Goal: Communication & Community: Answer question/provide support

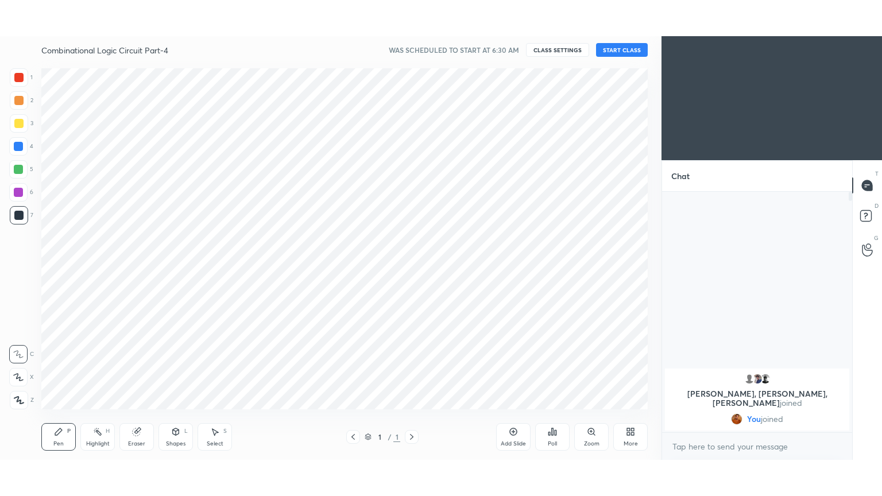
scroll to position [57048, 56784]
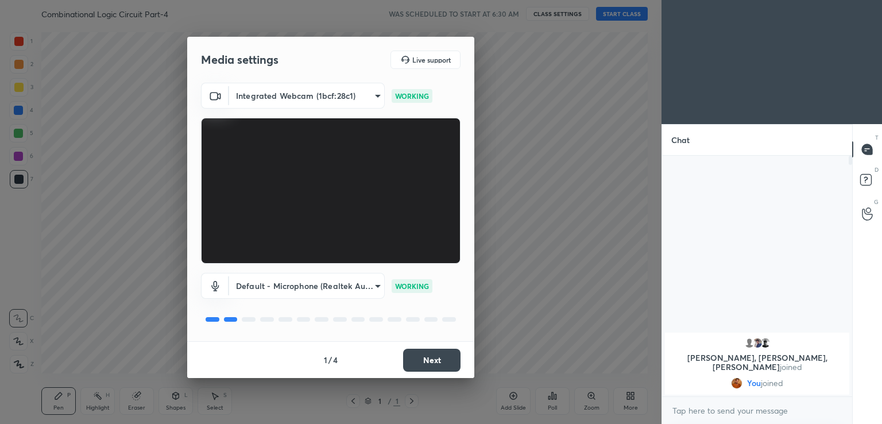
click at [440, 356] on button "Next" at bounding box center [431, 359] width 57 height 23
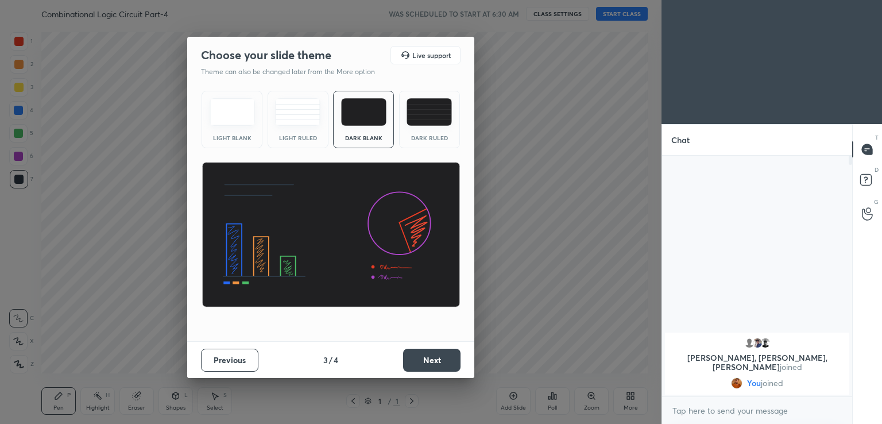
click at [441, 358] on button "Next" at bounding box center [431, 359] width 57 height 23
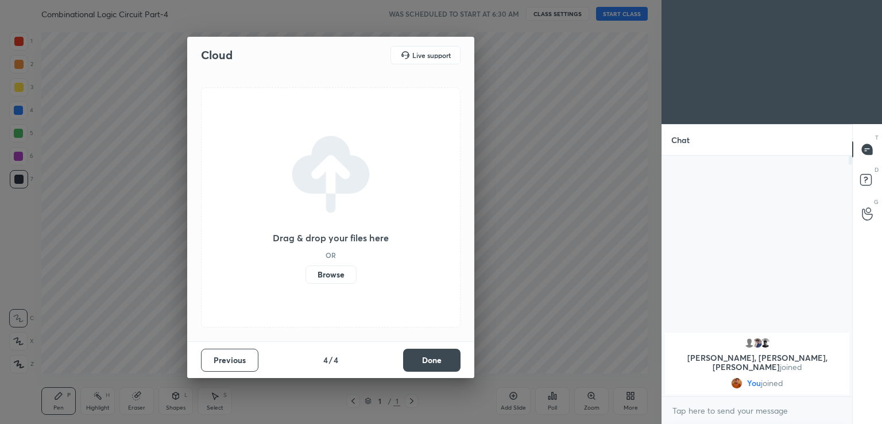
click at [441, 358] on button "Done" at bounding box center [431, 359] width 57 height 23
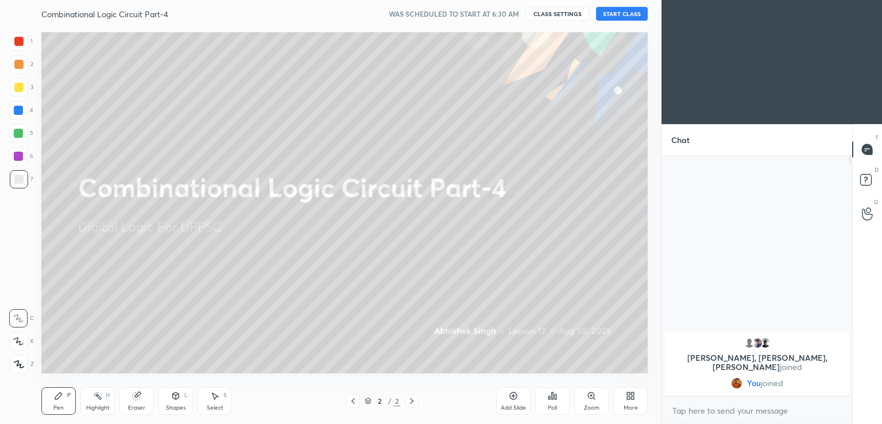
click at [630, 15] on button "START CLASS" at bounding box center [622, 14] width 52 height 14
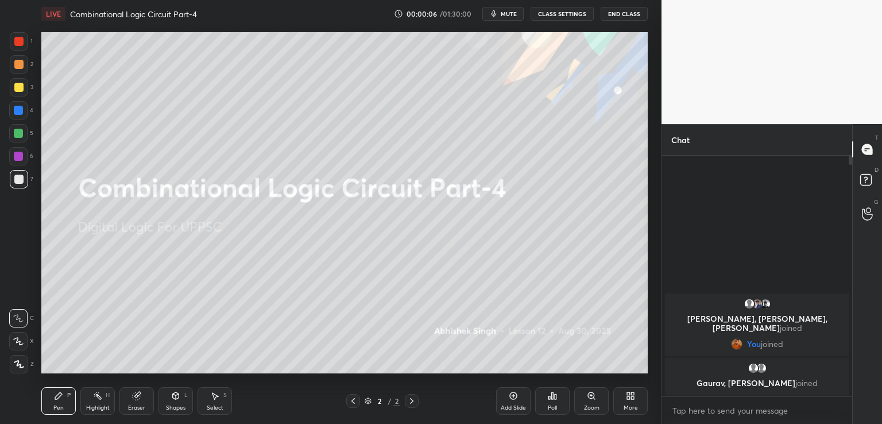
click at [634, 401] on div "More" at bounding box center [630, 401] width 34 height 28
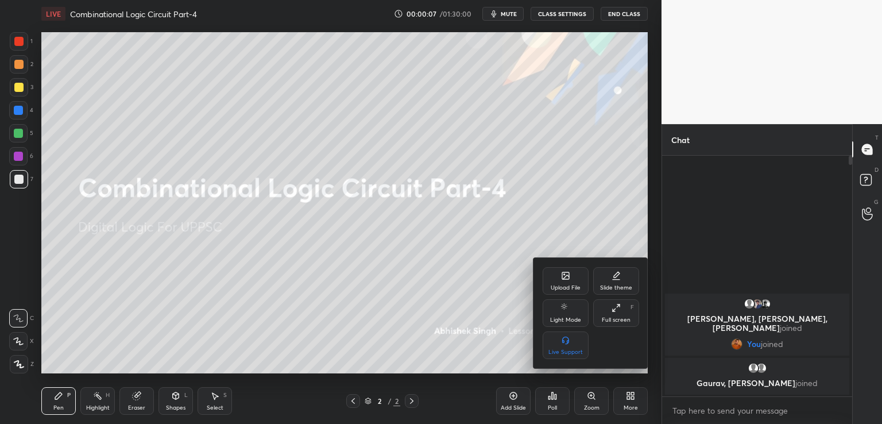
click at [629, 316] on div "Full screen F" at bounding box center [616, 313] width 46 height 28
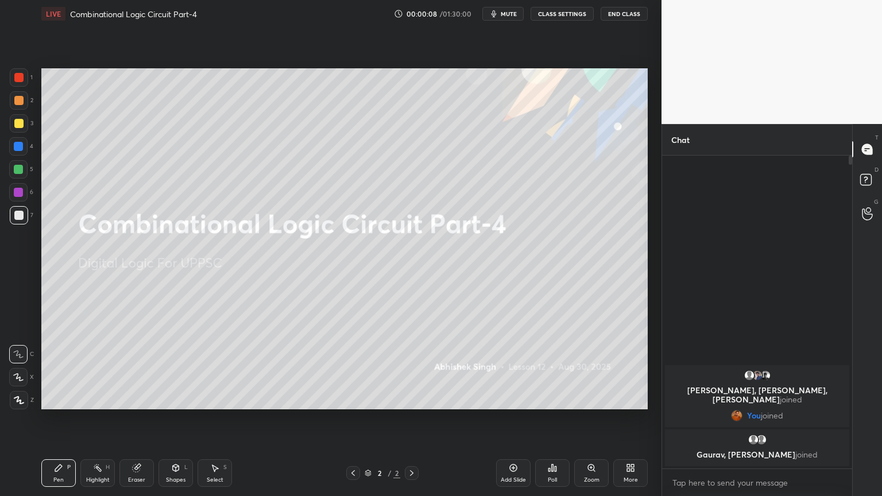
scroll to position [337, 187]
click at [513, 423] on icon at bounding box center [513, 467] width 7 height 7
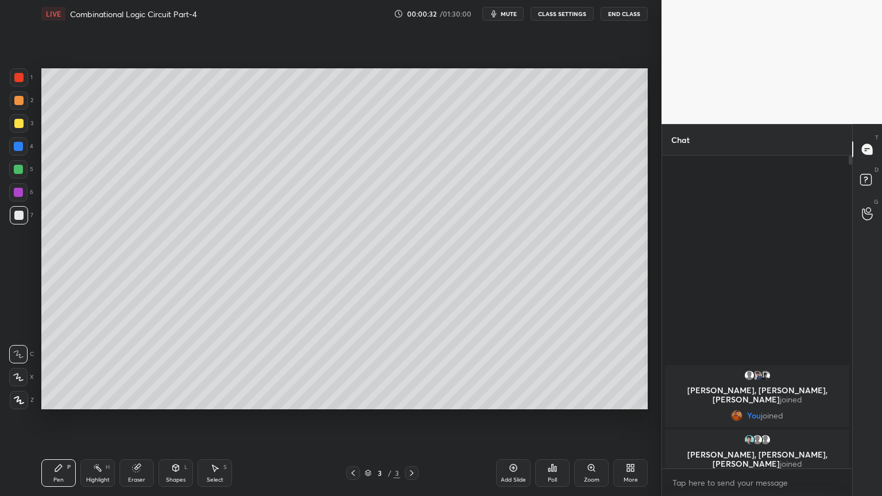
click at [24, 103] on div at bounding box center [19, 100] width 18 height 18
click at [14, 379] on icon at bounding box center [18, 377] width 10 height 8
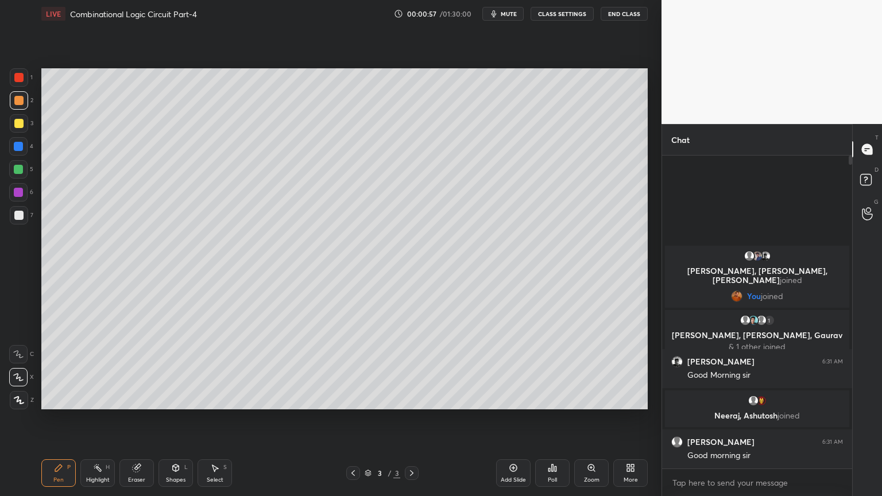
click at [28, 220] on div "7" at bounding box center [22, 215] width 24 height 18
click at [16, 354] on icon at bounding box center [18, 354] width 10 height 8
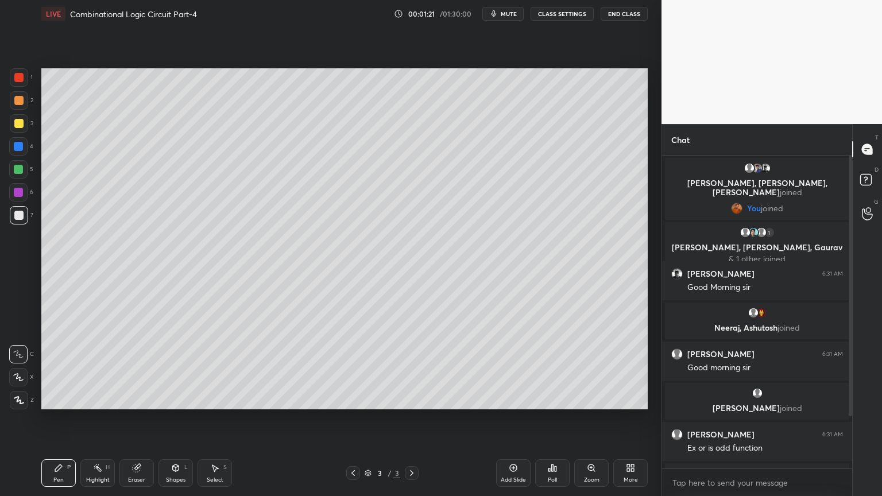
click at [175, 423] on div "Shapes L" at bounding box center [175, 473] width 34 height 28
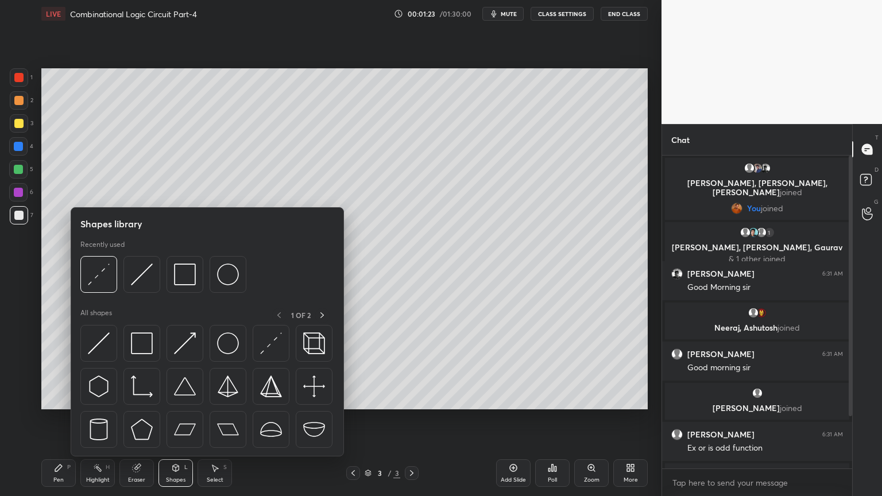
click at [24, 152] on div at bounding box center [18, 146] width 18 height 18
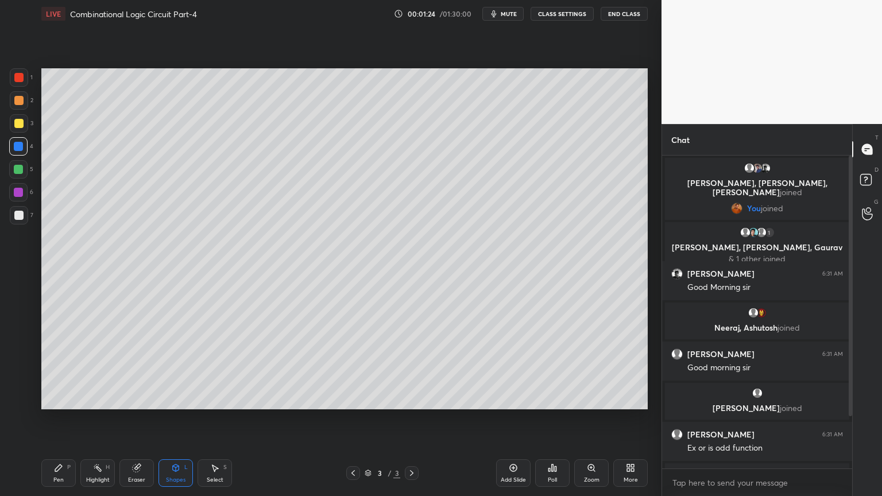
click at [174, 423] on div "Shapes L" at bounding box center [175, 473] width 34 height 28
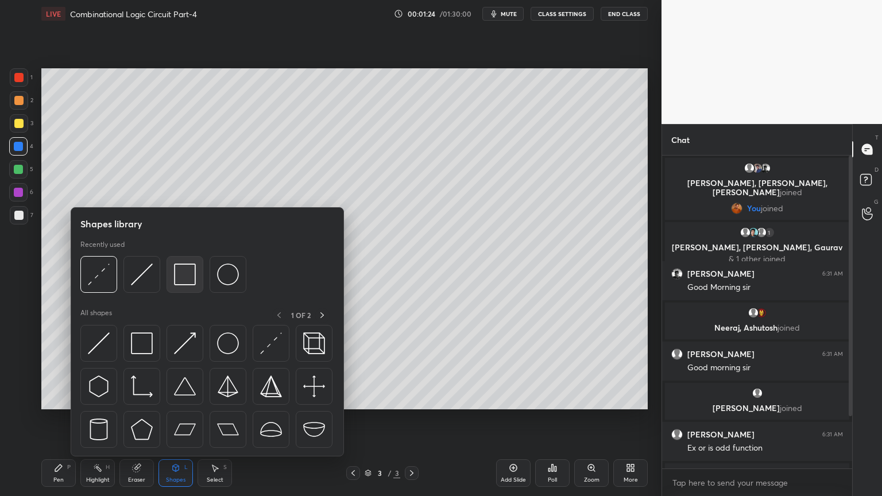
click at [185, 273] on img at bounding box center [185, 274] width 22 height 22
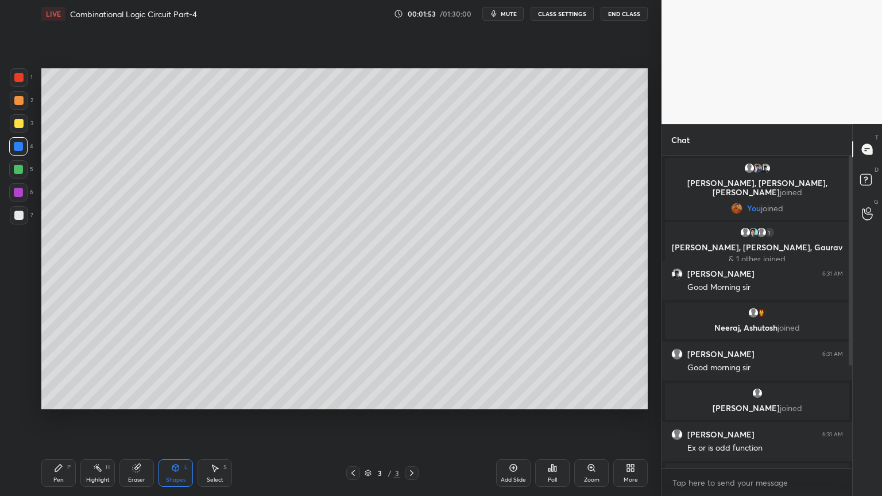
click at [137, 423] on div "Eraser" at bounding box center [136, 480] width 17 height 6
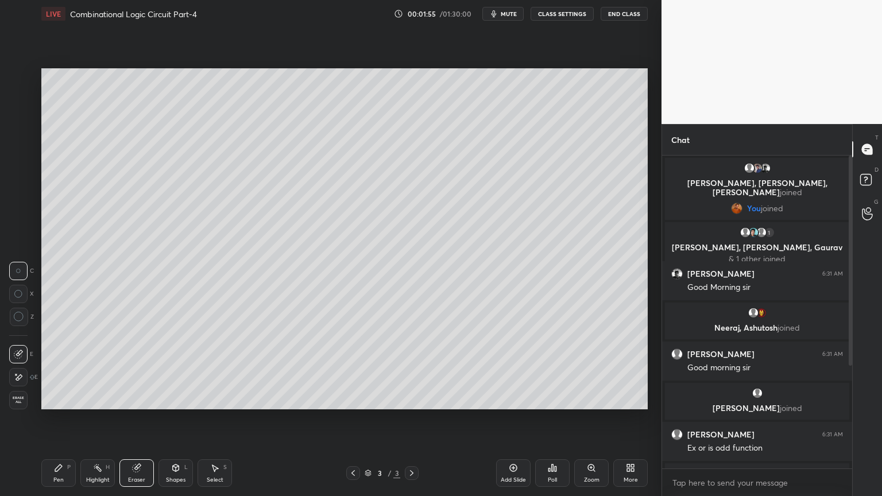
click at [59, 423] on div "Pen" at bounding box center [58, 480] width 10 height 6
click at [177, 423] on div "Shapes L" at bounding box center [175, 473] width 34 height 28
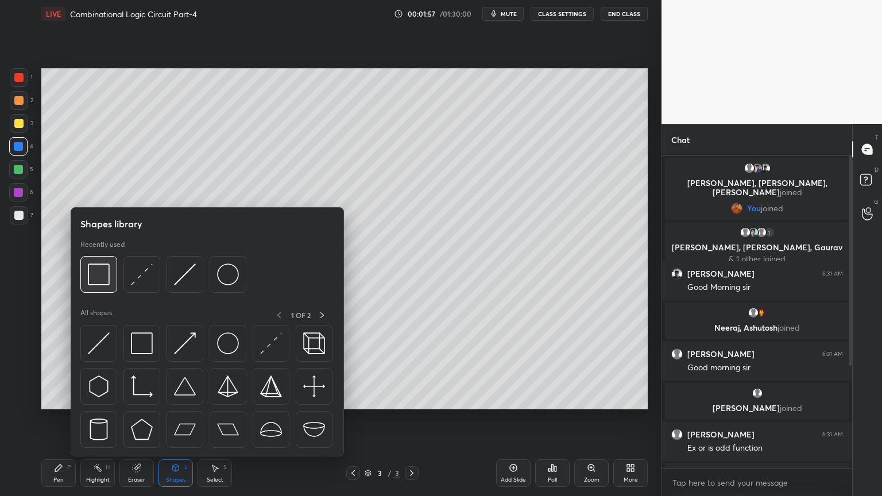
click at [102, 274] on img at bounding box center [99, 274] width 22 height 22
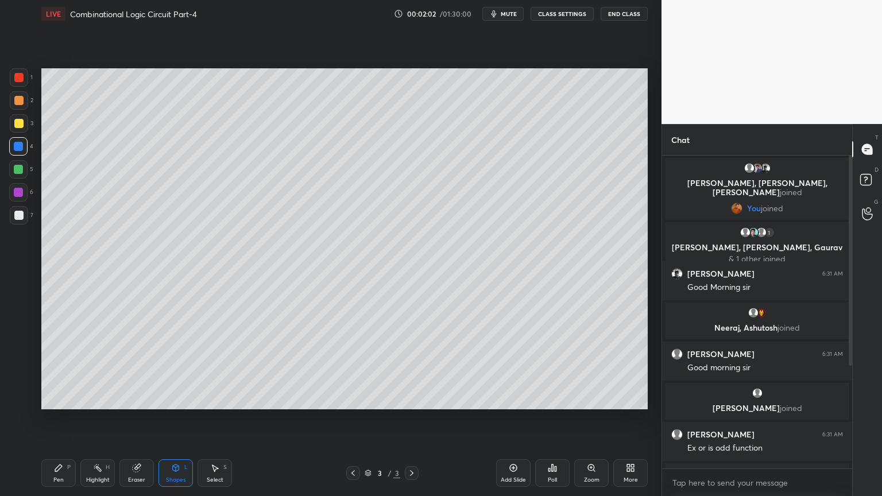
click at [177, 423] on div "Shapes" at bounding box center [176, 480] width 20 height 6
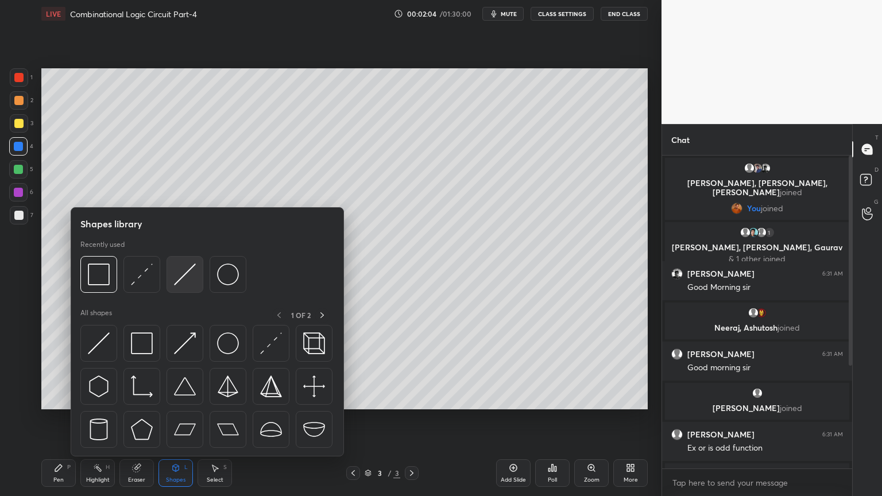
click at [185, 269] on img at bounding box center [185, 274] width 22 height 22
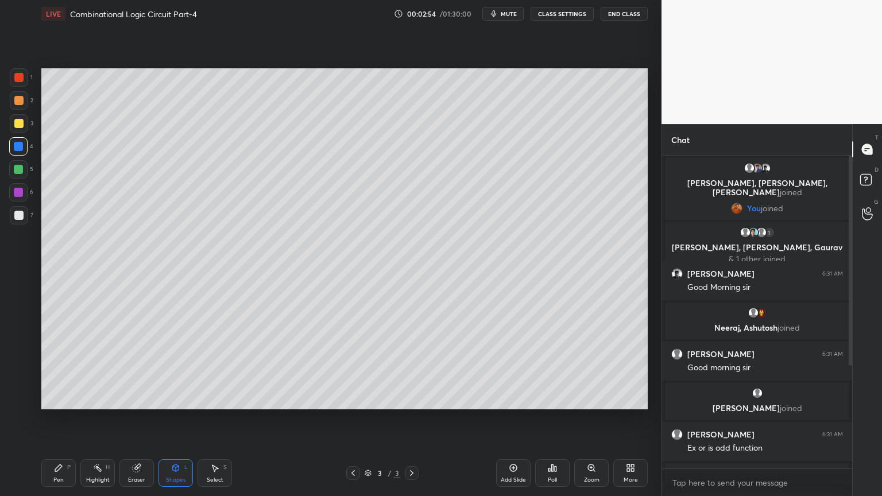
click at [133, 423] on div "Eraser" at bounding box center [136, 473] width 34 height 28
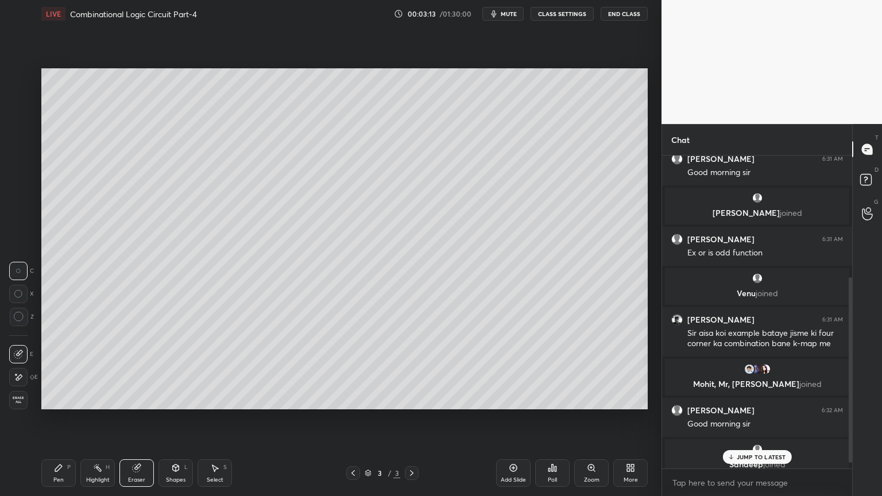
scroll to position [214, 0]
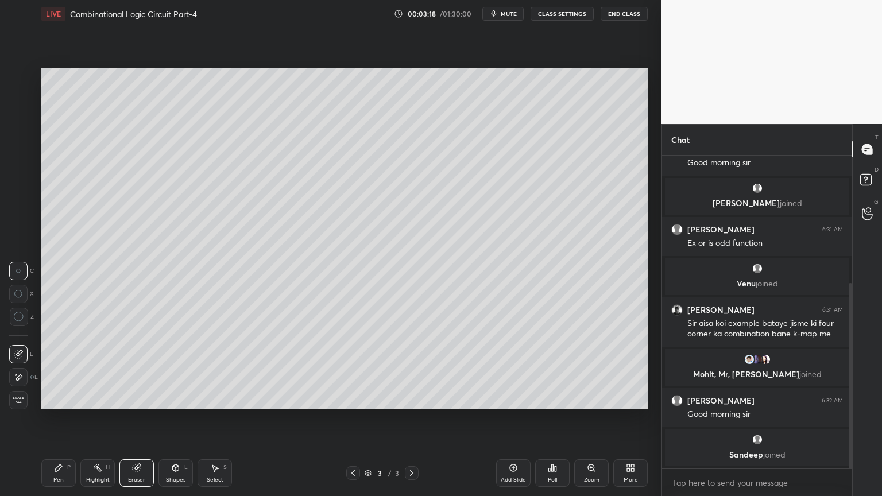
click at [60, 423] on icon at bounding box center [58, 467] width 9 height 9
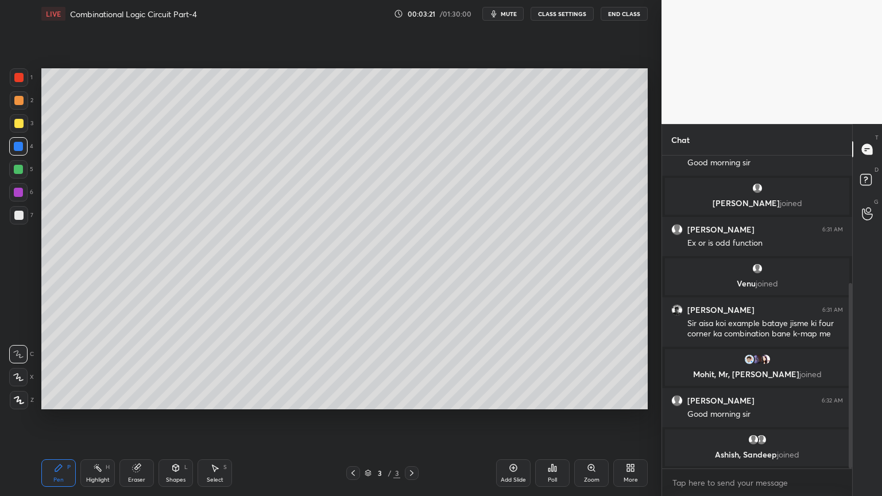
click at [21, 211] on div at bounding box center [18, 215] width 9 height 9
click at [134, 423] on icon at bounding box center [136, 467] width 7 height 7
click at [63, 423] on div "Pen P" at bounding box center [58, 473] width 34 height 28
click at [21, 145] on div at bounding box center [18, 146] width 9 height 9
click at [25, 214] on div at bounding box center [19, 215] width 18 height 18
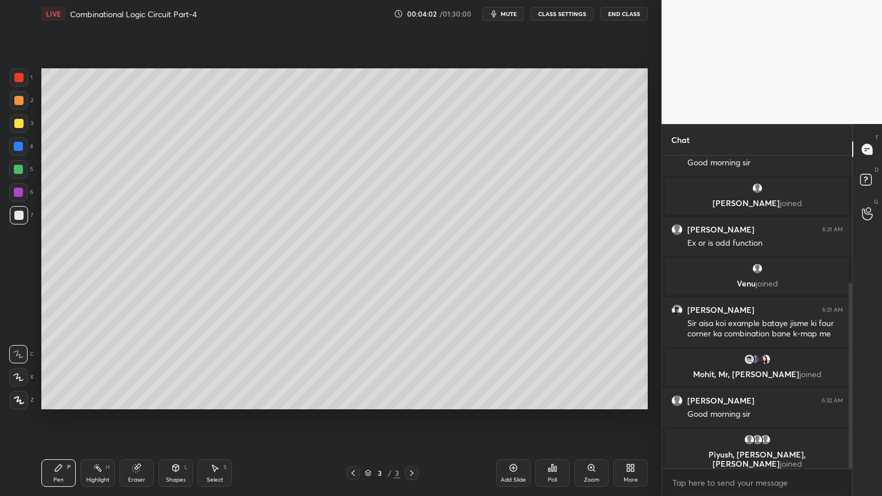
click at [131, 423] on div "Eraser" at bounding box center [136, 480] width 17 height 6
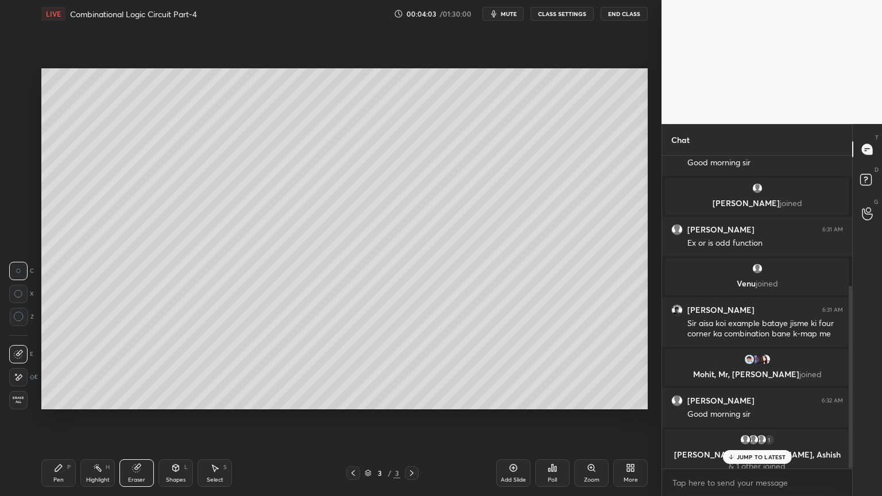
scroll to position [223, 0]
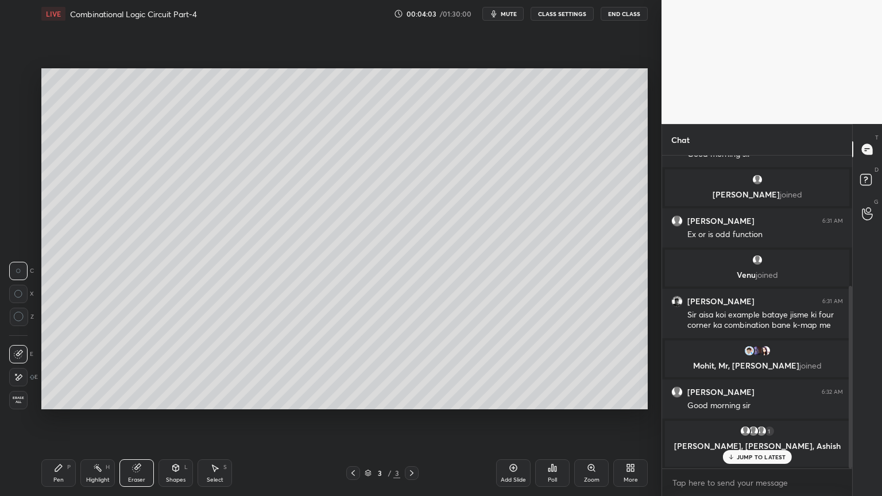
click at [51, 423] on div "Pen P" at bounding box center [58, 473] width 34 height 28
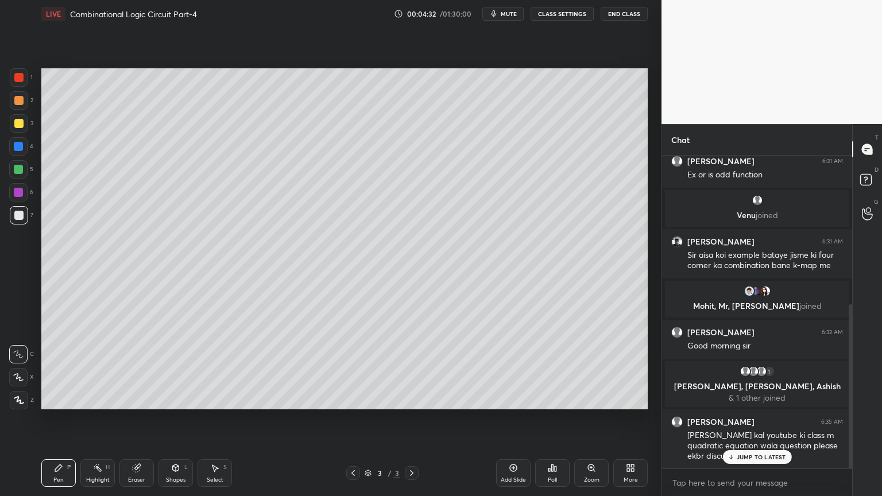
click at [23, 176] on div at bounding box center [18, 169] width 18 height 18
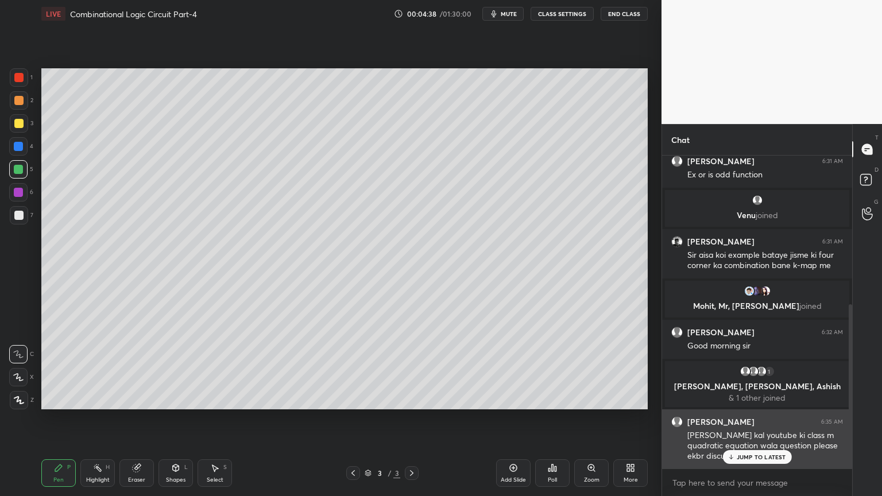
click at [755, 423] on p "JUMP TO LATEST" at bounding box center [760, 456] width 49 height 7
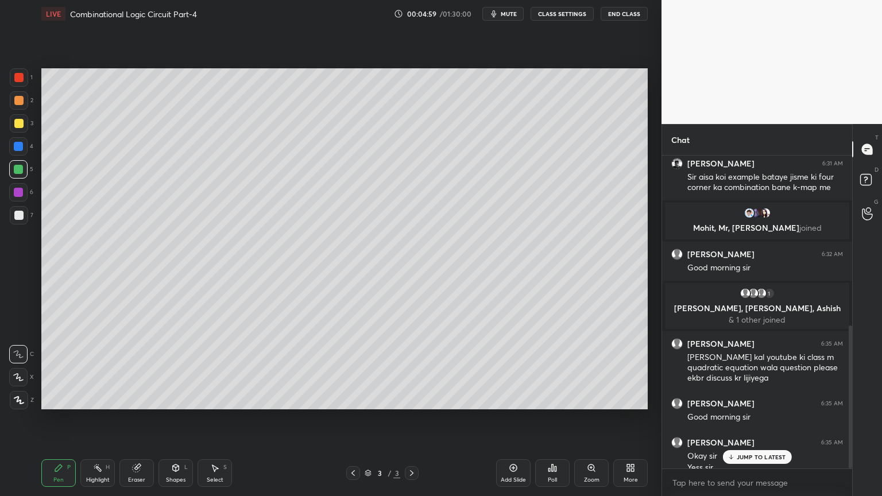
scroll to position [372, 0]
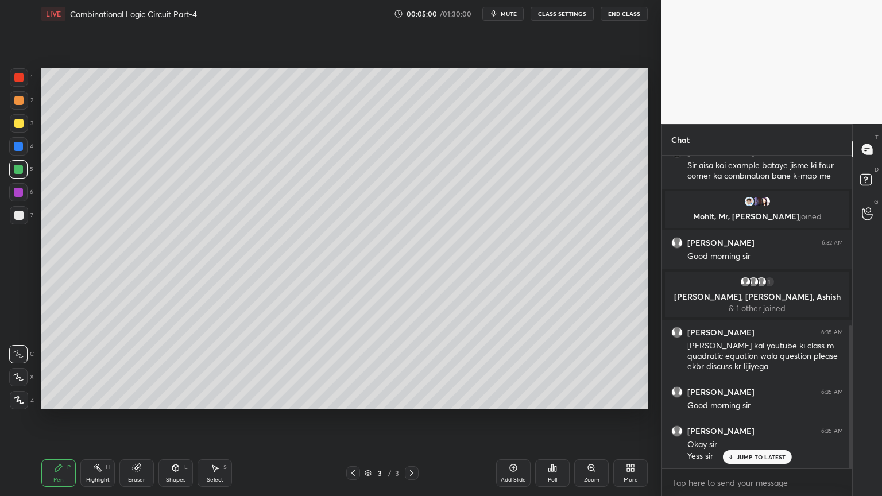
click at [24, 127] on div at bounding box center [19, 123] width 18 height 18
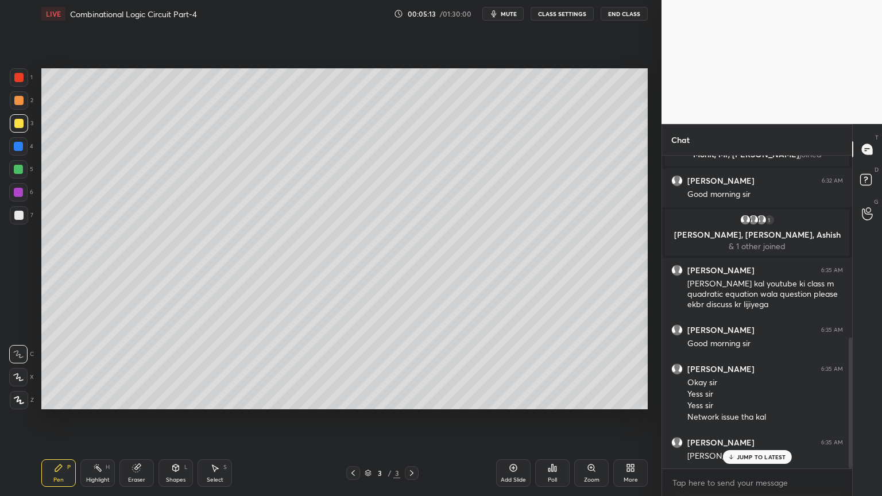
scroll to position [473, 0]
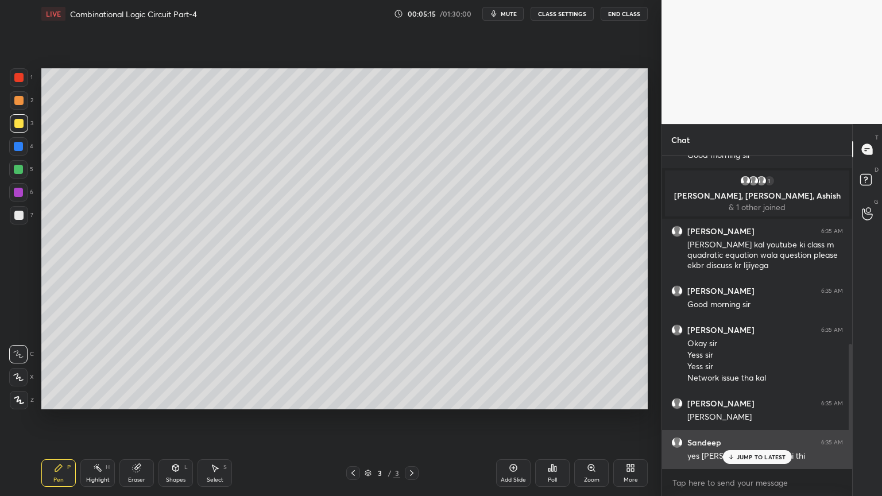
click at [754, 423] on p "JUMP TO LATEST" at bounding box center [760, 456] width 49 height 7
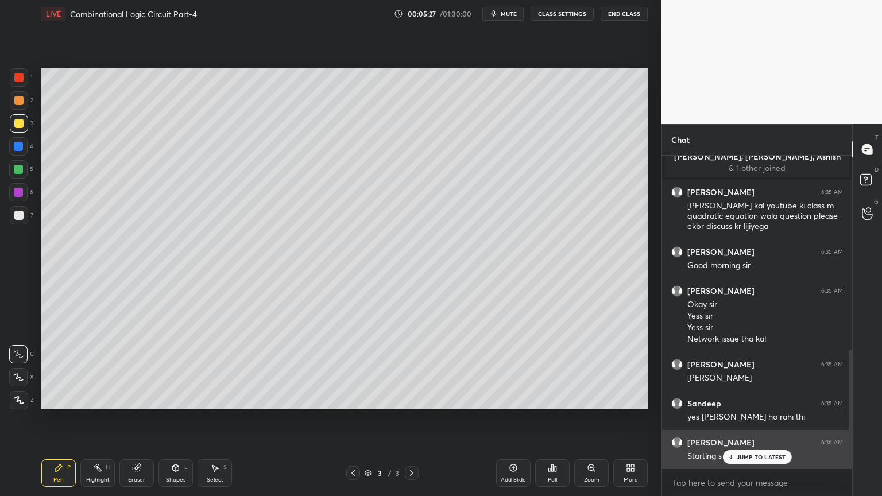
click at [752, 423] on p "JUMP TO LATEST" at bounding box center [760, 456] width 49 height 7
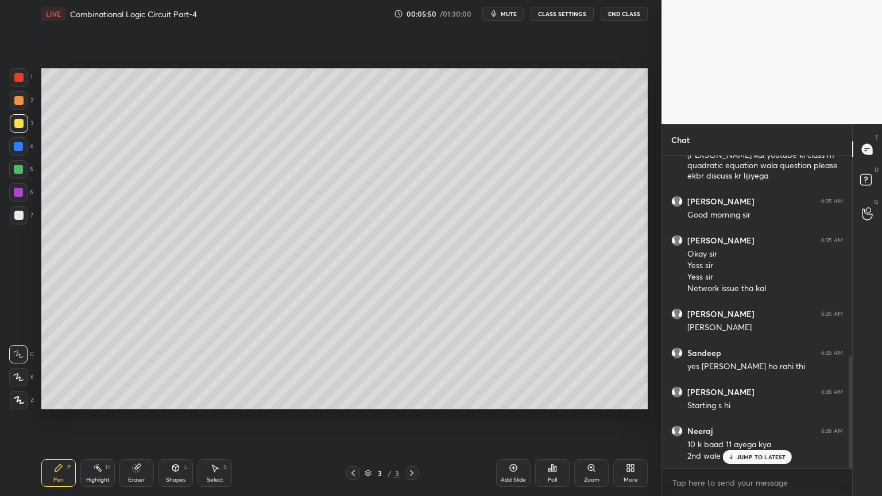
scroll to position [602, 0]
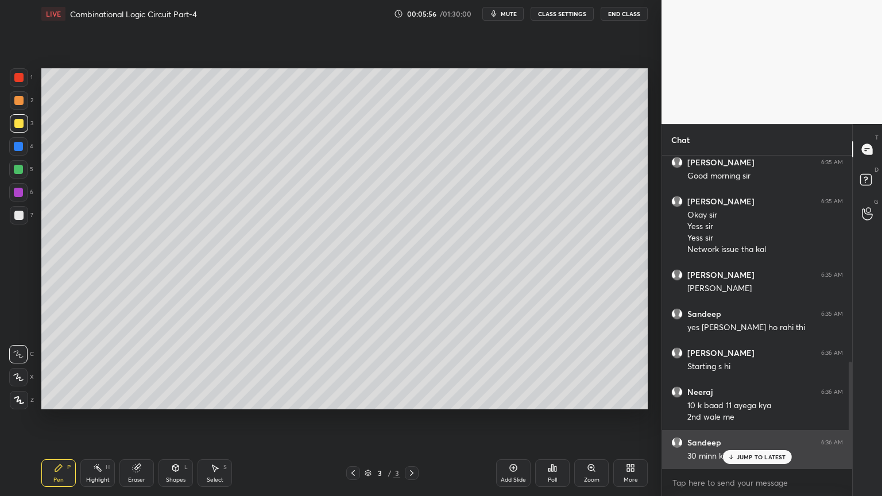
click at [747, 423] on div "JUMP TO LATEST" at bounding box center [756, 457] width 69 height 14
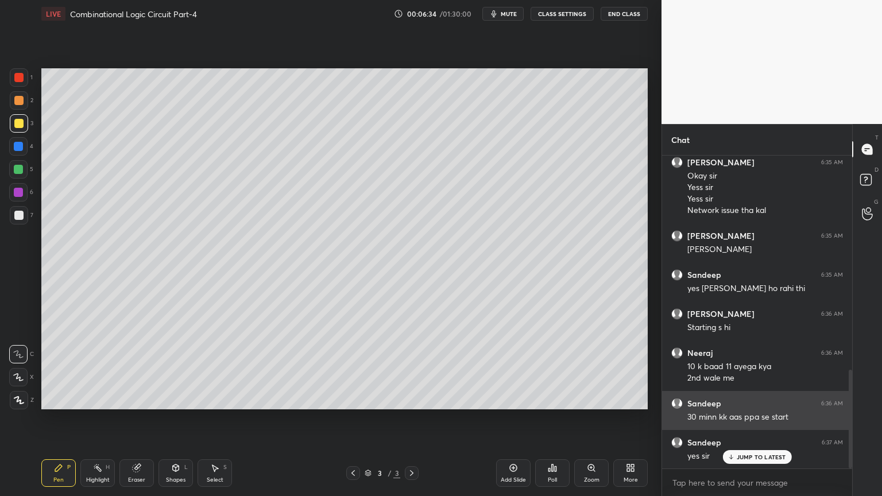
scroll to position [680, 0]
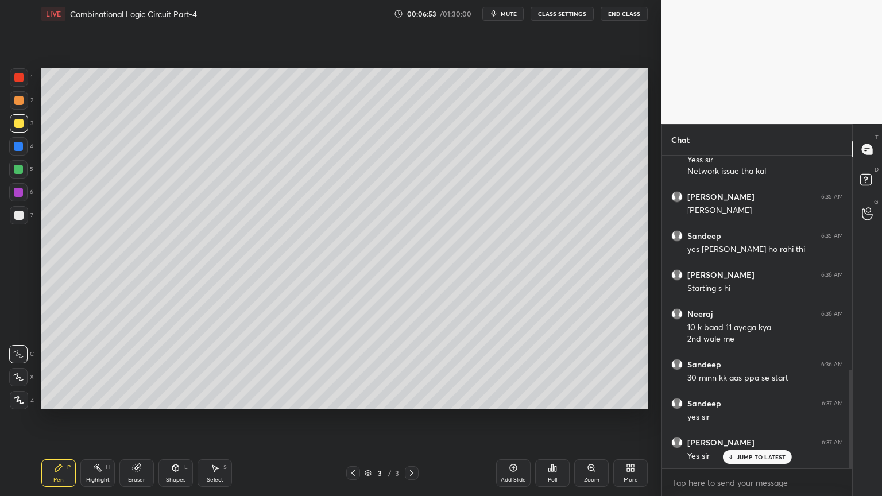
click at [90, 423] on div "Highlight H" at bounding box center [97, 473] width 34 height 28
click at [24, 188] on div at bounding box center [18, 192] width 18 height 18
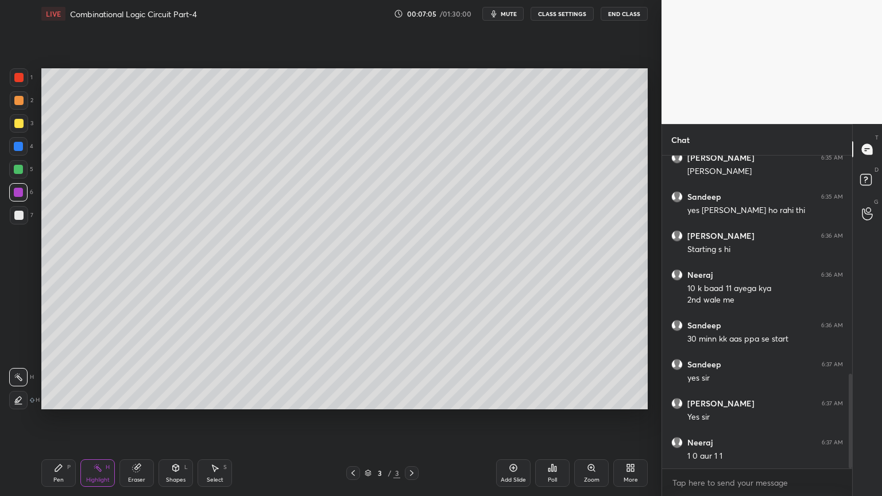
click at [53, 423] on div "Pen P" at bounding box center [58, 473] width 34 height 28
click at [138, 423] on div "Eraser" at bounding box center [136, 473] width 34 height 28
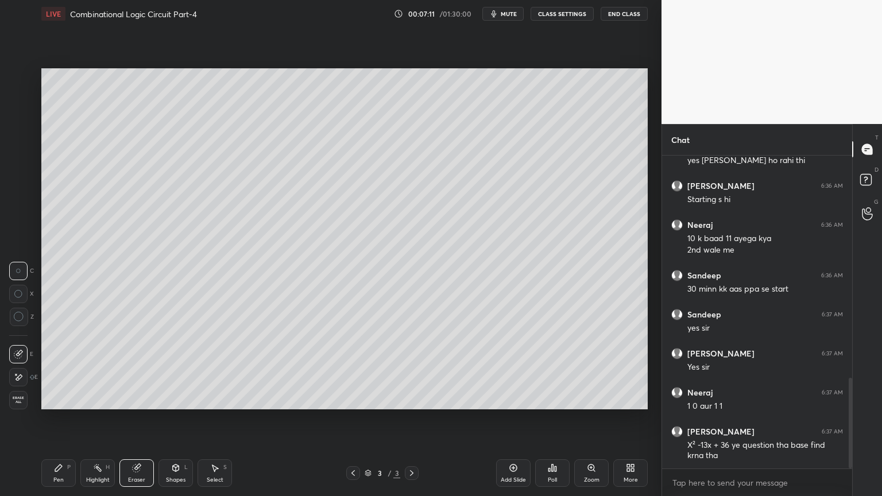
click at [57, 423] on div "Pen" at bounding box center [58, 480] width 10 height 6
click at [24, 214] on div at bounding box center [19, 215] width 18 height 18
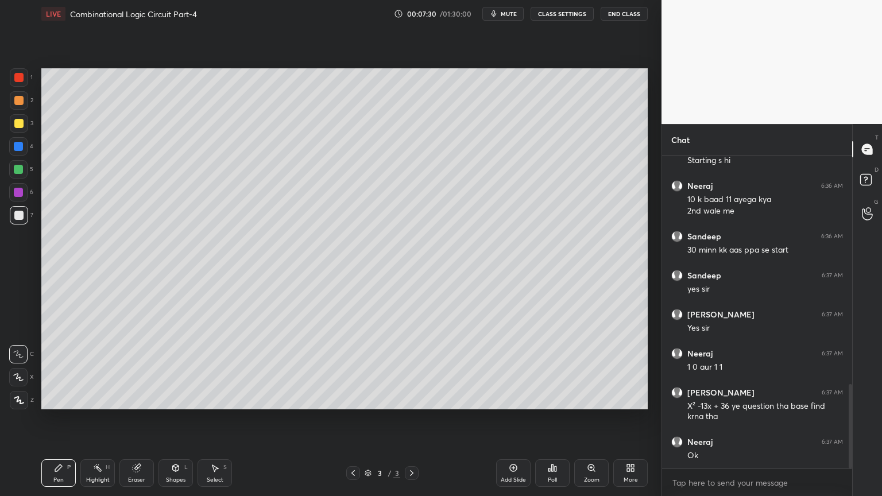
scroll to position [847, 0]
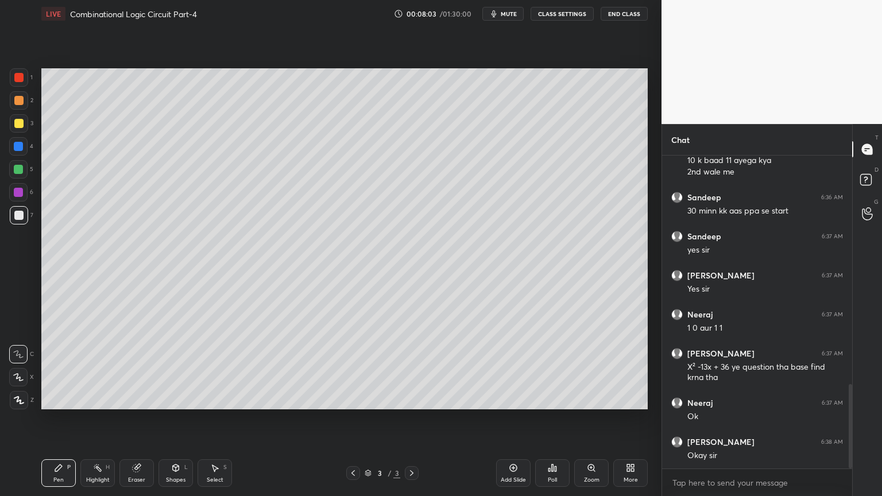
click at [17, 167] on div at bounding box center [18, 169] width 9 height 9
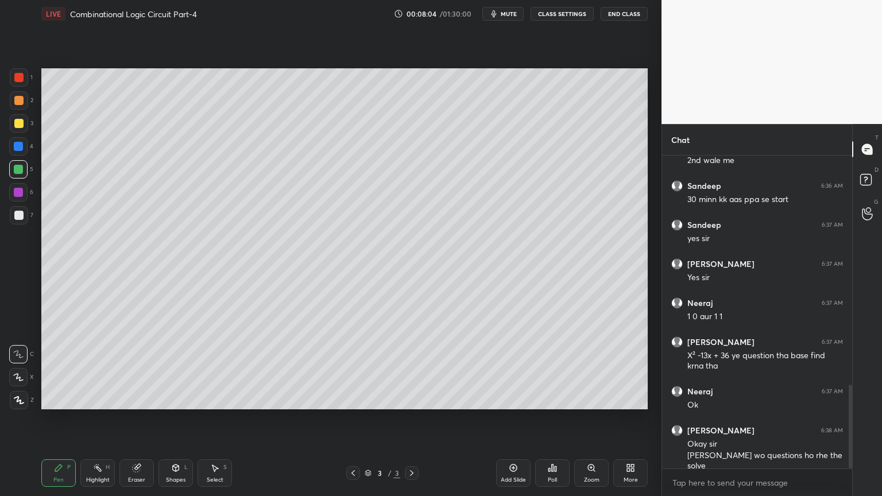
click at [98, 423] on rect at bounding box center [99, 469] width 6 height 6
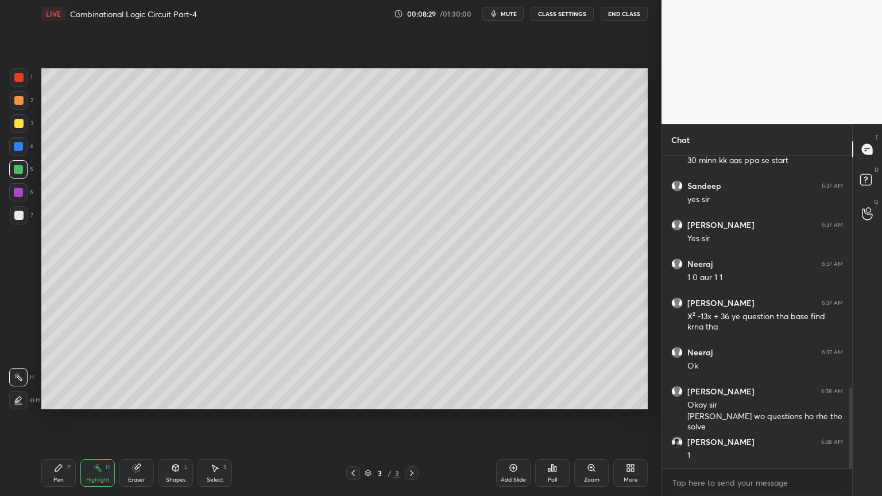
click at [64, 423] on div "Pen P" at bounding box center [58, 473] width 34 height 28
click at [24, 80] on div at bounding box center [19, 77] width 18 height 18
click at [16, 377] on icon at bounding box center [18, 377] width 10 height 8
click at [25, 168] on div at bounding box center [18, 169] width 18 height 18
click at [22, 349] on div at bounding box center [18, 354] width 18 height 18
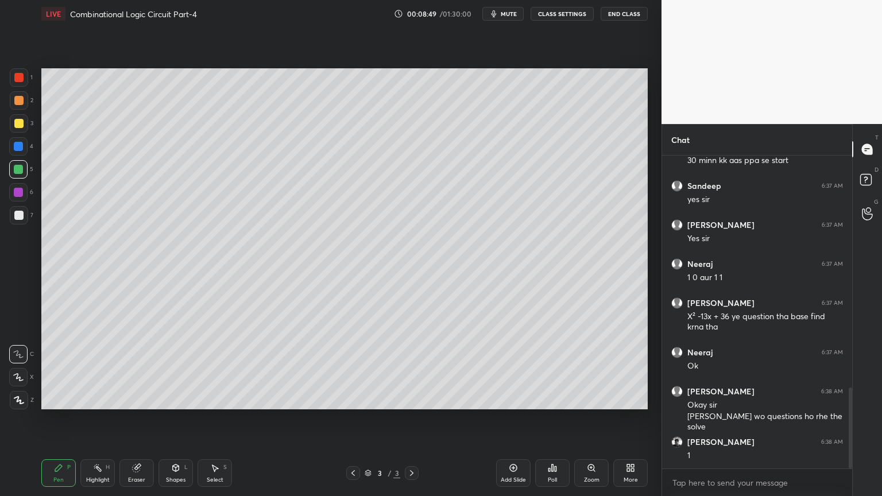
click at [95, 423] on icon at bounding box center [97, 467] width 9 height 9
click at [54, 423] on icon at bounding box center [58, 467] width 9 height 9
click at [34, 84] on div "1 2 3 4 5 6 7 C X Z C X Z E E Erase all H H" at bounding box center [18, 238] width 37 height 341
click at [26, 84] on div at bounding box center [19, 77] width 18 height 18
click at [18, 374] on icon at bounding box center [18, 377] width 9 height 7
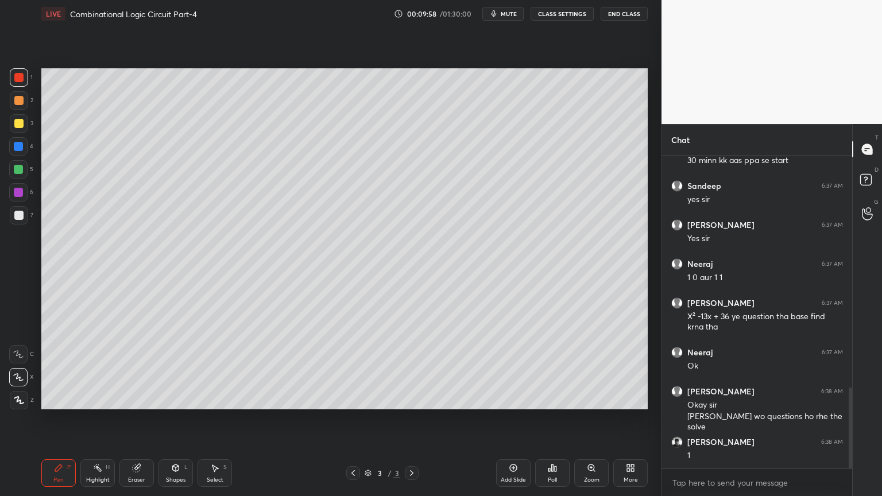
click at [21, 171] on div at bounding box center [18, 169] width 9 height 9
click at [23, 349] on div at bounding box center [18, 354] width 18 height 18
click at [103, 423] on div "Highlight" at bounding box center [98, 480] width 24 height 6
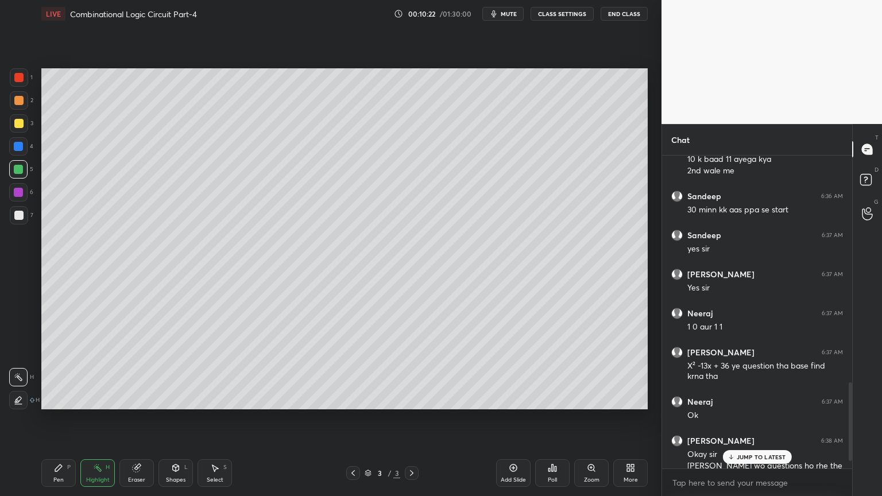
scroll to position [938, 0]
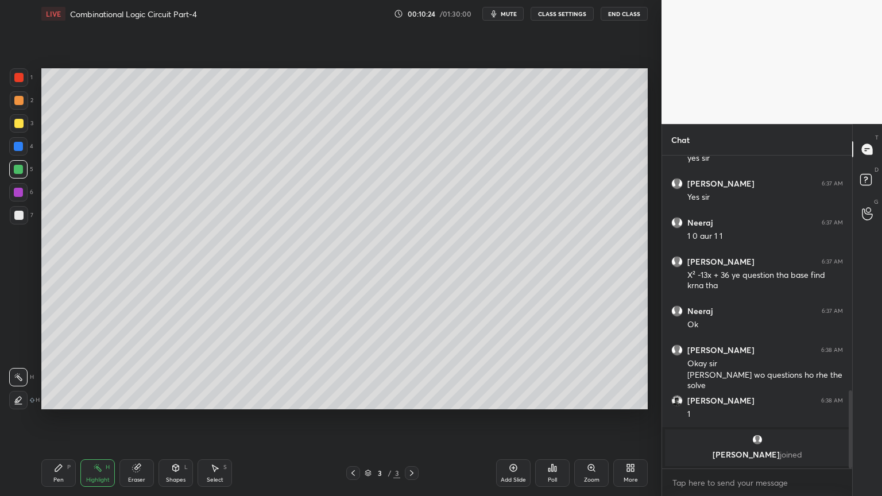
click at [62, 423] on icon at bounding box center [58, 467] width 9 height 9
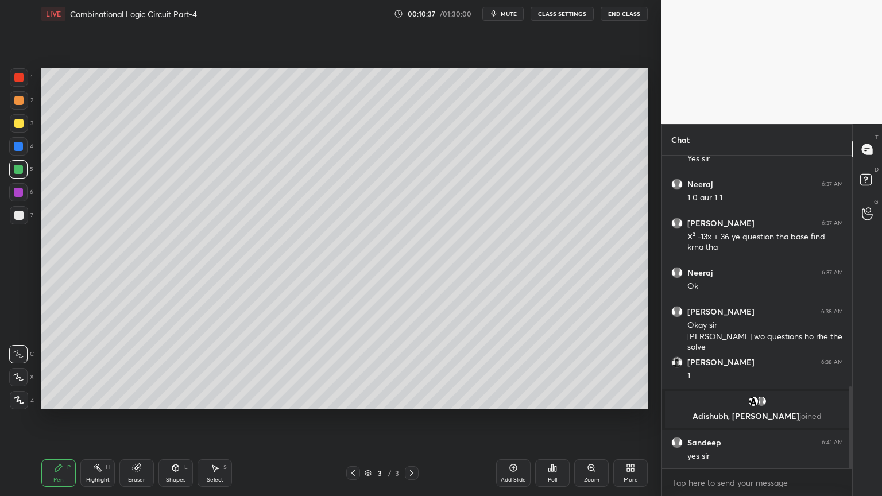
click at [135, 423] on div "Eraser" at bounding box center [136, 473] width 34 height 28
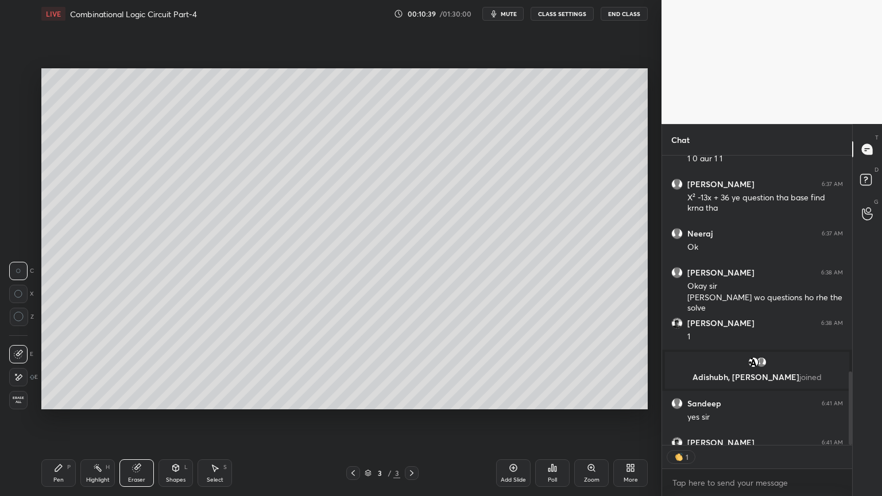
scroll to position [3, 3]
click at [59, 423] on div "Pen P" at bounding box center [58, 473] width 34 height 28
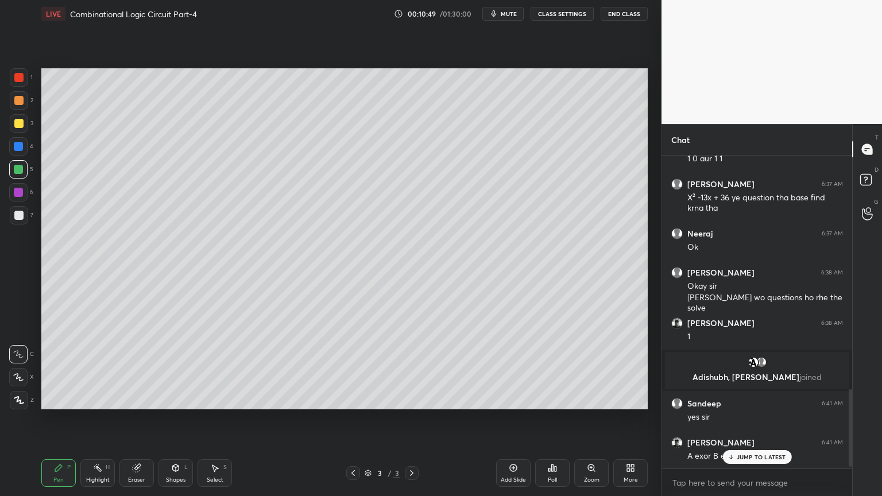
scroll to position [918, 0]
click at [23, 76] on div at bounding box center [18, 77] width 9 height 9
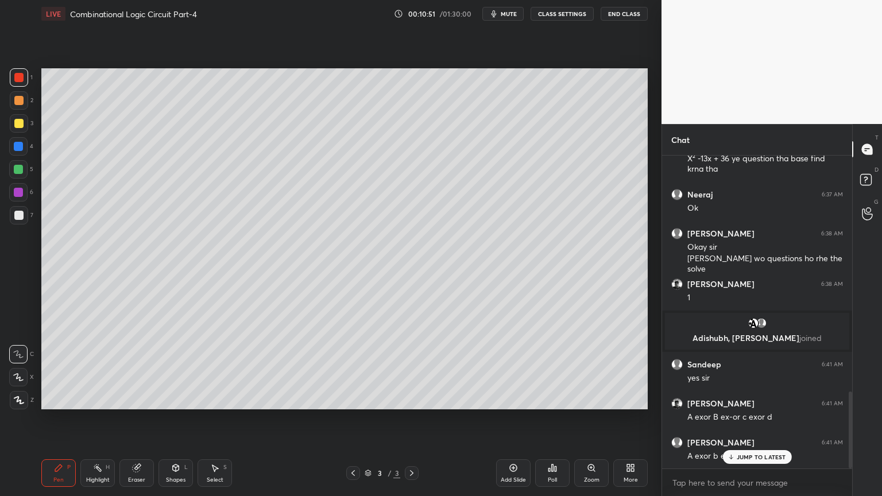
click at [18, 373] on icon at bounding box center [18, 377] width 10 height 8
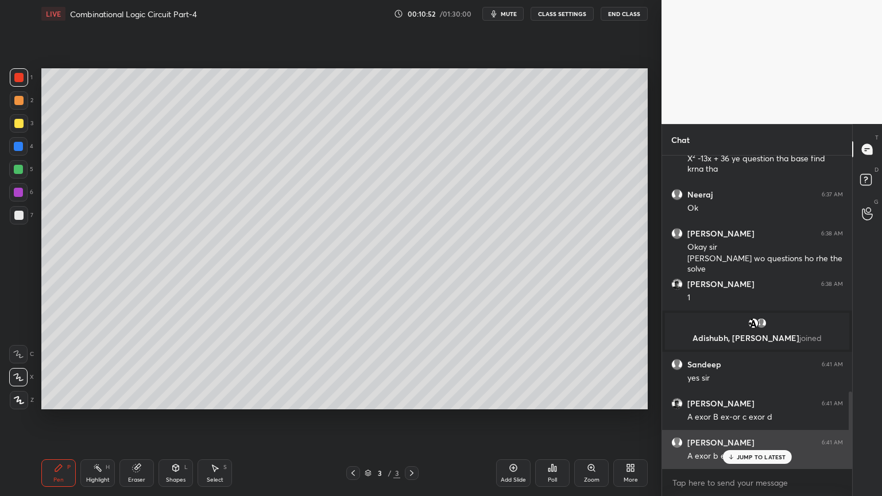
click at [738, 423] on p "JUMP TO LATEST" at bounding box center [760, 456] width 49 height 7
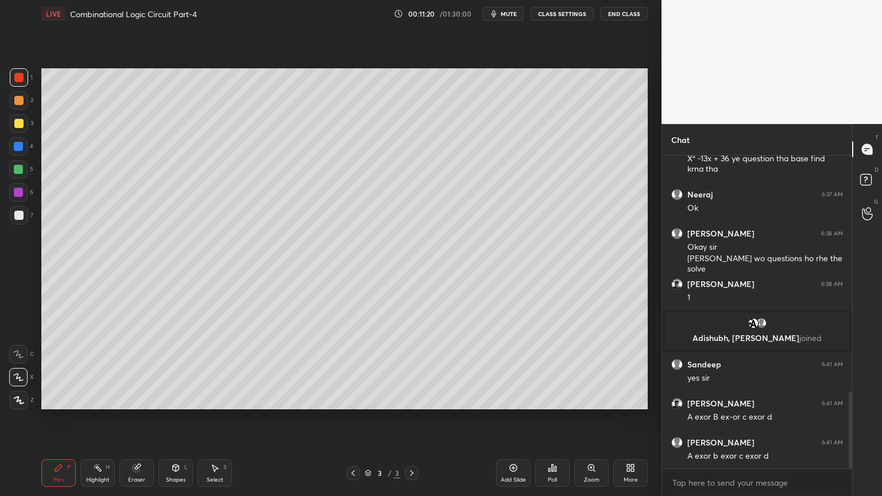
click at [95, 423] on div "Highlight" at bounding box center [98, 480] width 24 height 6
click at [20, 174] on div at bounding box center [18, 169] width 18 height 18
click at [25, 192] on div at bounding box center [18, 192] width 18 height 18
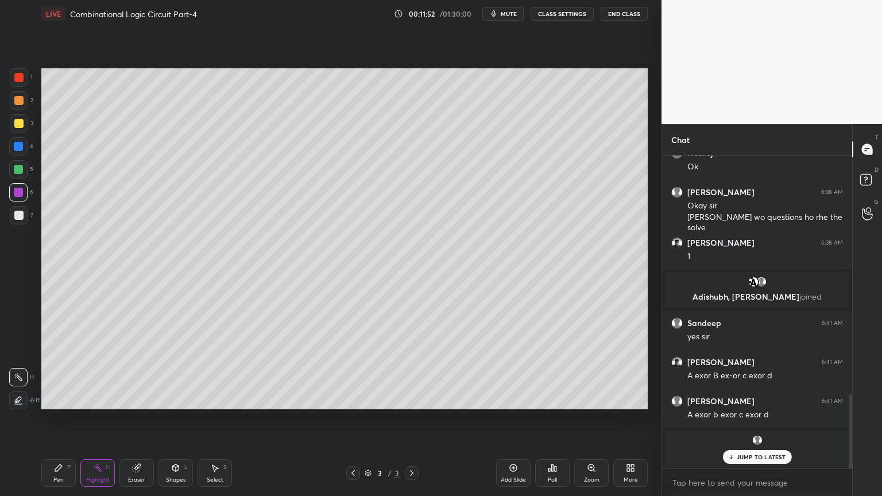
click at [758, 423] on p "JUMP TO LATEST" at bounding box center [760, 456] width 49 height 7
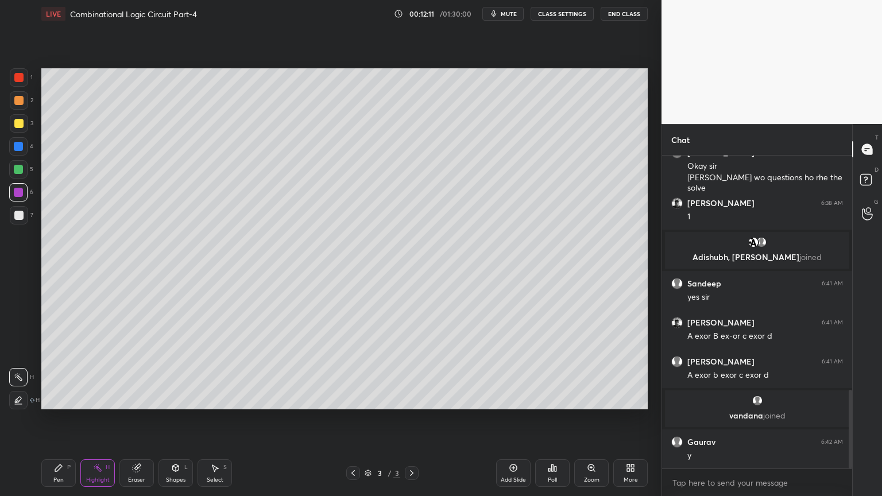
scroll to position [971, 0]
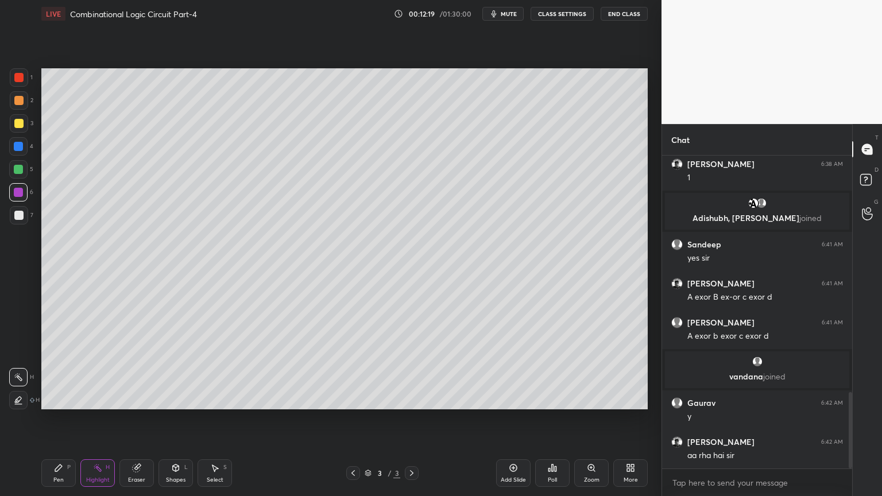
click at [67, 423] on div "Pen P" at bounding box center [58, 473] width 34 height 28
click at [22, 216] on div at bounding box center [18, 215] width 9 height 9
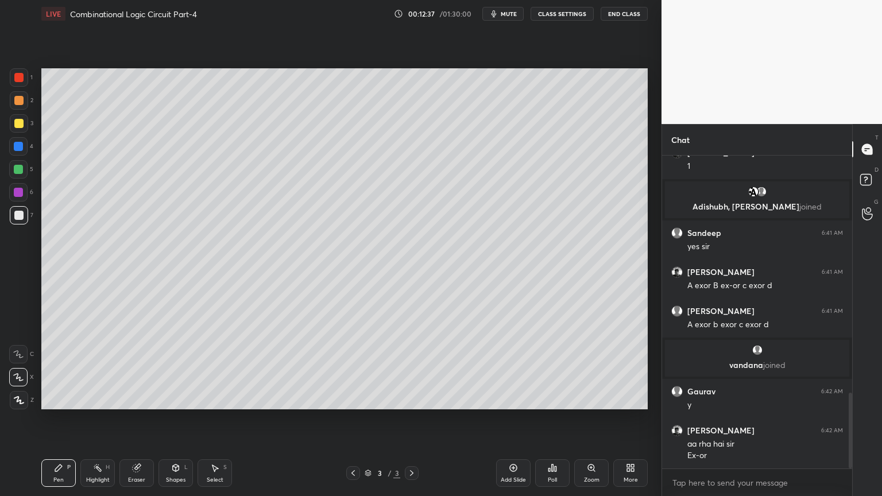
click at [22, 351] on icon at bounding box center [18, 354] width 10 height 8
click at [137, 423] on div "Eraser" at bounding box center [136, 473] width 34 height 28
click at [55, 423] on div "Pen P" at bounding box center [58, 473] width 34 height 28
click at [142, 423] on div "Eraser" at bounding box center [136, 480] width 17 height 6
click at [58, 423] on div "Pen" at bounding box center [58, 480] width 10 height 6
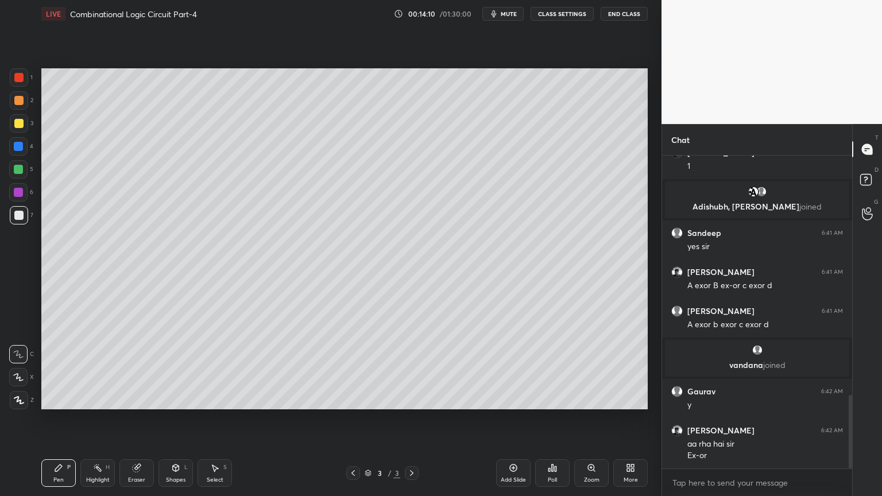
scroll to position [1021, 0]
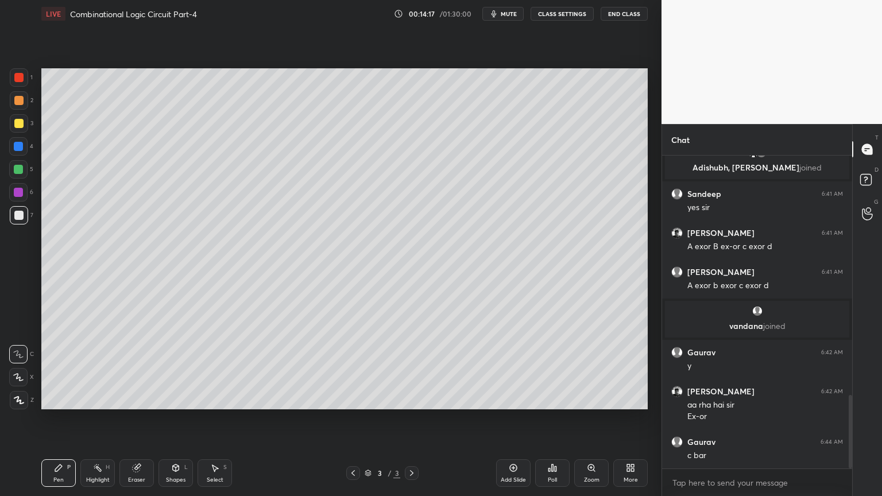
click at [21, 198] on div at bounding box center [18, 192] width 18 height 18
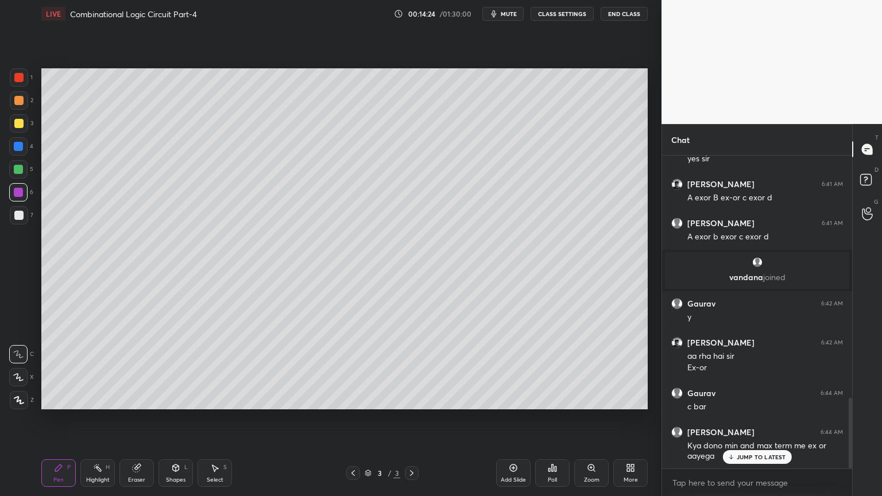
scroll to position [1111, 0]
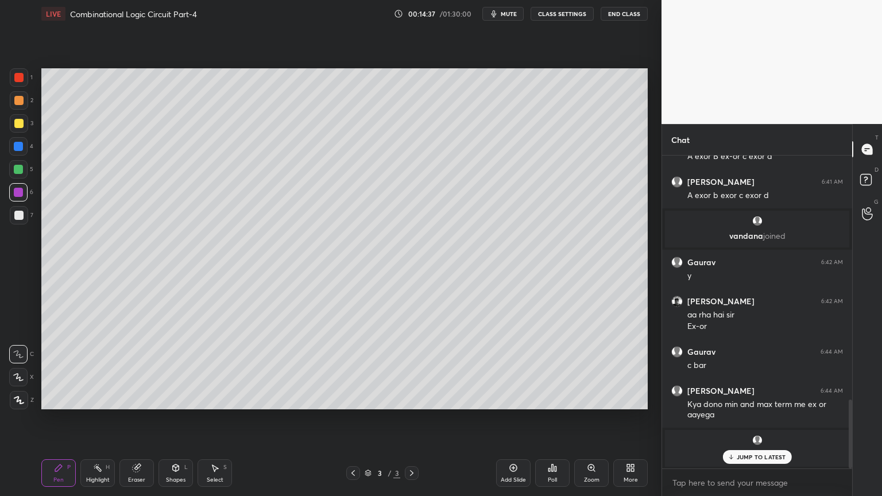
click at [134, 423] on div "Eraser" at bounding box center [136, 473] width 34 height 28
click at [57, 423] on div "Pen" at bounding box center [58, 480] width 10 height 6
click at [32, 218] on div "7" at bounding box center [22, 215] width 24 height 18
click at [138, 423] on div "Eraser" at bounding box center [136, 480] width 17 height 6
click at [58, 423] on div "Pen P" at bounding box center [58, 473] width 34 height 28
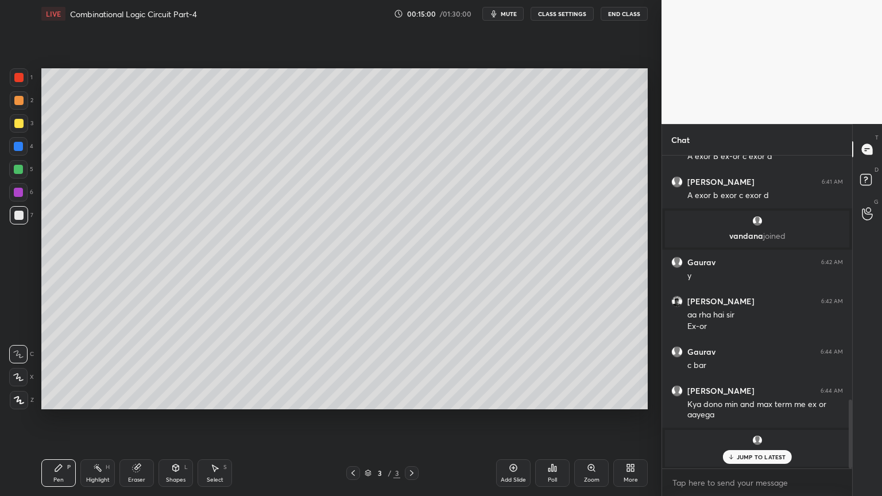
click at [20, 195] on div at bounding box center [18, 192] width 9 height 9
click at [22, 214] on div at bounding box center [18, 215] width 9 height 9
click at [142, 423] on div "Eraser" at bounding box center [136, 480] width 17 height 6
click at [47, 423] on div "Pen P" at bounding box center [58, 473] width 34 height 28
click at [752, 423] on p "JUMP TO LATEST" at bounding box center [760, 456] width 49 height 7
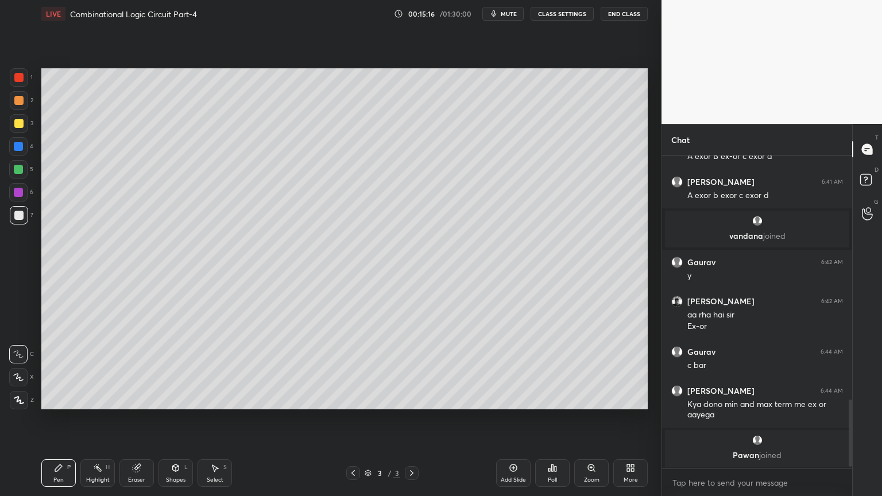
scroll to position [1150, 0]
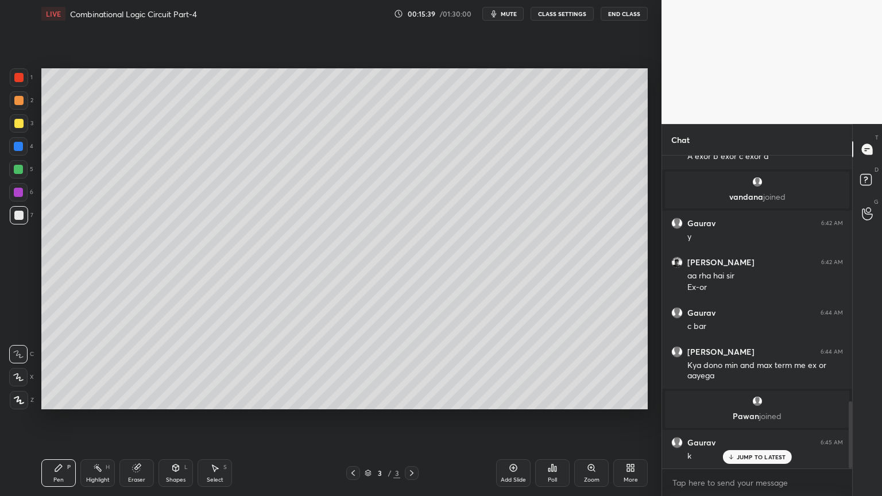
click at [23, 191] on div at bounding box center [18, 192] width 18 height 18
click at [16, 216] on div at bounding box center [18, 215] width 9 height 9
click at [509, 423] on div "Add Slide" at bounding box center [513, 480] width 25 height 6
click at [25, 102] on div at bounding box center [19, 100] width 18 height 18
click at [17, 370] on div at bounding box center [18, 377] width 18 height 18
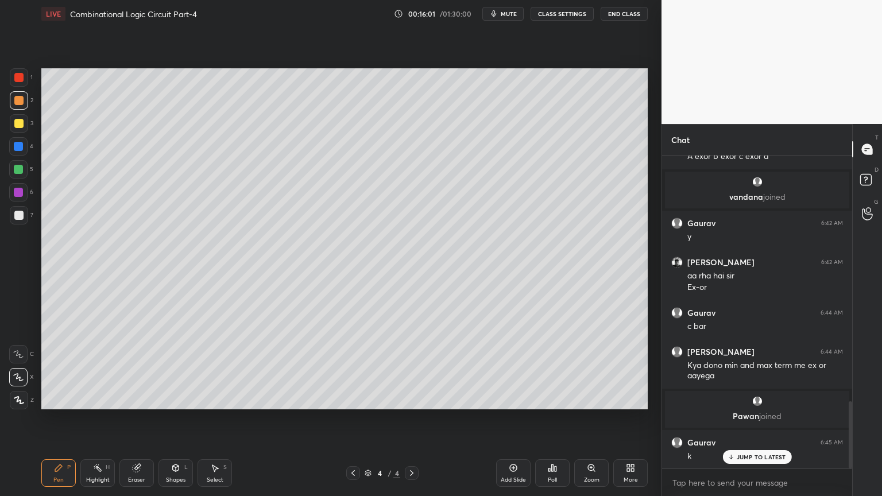
click at [24, 213] on div at bounding box center [19, 215] width 18 height 18
click at [19, 354] on icon at bounding box center [18, 354] width 9 height 7
click at [132, 423] on div "Eraser" at bounding box center [136, 473] width 34 height 28
click at [62, 423] on icon at bounding box center [58, 467] width 9 height 9
click at [24, 148] on div at bounding box center [18, 146] width 18 height 18
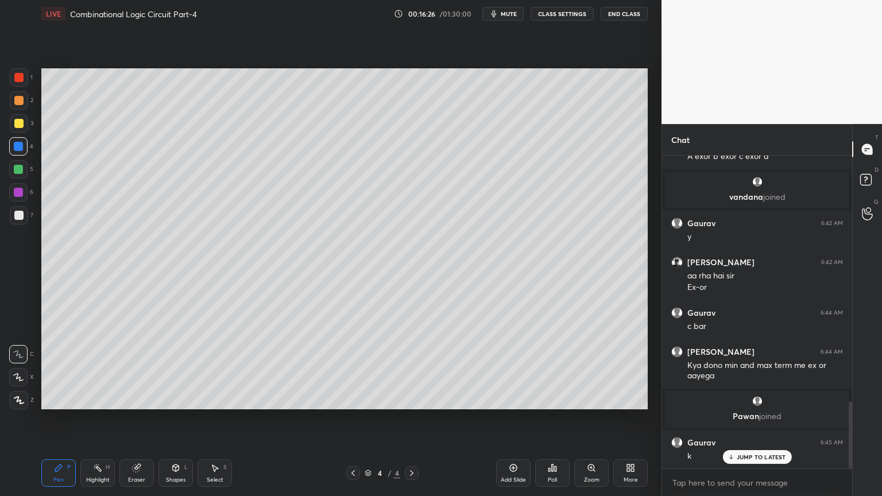
click at [173, 423] on div "Shapes L" at bounding box center [175, 473] width 34 height 28
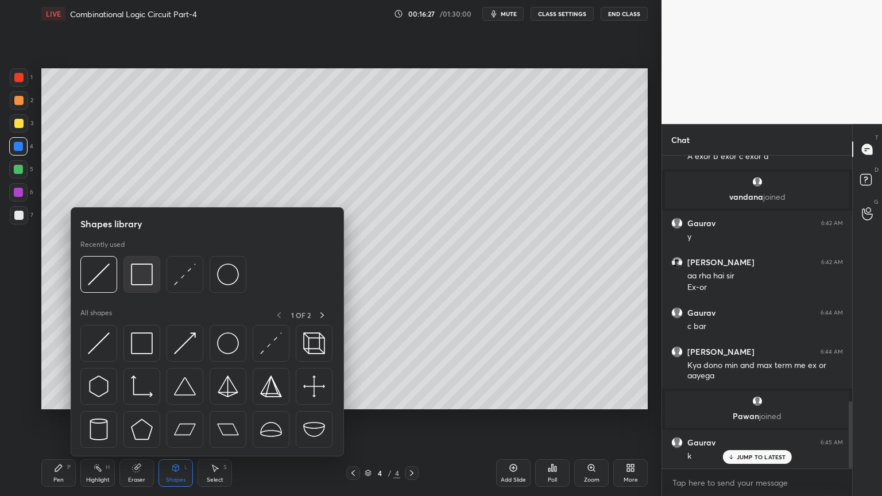
click at [146, 269] on img at bounding box center [142, 274] width 22 height 22
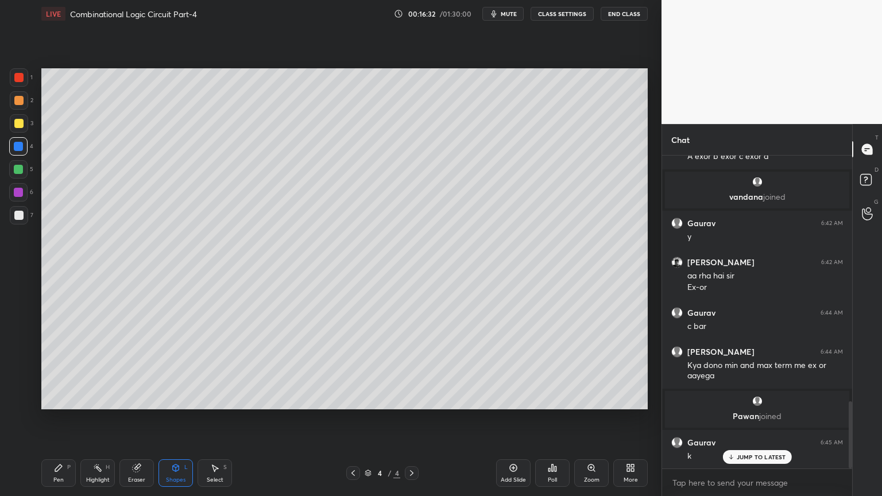
click at [172, 423] on div "Shapes L" at bounding box center [175, 473] width 34 height 28
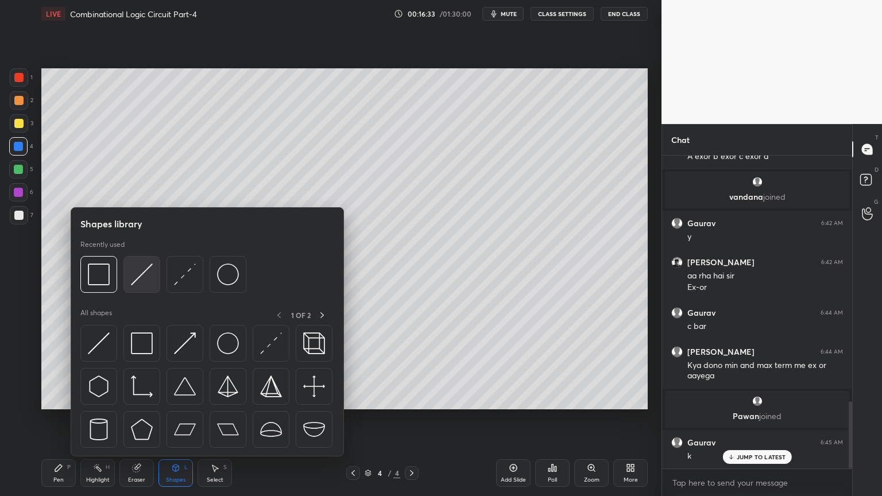
click at [145, 269] on img at bounding box center [142, 274] width 22 height 22
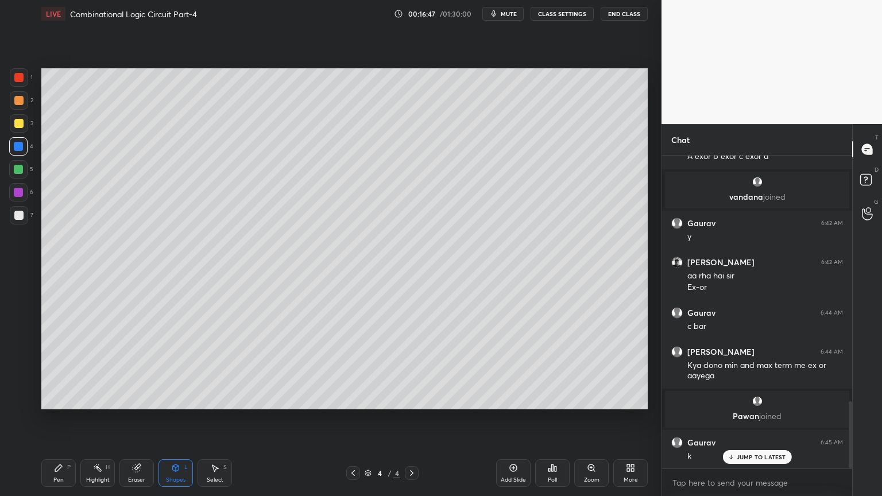
click at [60, 423] on icon at bounding box center [58, 467] width 9 height 9
click at [137, 423] on div "Eraser" at bounding box center [136, 480] width 17 height 6
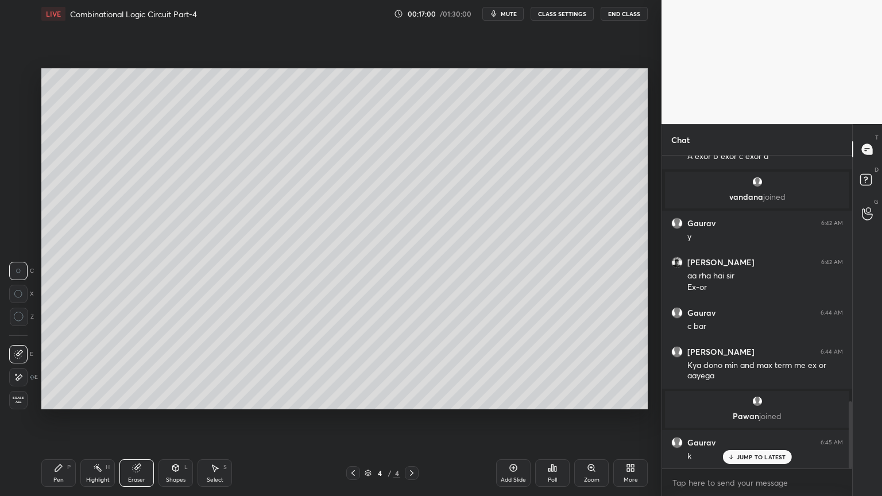
click at [51, 423] on div "Pen P" at bounding box center [58, 473] width 34 height 28
click at [23, 216] on div at bounding box center [18, 215] width 9 height 9
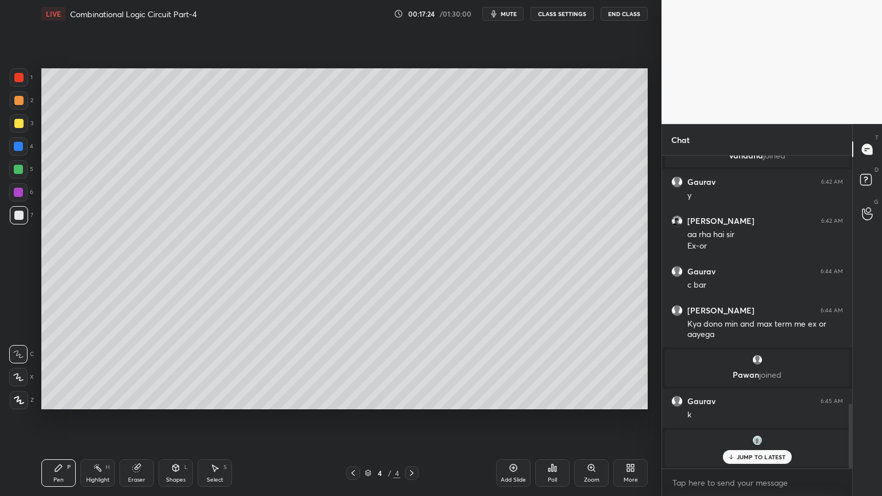
click at [753, 423] on div "JUMP TO LATEST" at bounding box center [756, 457] width 69 height 14
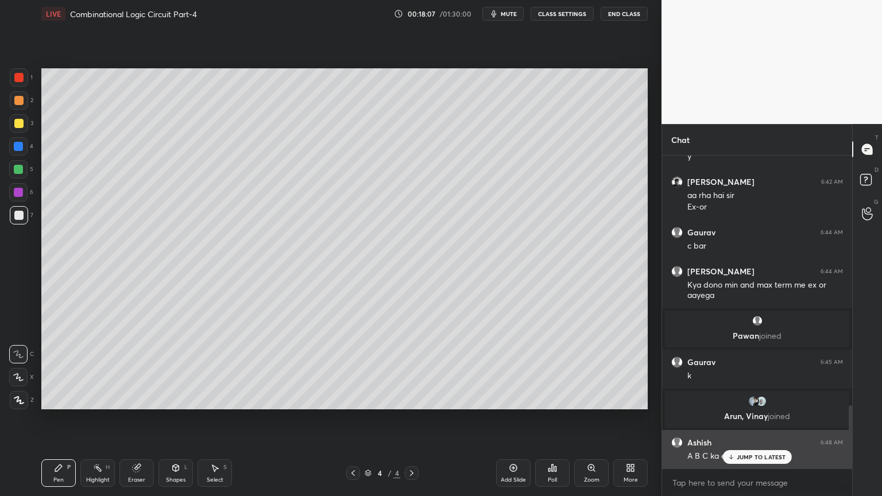
click at [754, 423] on div "JUMP TO LATEST" at bounding box center [756, 457] width 69 height 14
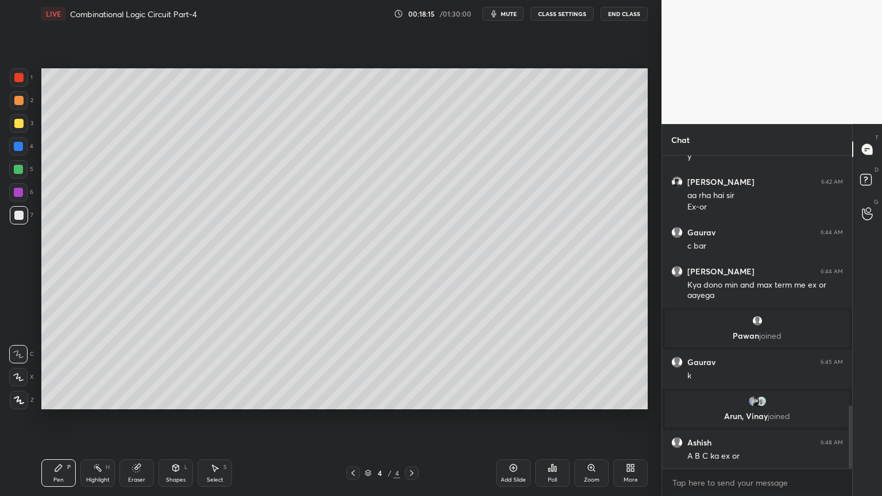
scroll to position [1272, 0]
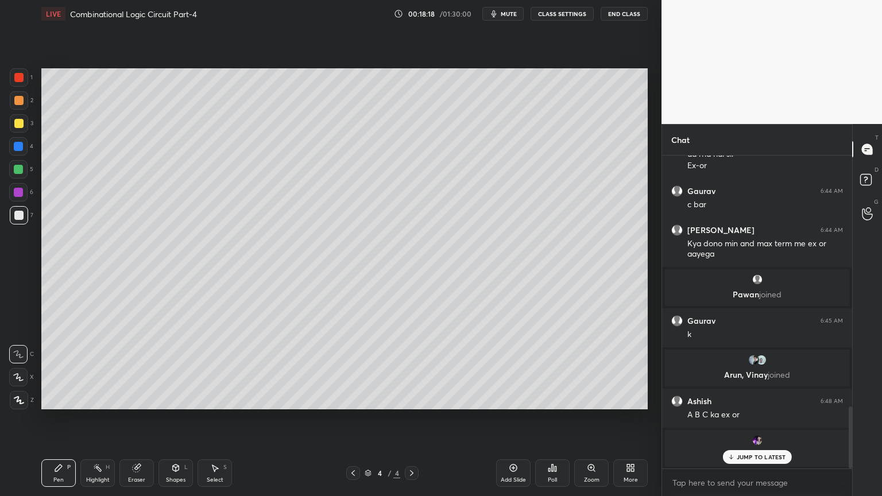
click at [750, 423] on p "JUMP TO LATEST" at bounding box center [760, 456] width 49 height 7
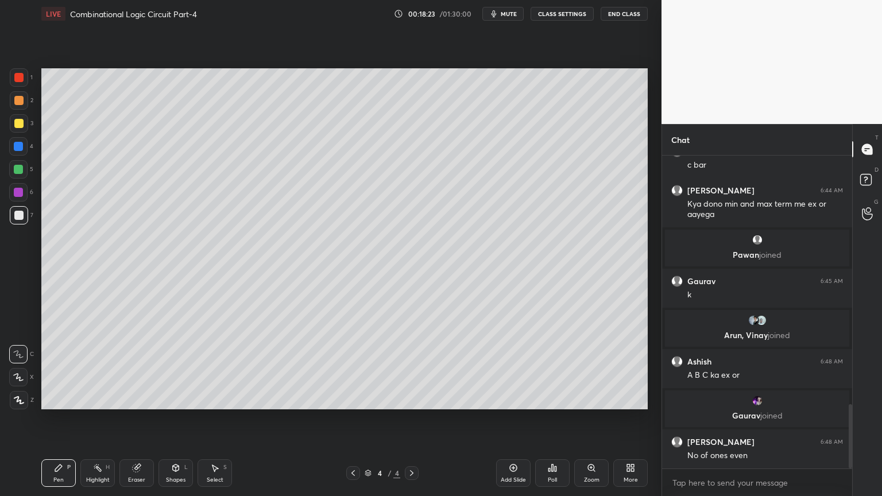
scroll to position [1212, 0]
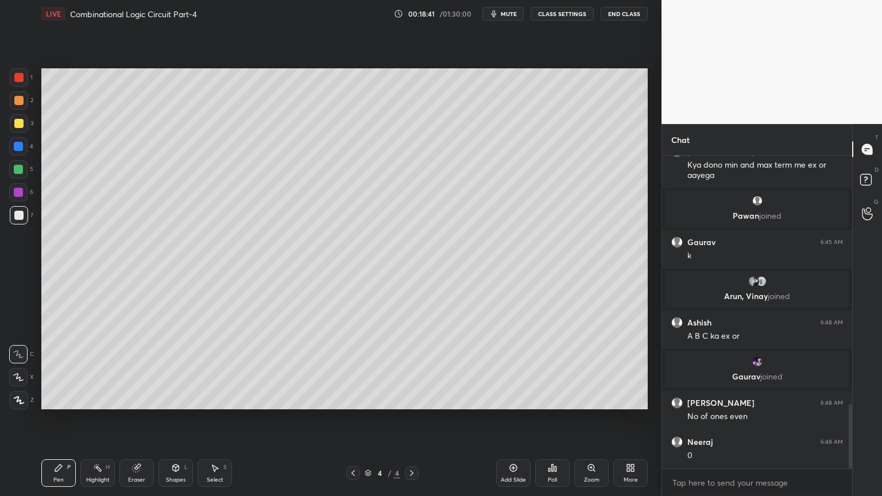
click at [24, 170] on div at bounding box center [18, 169] width 18 height 18
click at [14, 370] on div at bounding box center [18, 377] width 18 height 18
click at [286, 276] on p "Undo" at bounding box center [288, 275] width 17 height 9
click at [131, 423] on div "Eraser" at bounding box center [136, 473] width 34 height 28
click at [93, 423] on div "Highlight H" at bounding box center [97, 473] width 34 height 28
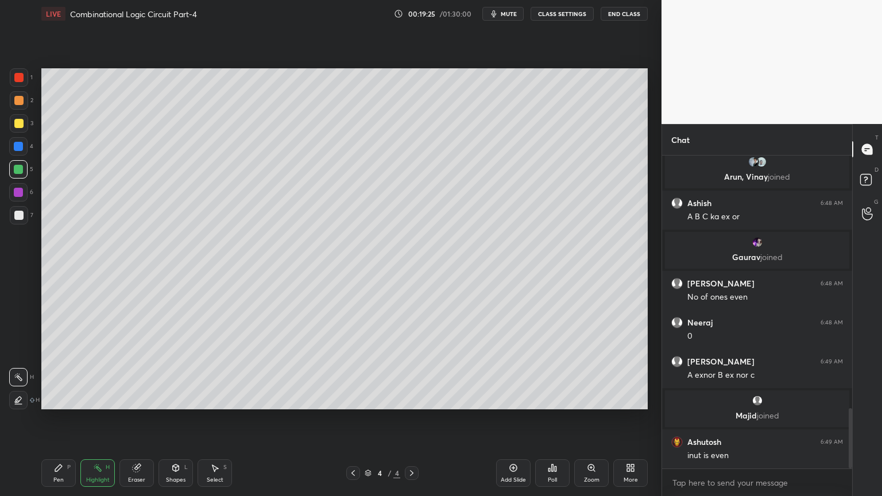
scroll to position [1317, 0]
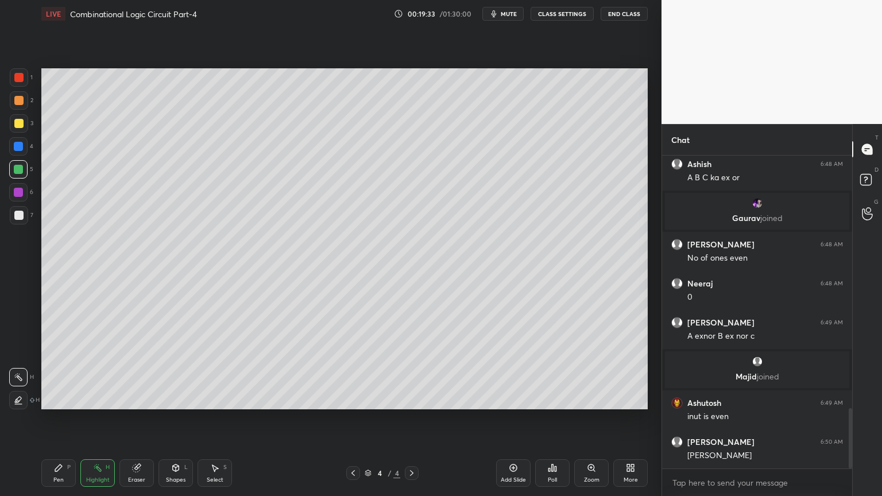
click at [352, 423] on icon at bounding box center [352, 473] width 3 height 6
click at [23, 123] on div at bounding box center [18, 123] width 9 height 9
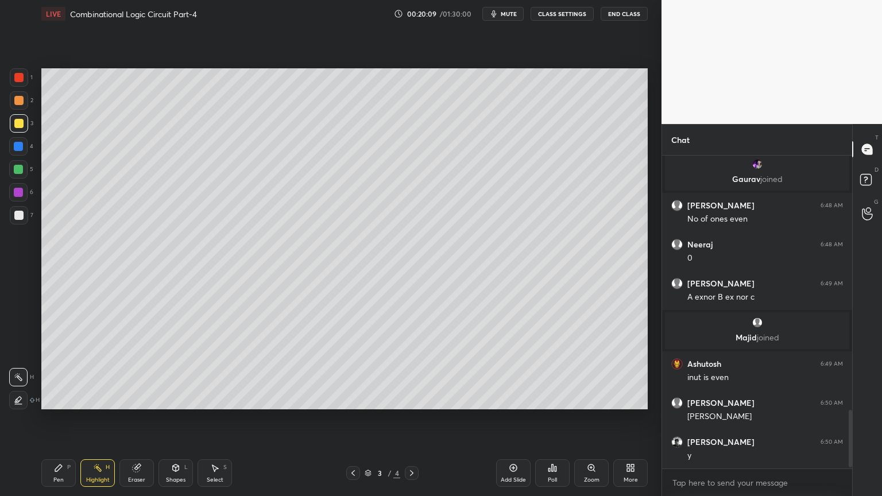
scroll to position [1395, 0]
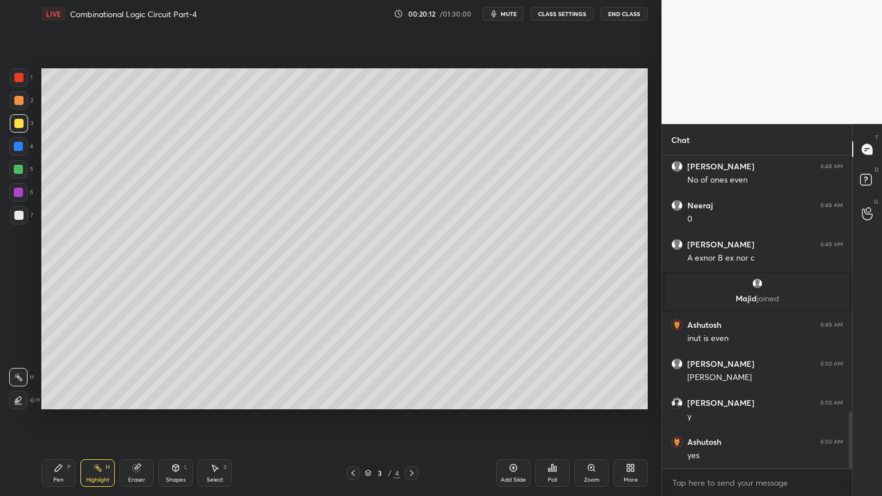
click at [51, 423] on div "Pen P" at bounding box center [58, 473] width 34 height 28
click at [18, 196] on div at bounding box center [18, 192] width 9 height 9
click at [21, 170] on div at bounding box center [18, 169] width 9 height 9
click at [13, 346] on div at bounding box center [18, 354] width 18 height 18
click at [133, 423] on div "Eraser" at bounding box center [136, 473] width 34 height 28
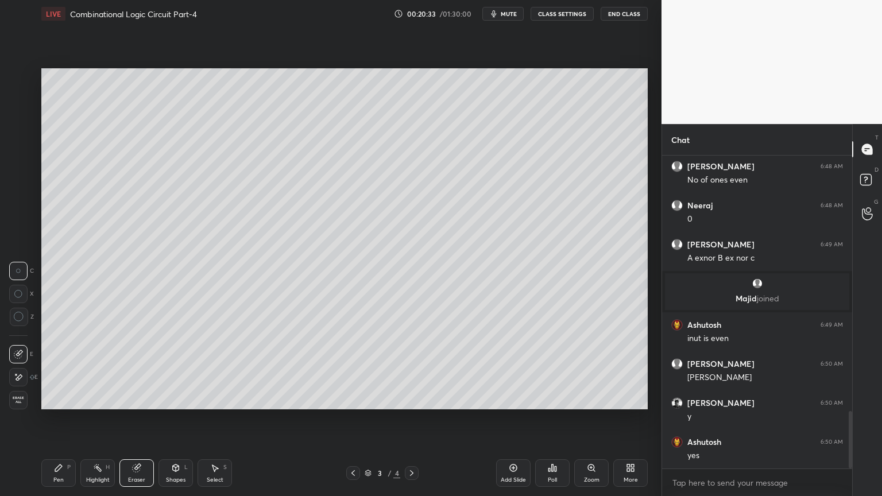
click at [55, 423] on div "Pen P" at bounding box center [58, 473] width 34 height 28
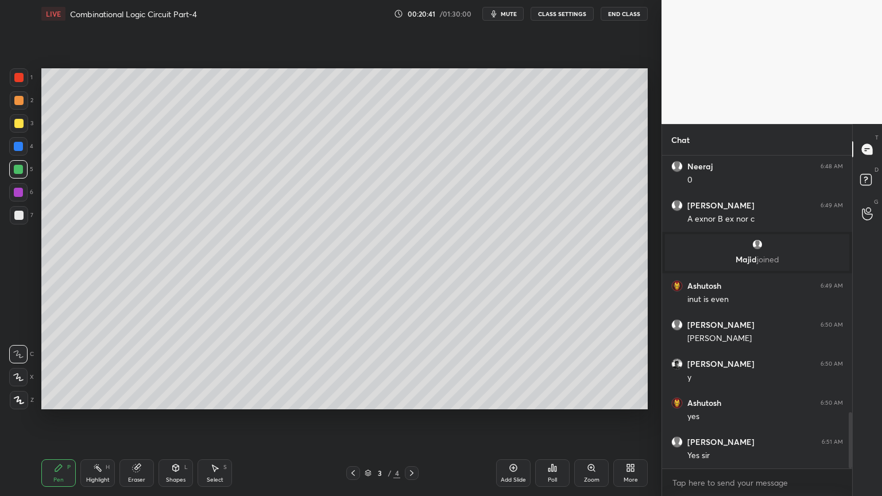
click at [95, 423] on div "Highlight" at bounding box center [98, 480] width 24 height 6
click at [127, 423] on div "Eraser" at bounding box center [136, 473] width 34 height 28
click at [49, 423] on div "Pen P" at bounding box center [58, 473] width 34 height 28
click at [18, 152] on div at bounding box center [18, 146] width 18 height 18
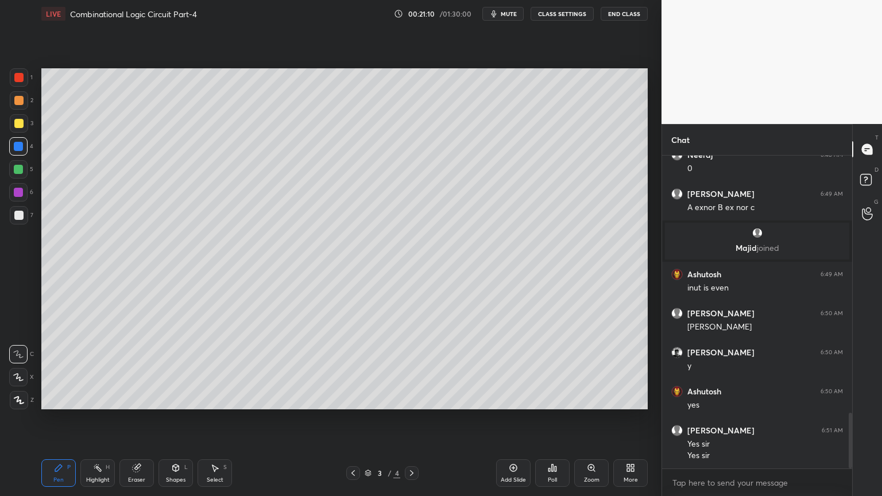
click at [22, 193] on div at bounding box center [18, 192] width 9 height 9
click at [214, 423] on div "Select" at bounding box center [215, 480] width 17 height 6
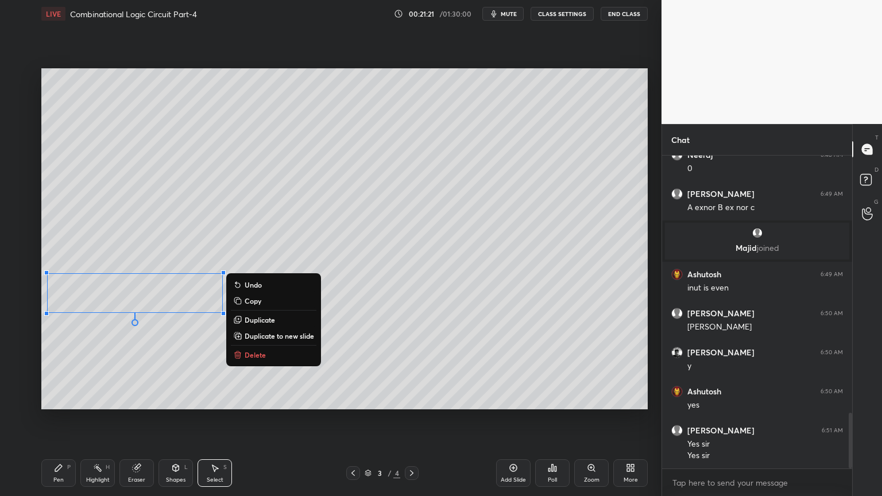
click at [134, 418] on div "0 ° Undo Copy Duplicate Duplicate to new slide Delete Setting up your live clas…" at bounding box center [344, 239] width 615 height 422
click at [57, 423] on div "Pen P" at bounding box center [58, 473] width 34 height 28
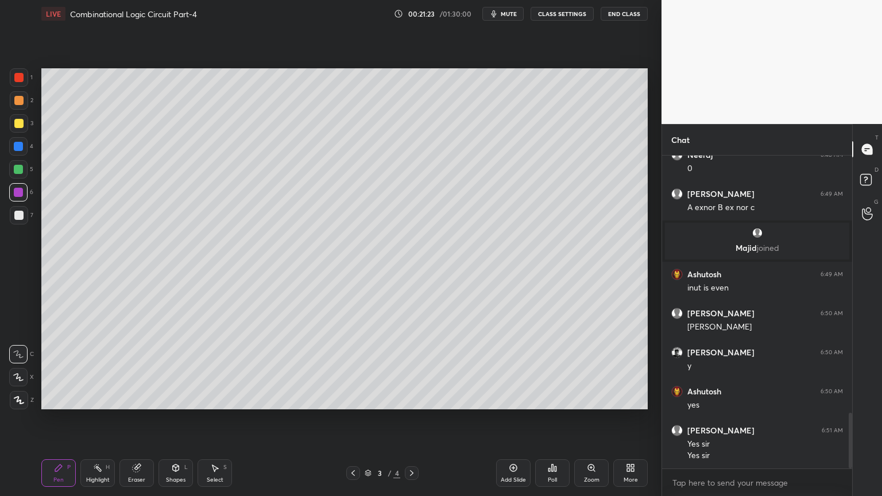
click at [21, 169] on div at bounding box center [18, 169] width 9 height 9
click at [130, 423] on div "Eraser" at bounding box center [136, 480] width 17 height 6
click at [51, 423] on div "Pen P" at bounding box center [58, 473] width 34 height 28
click at [25, 196] on div at bounding box center [18, 192] width 18 height 18
click at [21, 172] on div at bounding box center [18, 169] width 9 height 9
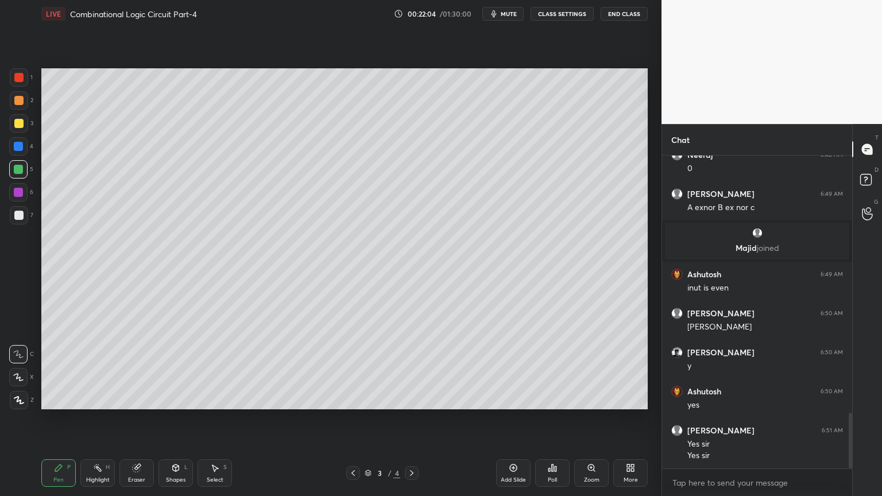
click at [23, 128] on div at bounding box center [19, 123] width 18 height 18
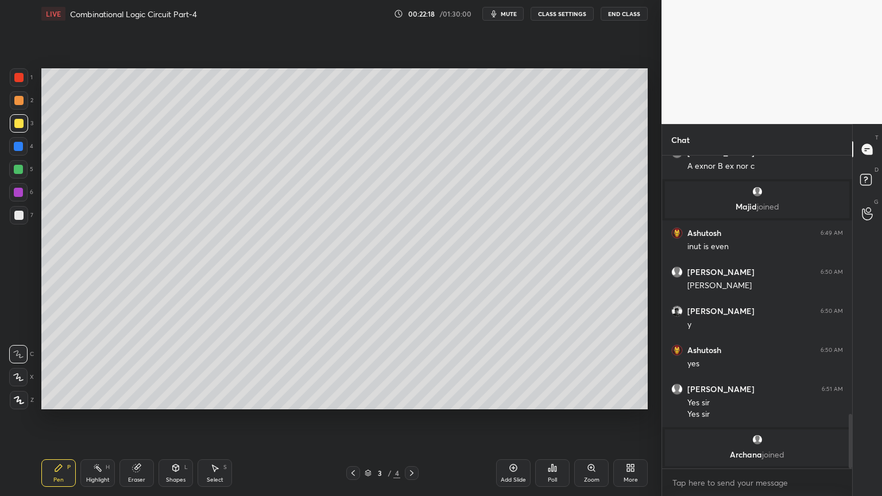
click at [213, 423] on div "Select" at bounding box center [215, 480] width 17 height 6
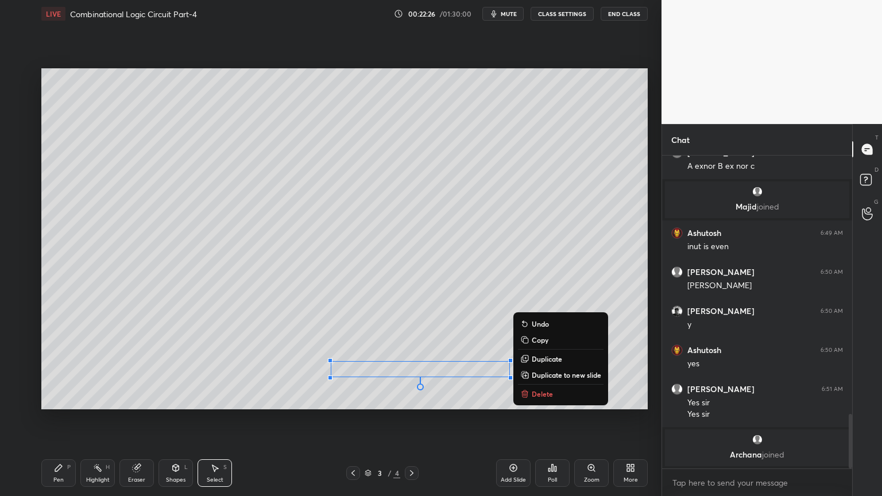
click at [381, 394] on div "0 ° Undo Copy Duplicate Duplicate to new slide Delete" at bounding box center [344, 238] width 606 height 341
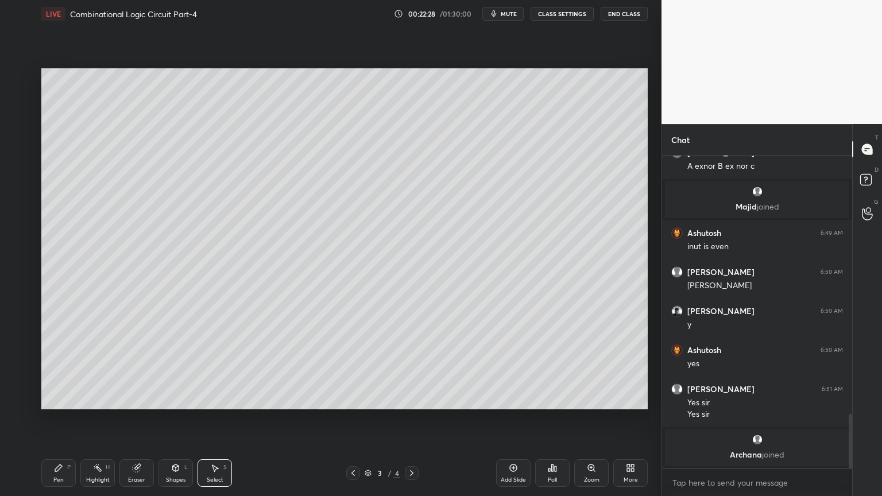
click at [59, 423] on icon at bounding box center [58, 467] width 7 height 7
click at [14, 223] on div at bounding box center [19, 215] width 18 height 18
click at [28, 106] on div "2" at bounding box center [22, 100] width 24 height 18
click at [96, 423] on icon at bounding box center [97, 467] width 9 height 9
click at [21, 172] on div at bounding box center [18, 169] width 9 height 9
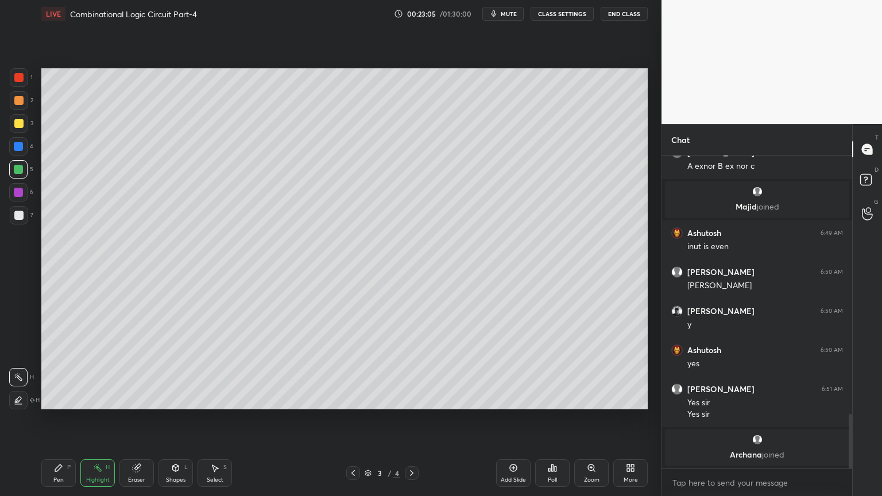
click at [21, 195] on div at bounding box center [18, 192] width 9 height 9
click at [28, 126] on div "3" at bounding box center [22, 123] width 24 height 18
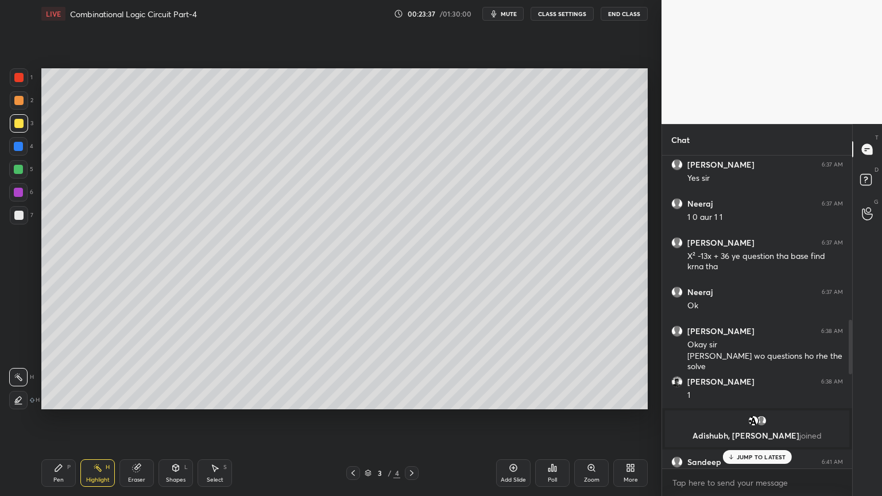
scroll to position [814, 0]
click at [737, 423] on p "JUMP TO LATEST" at bounding box center [760, 456] width 49 height 7
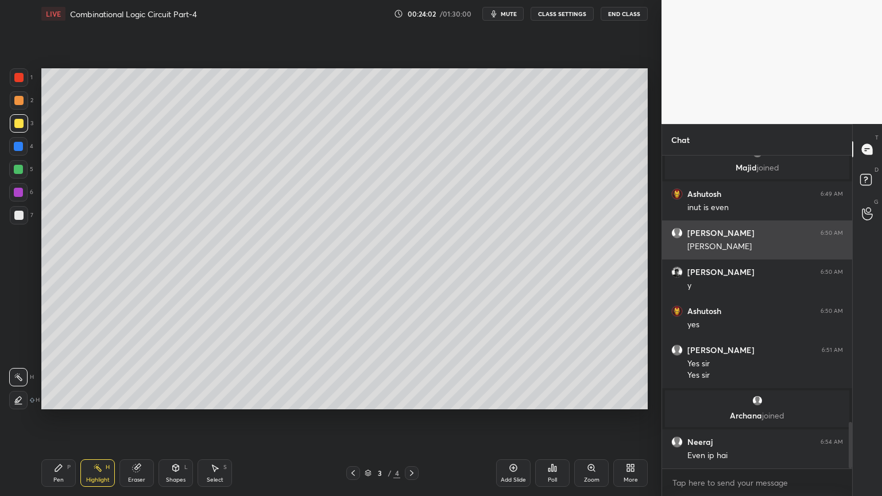
scroll to position [1820, 0]
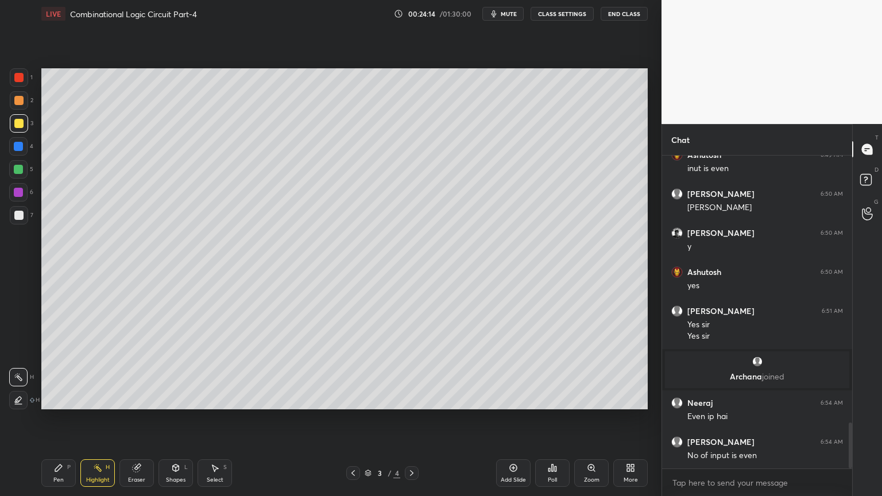
click at [408, 423] on icon at bounding box center [411, 472] width 9 height 9
click at [60, 423] on icon at bounding box center [58, 467] width 7 height 7
click at [21, 215] on div at bounding box center [18, 215] width 9 height 9
click at [21, 172] on div at bounding box center [18, 169] width 9 height 9
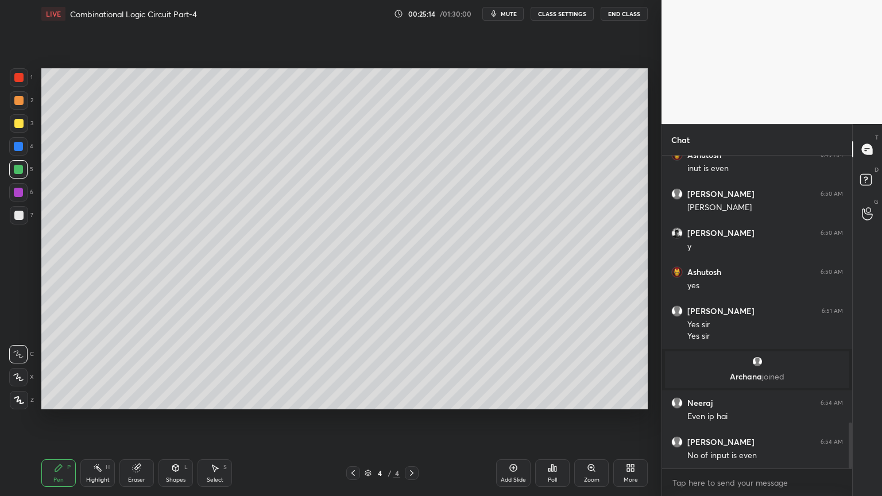
click at [99, 423] on div "Highlight H" at bounding box center [97, 473] width 34 height 28
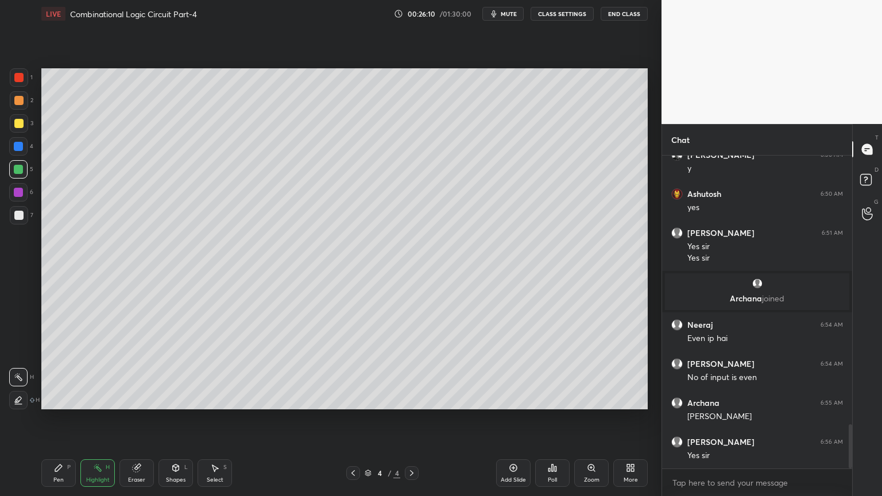
scroll to position [1937, 0]
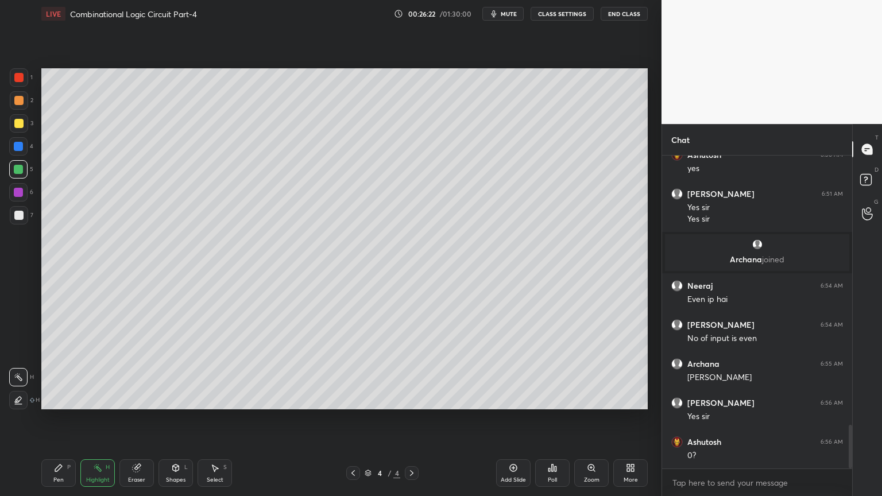
click at [511, 17] on span "mute" at bounding box center [509, 14] width 16 height 8
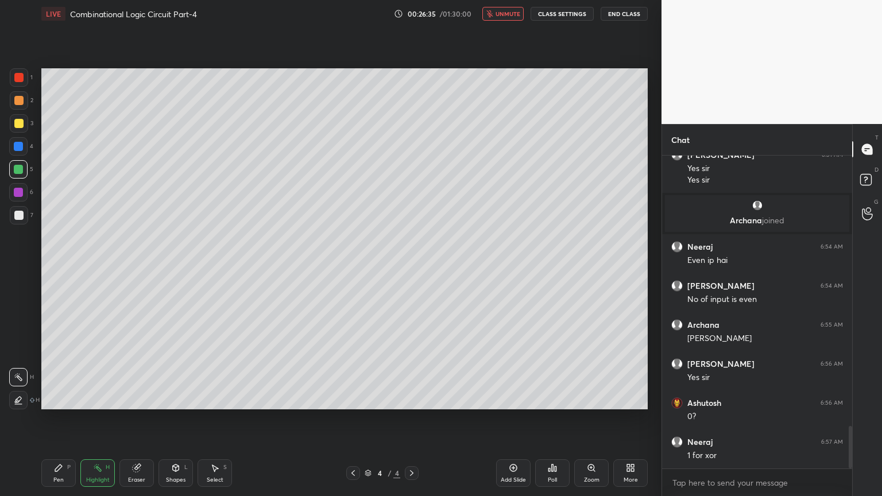
click at [509, 13] on span "unmute" at bounding box center [507, 14] width 25 height 8
click at [48, 423] on div "Pen P" at bounding box center [58, 473] width 34 height 28
click at [24, 207] on div at bounding box center [19, 215] width 18 height 18
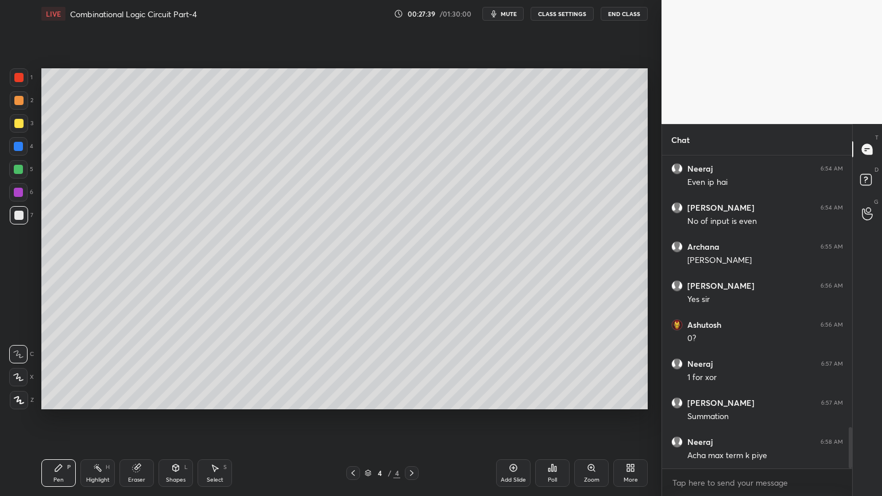
scroll to position [2066, 0]
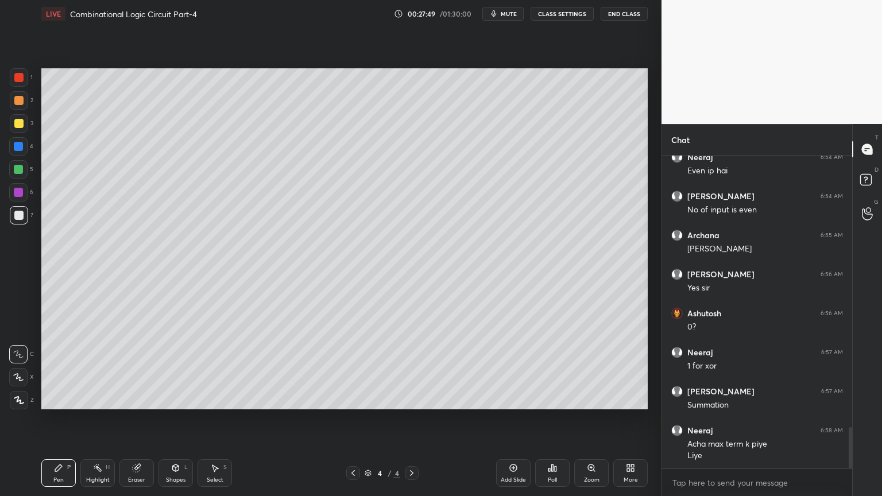
click at [21, 196] on div at bounding box center [18, 192] width 9 height 9
click at [135, 423] on icon at bounding box center [136, 467] width 7 height 7
click at [54, 423] on icon at bounding box center [58, 467] width 9 height 9
click at [21, 124] on div at bounding box center [18, 123] width 9 height 9
click at [25, 147] on div at bounding box center [18, 146] width 18 height 18
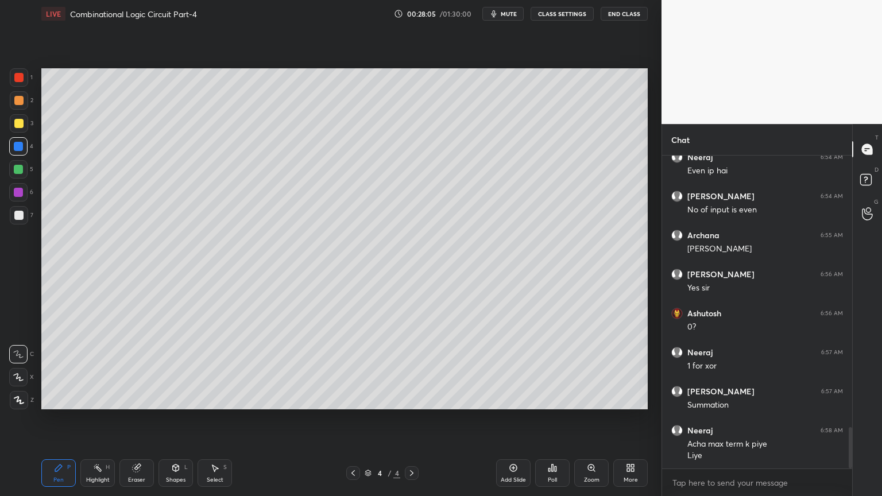
click at [175, 423] on div "Shapes L" at bounding box center [175, 473] width 34 height 28
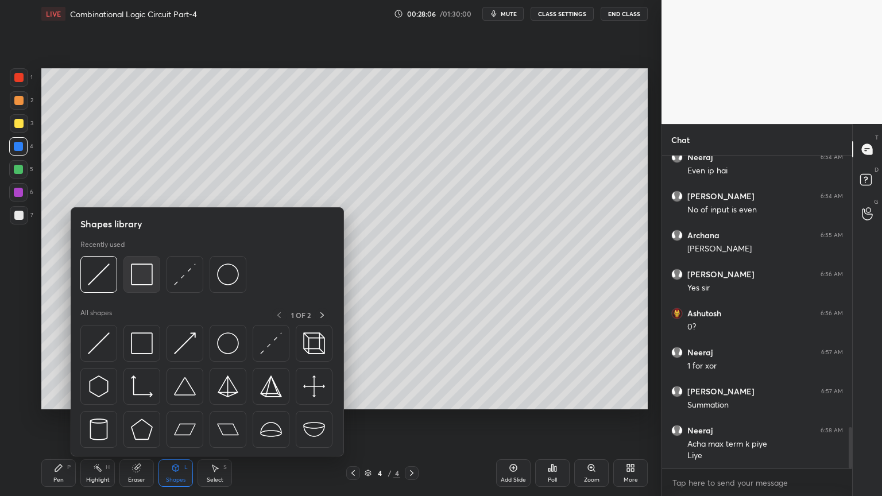
click at [136, 272] on img at bounding box center [142, 274] width 22 height 22
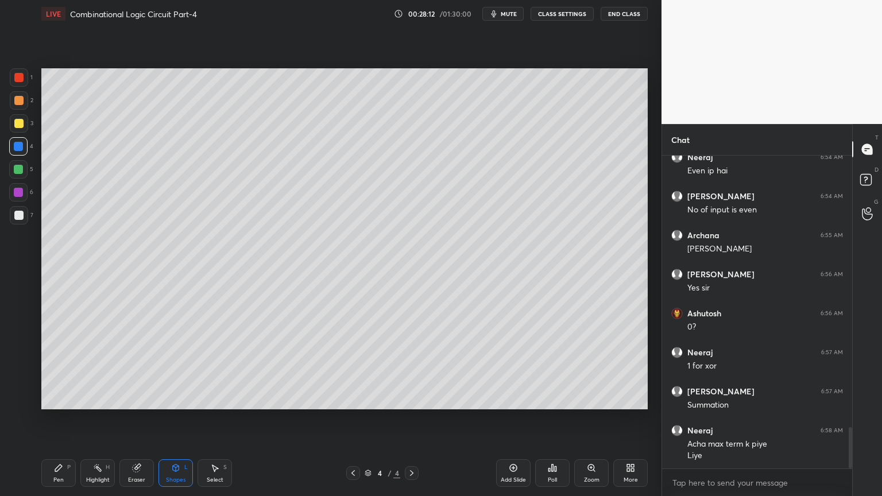
click at [132, 423] on div "Eraser" at bounding box center [136, 480] width 17 height 6
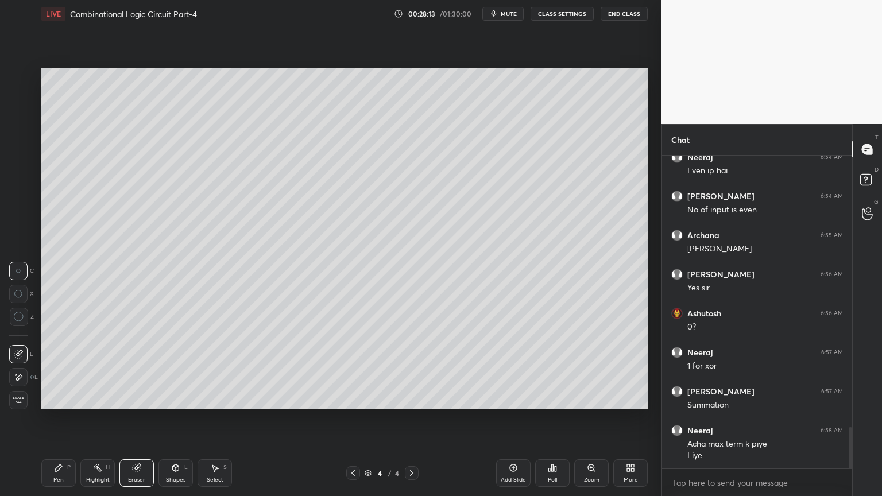
click at [46, 423] on div "Pen P" at bounding box center [58, 473] width 34 height 28
click at [21, 104] on div at bounding box center [18, 100] width 9 height 9
click at [14, 377] on icon at bounding box center [18, 377] width 10 height 8
click at [26, 150] on div at bounding box center [18, 146] width 18 height 18
click at [22, 354] on icon at bounding box center [18, 354] width 10 height 8
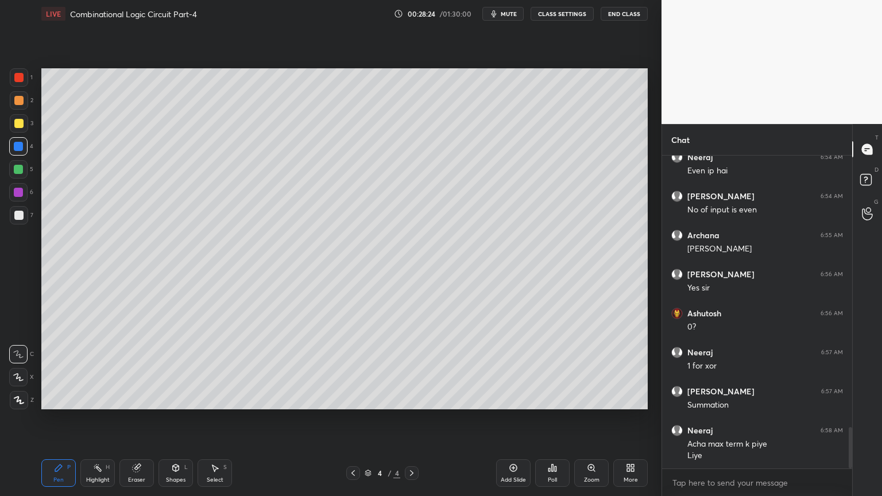
click at [172, 423] on div "Shapes L" at bounding box center [175, 473] width 34 height 28
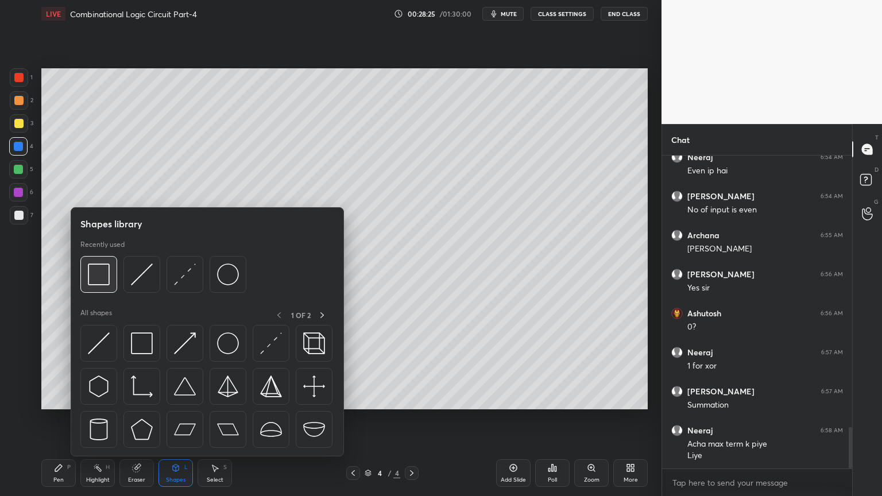
click at [107, 273] on img at bounding box center [99, 274] width 22 height 22
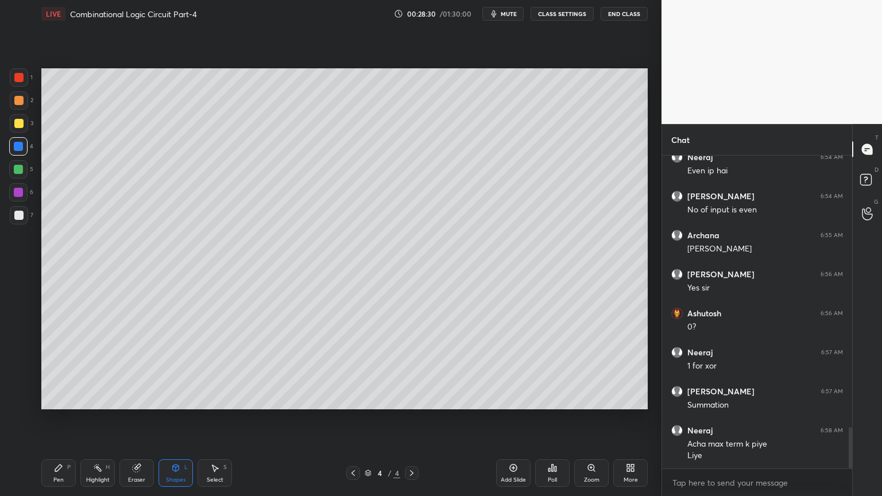
click at [177, 423] on div "Shapes L" at bounding box center [175, 473] width 34 height 28
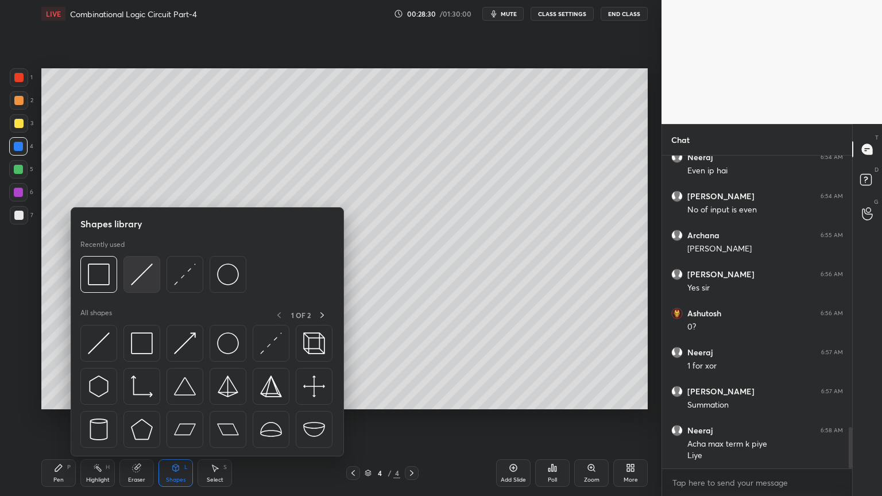
click at [145, 280] on img at bounding box center [142, 274] width 22 height 22
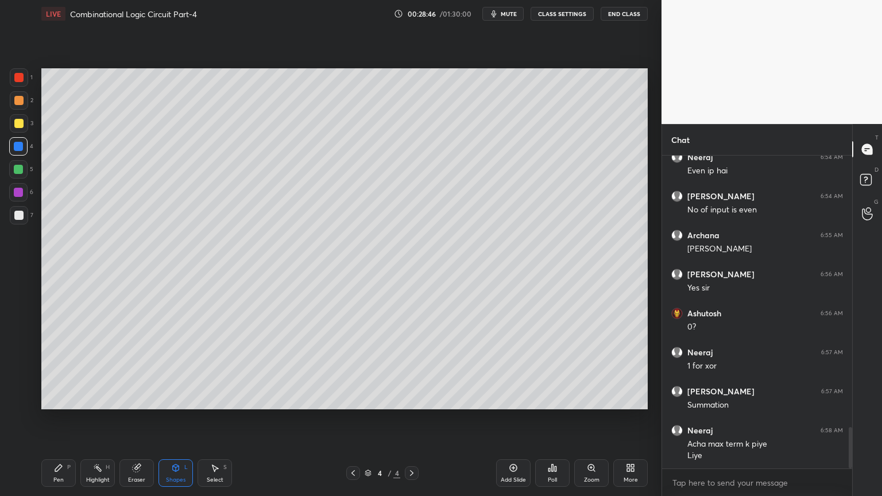
click at [46, 423] on div "Pen P" at bounding box center [58, 473] width 34 height 28
click at [21, 215] on div at bounding box center [18, 215] width 9 height 9
click at [23, 130] on div at bounding box center [19, 123] width 18 height 18
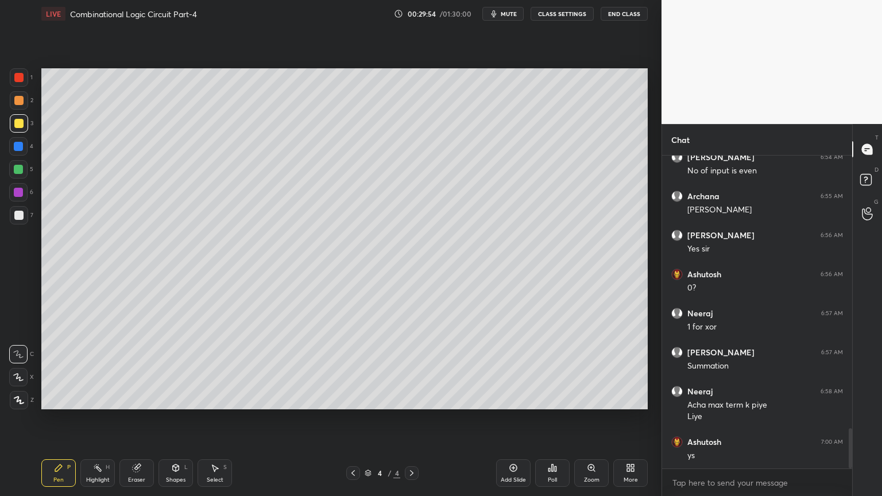
click at [21, 178] on div at bounding box center [18, 169] width 18 height 18
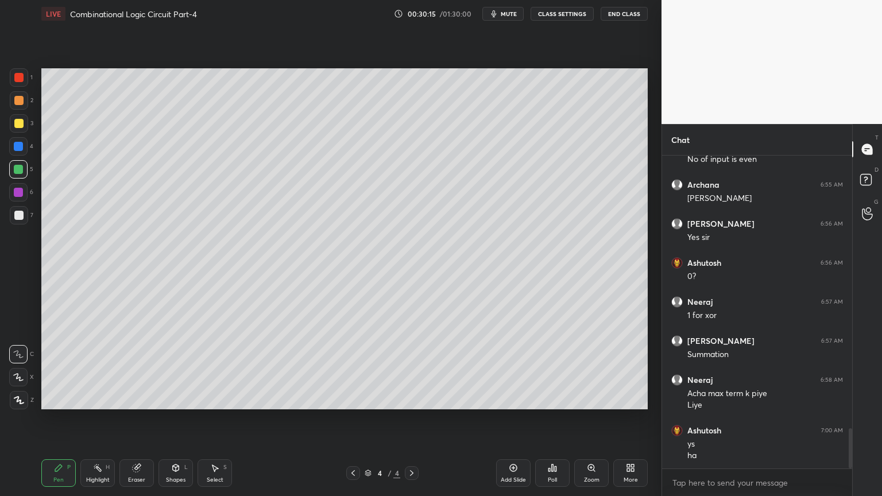
click at [98, 423] on div "Highlight H" at bounding box center [97, 473] width 34 height 28
click at [56, 423] on div "Pen" at bounding box center [58, 480] width 10 height 6
click at [25, 192] on div at bounding box center [18, 192] width 18 height 18
click at [19, 173] on div at bounding box center [18, 169] width 9 height 9
click at [24, 196] on div at bounding box center [18, 192] width 18 height 18
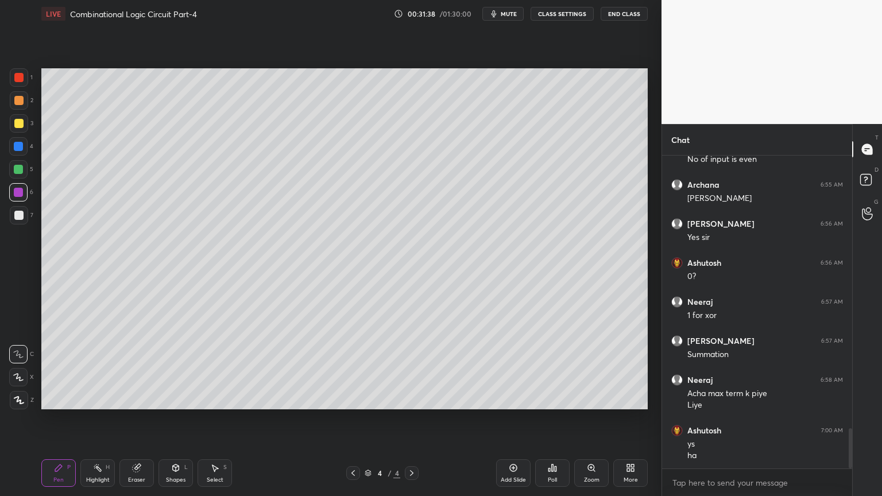
click at [21, 173] on div at bounding box center [18, 169] width 9 height 9
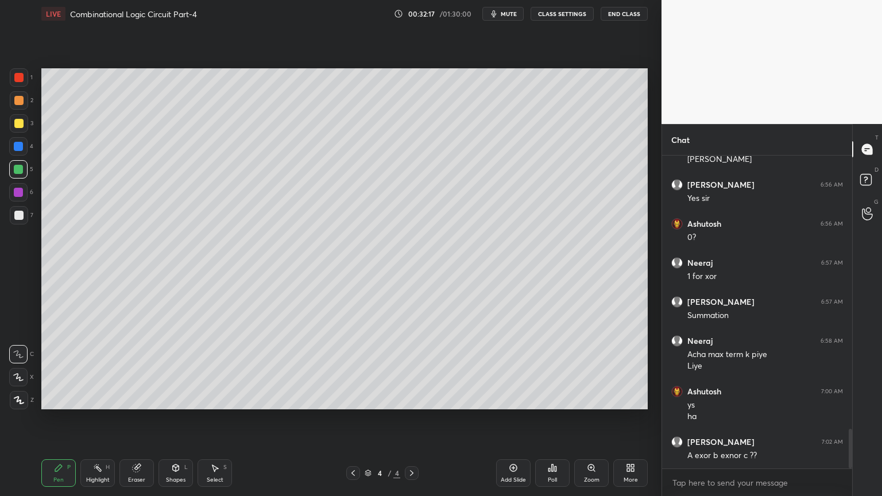
click at [23, 148] on div at bounding box center [18, 146] width 18 height 18
click at [511, 13] on span "mute" at bounding box center [509, 14] width 16 height 8
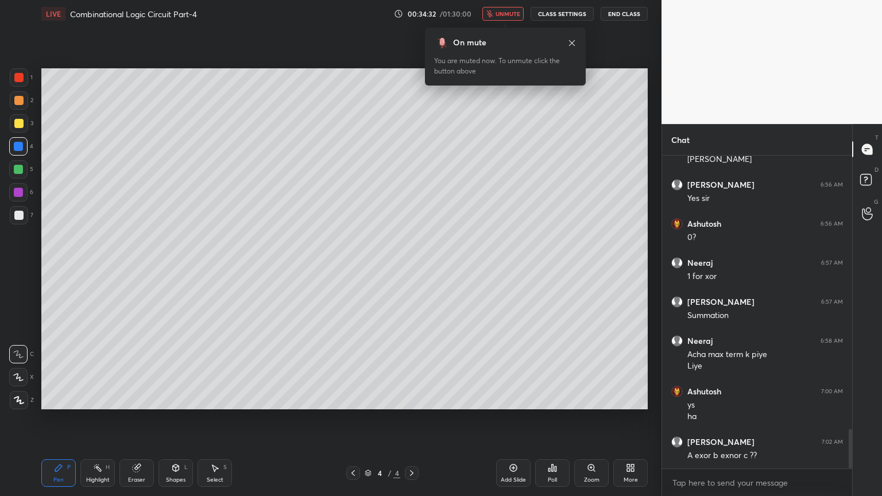
click at [552, 161] on div at bounding box center [330, 248] width 661 height 496
click at [515, 14] on span "unmute" at bounding box center [507, 14] width 25 height 8
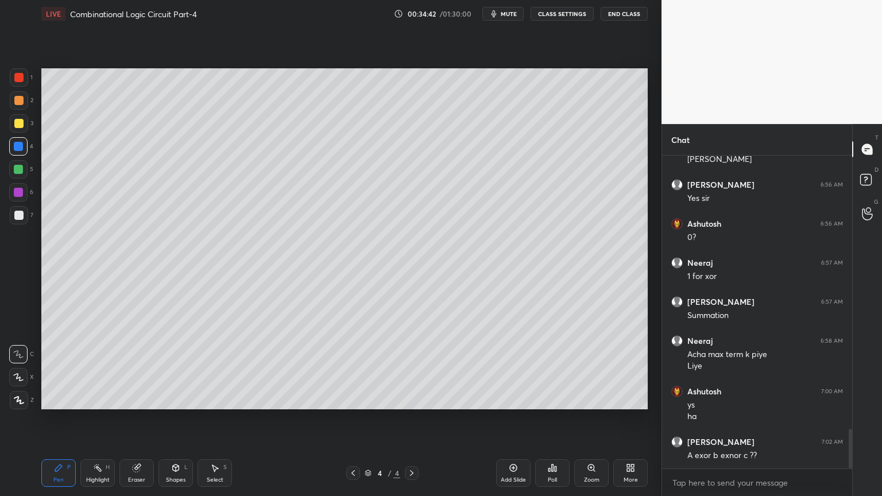
click at [32, 214] on div "7" at bounding box center [22, 215] width 24 height 18
click at [23, 172] on div at bounding box center [18, 169] width 18 height 18
click at [18, 213] on div at bounding box center [18, 215] width 9 height 9
click at [23, 172] on div at bounding box center [18, 169] width 18 height 18
click at [138, 423] on div "Eraser" at bounding box center [136, 480] width 17 height 6
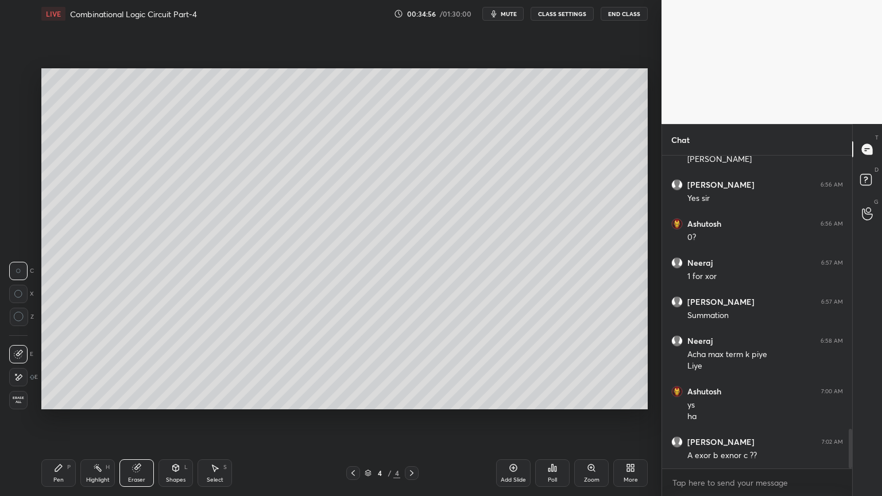
click at [55, 423] on div "Pen" at bounding box center [58, 480] width 10 height 6
click at [25, 84] on div at bounding box center [19, 77] width 18 height 18
click at [18, 374] on icon at bounding box center [18, 377] width 10 height 8
click at [25, 167] on div at bounding box center [18, 169] width 18 height 18
click at [17, 356] on icon at bounding box center [18, 354] width 10 height 8
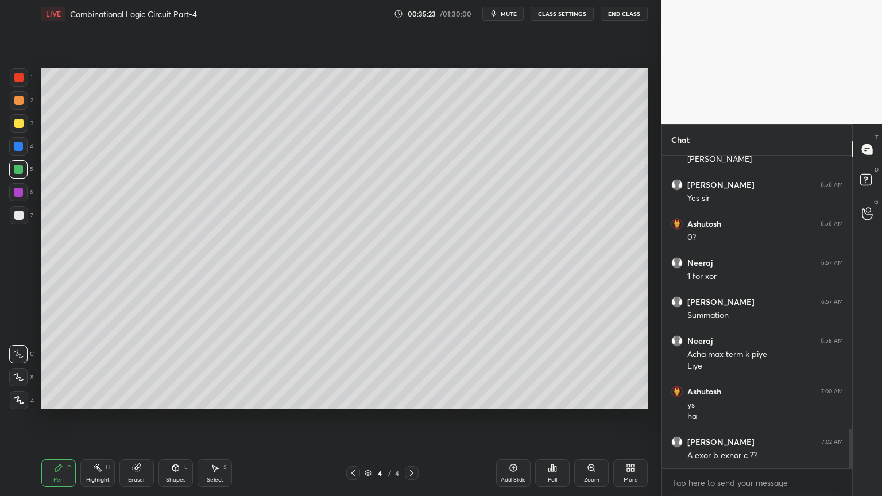
click at [27, 79] on div at bounding box center [19, 77] width 18 height 18
click at [17, 377] on icon at bounding box center [18, 377] width 9 height 7
click at [142, 423] on div "Eraser" at bounding box center [136, 480] width 17 height 6
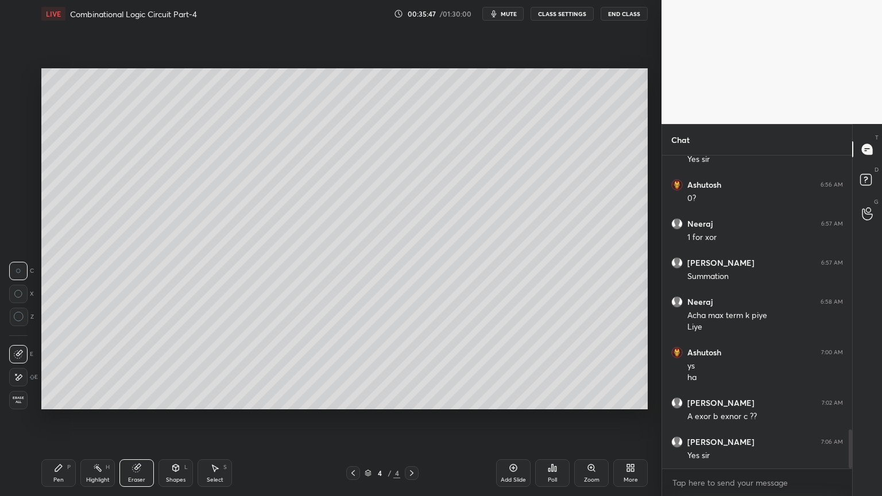
click at [64, 423] on div "Pen P" at bounding box center [58, 473] width 34 height 28
click at [19, 179] on div "5" at bounding box center [21, 171] width 24 height 23
click at [134, 423] on div "Eraser" at bounding box center [136, 480] width 17 height 6
click at [55, 423] on icon at bounding box center [58, 467] width 7 height 7
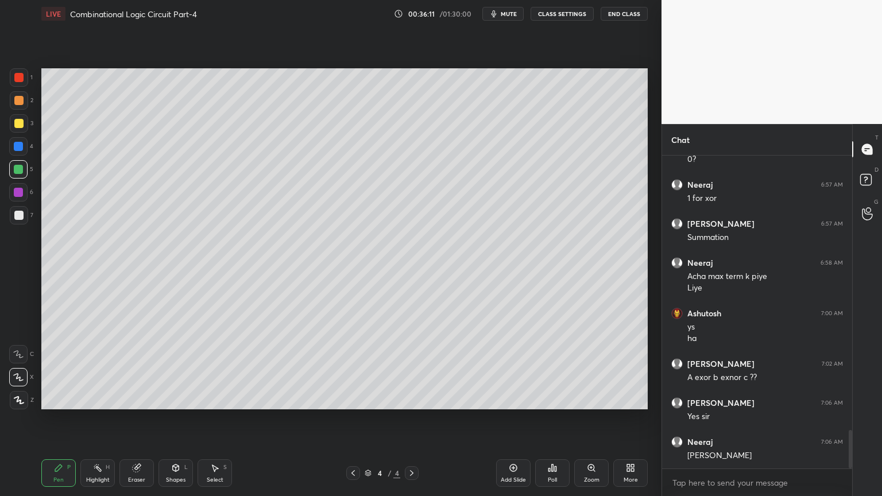
click at [514, 423] on icon at bounding box center [513, 467] width 9 height 9
click at [26, 107] on div at bounding box center [19, 100] width 18 height 18
click at [15, 352] on icon at bounding box center [18, 354] width 10 height 8
click at [18, 130] on div at bounding box center [19, 123] width 18 height 18
click at [23, 104] on div at bounding box center [19, 100] width 18 height 18
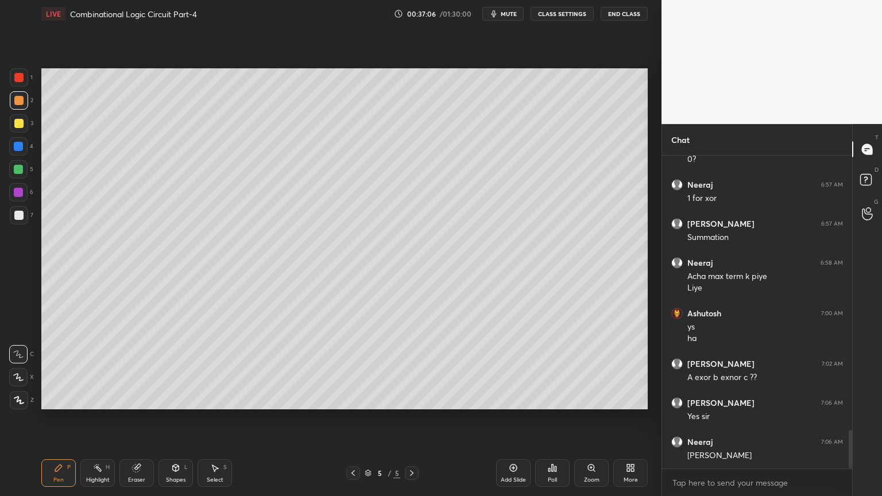
click at [25, 124] on div at bounding box center [19, 123] width 18 height 18
click at [22, 175] on div at bounding box center [18, 169] width 18 height 18
click at [23, 372] on div at bounding box center [18, 377] width 18 height 18
click at [25, 109] on div at bounding box center [19, 100] width 18 height 18
click at [24, 152] on div at bounding box center [18, 146] width 18 height 18
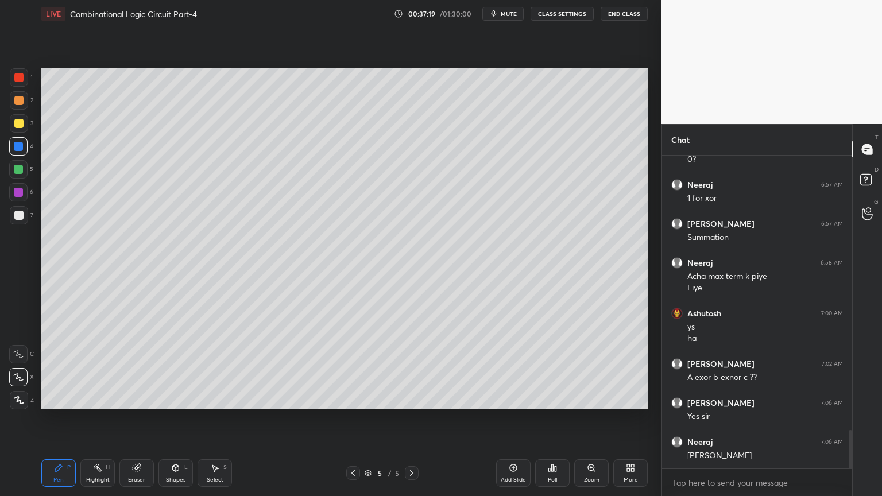
click at [18, 354] on icon at bounding box center [18, 354] width 10 height 8
click at [176, 423] on div "Shapes L" at bounding box center [175, 473] width 34 height 28
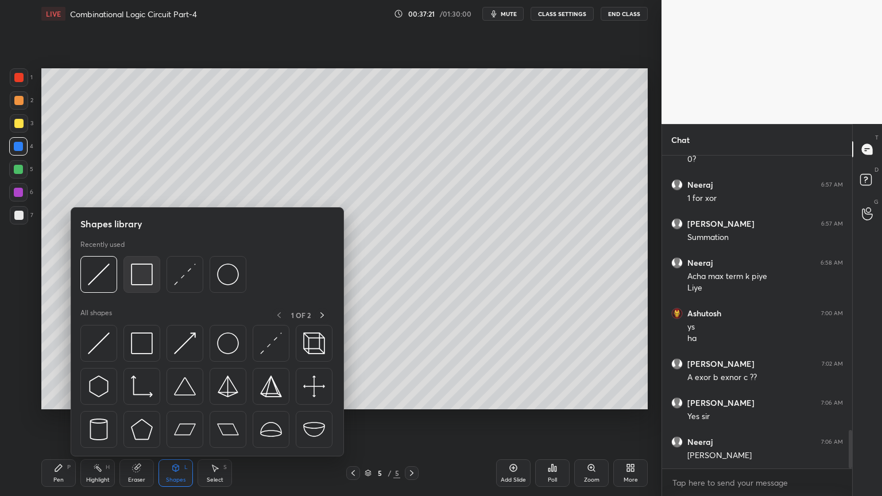
click at [142, 278] on img at bounding box center [142, 274] width 22 height 22
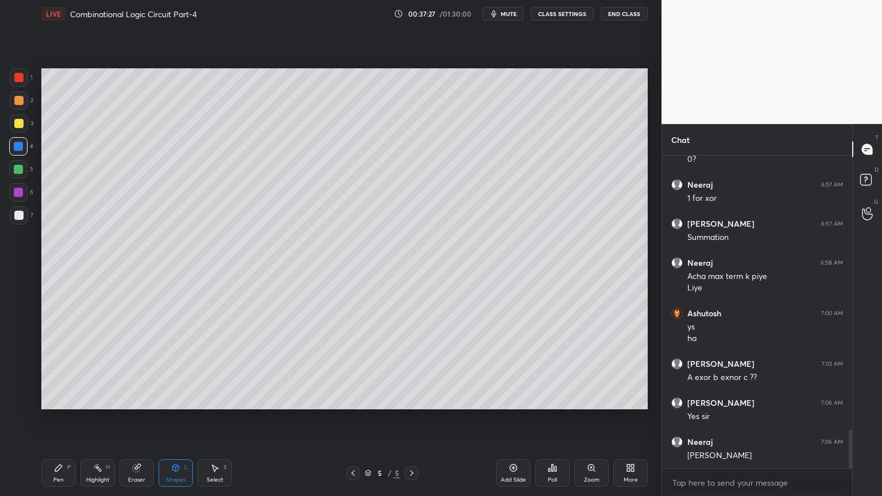
click at [181, 423] on div "Shapes L" at bounding box center [175, 473] width 34 height 28
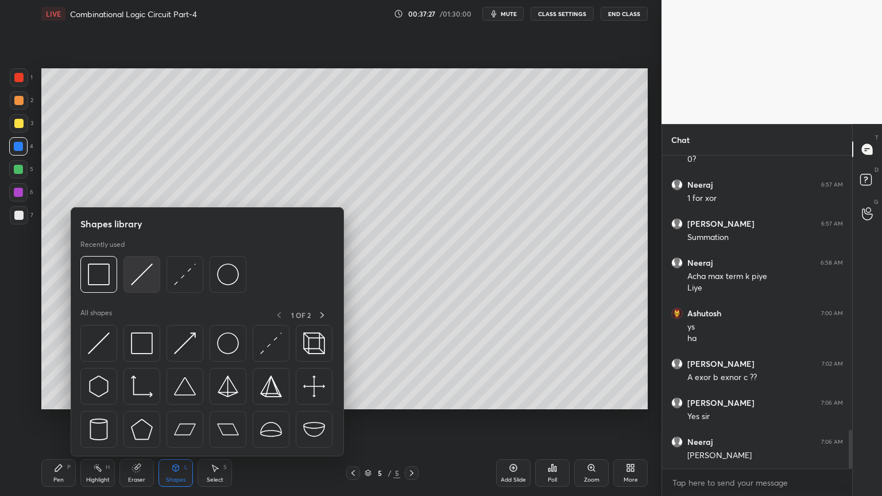
click at [143, 275] on img at bounding box center [142, 274] width 22 height 22
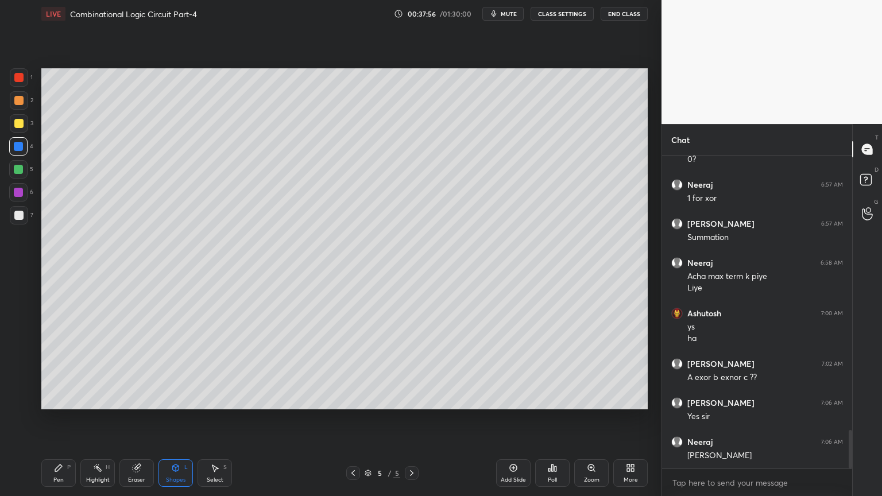
click at [57, 423] on icon at bounding box center [58, 467] width 9 height 9
click at [30, 218] on div "7" at bounding box center [22, 215] width 24 height 18
click at [175, 423] on div "Shapes" at bounding box center [176, 480] width 20 height 6
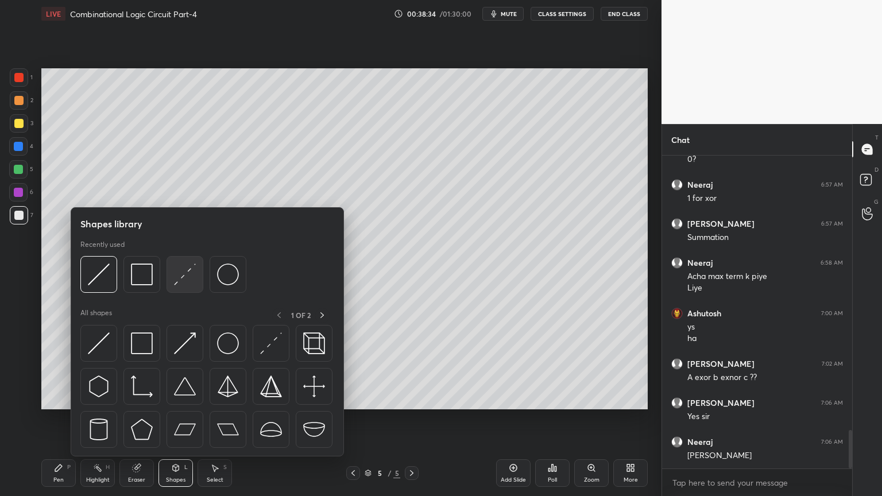
click at [183, 277] on img at bounding box center [185, 274] width 22 height 22
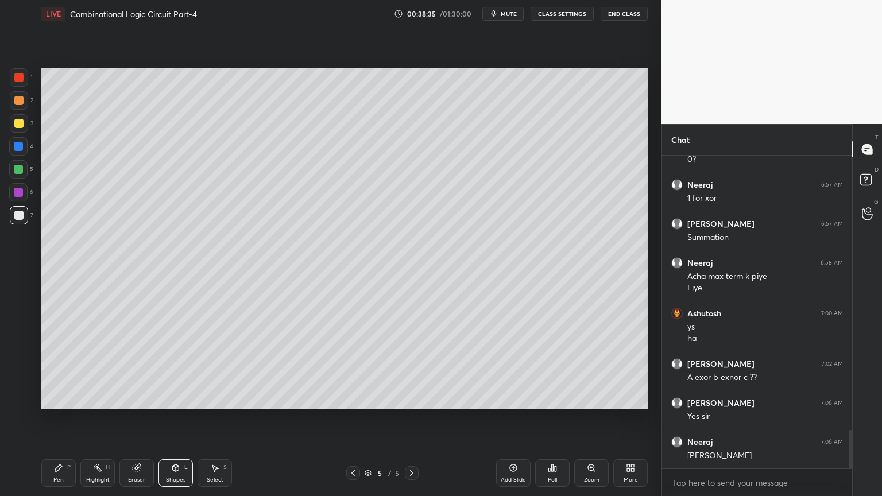
click at [21, 194] on div at bounding box center [18, 192] width 9 height 9
click at [51, 423] on div "Pen P" at bounding box center [58, 473] width 34 height 28
click at [24, 216] on div at bounding box center [19, 215] width 18 height 18
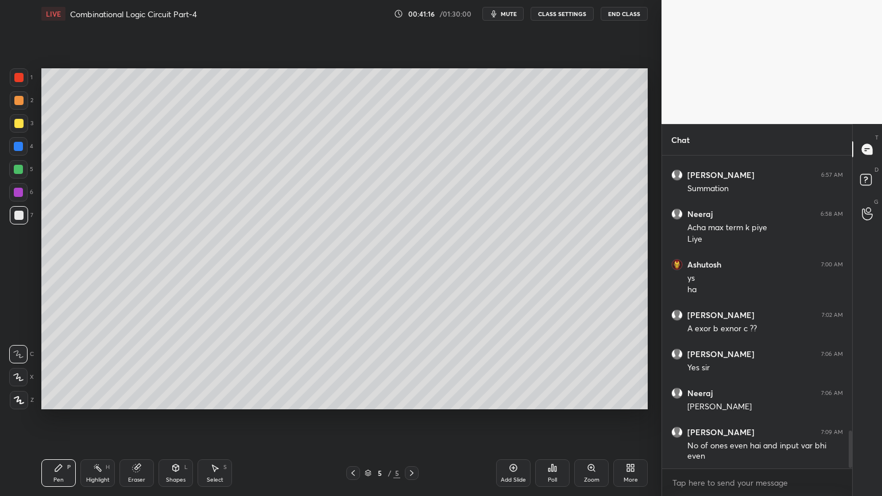
scroll to position [2324, 0]
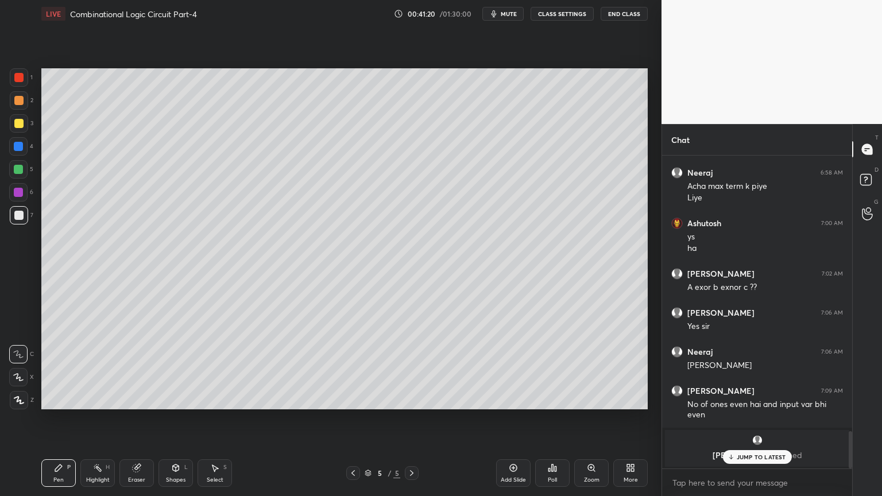
click at [762, 423] on p "JUMP TO LATEST" at bounding box center [760, 456] width 49 height 7
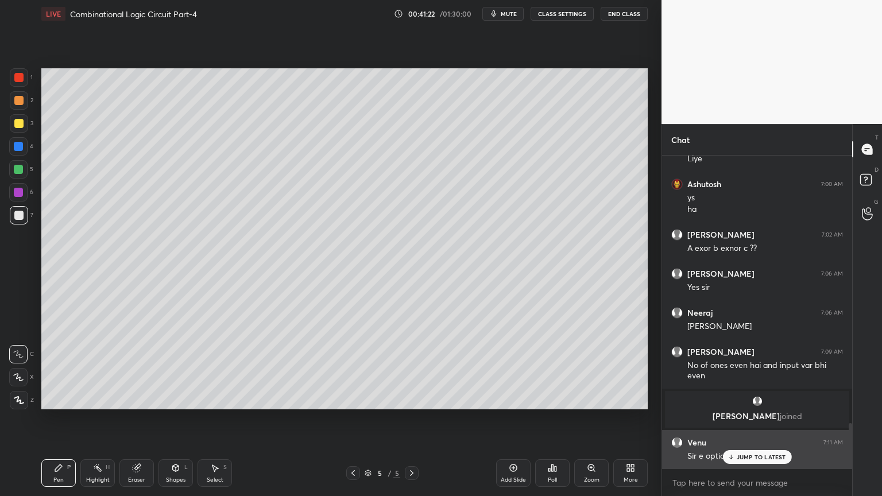
click at [762, 423] on p "JUMP TO LATEST" at bounding box center [760, 456] width 49 height 7
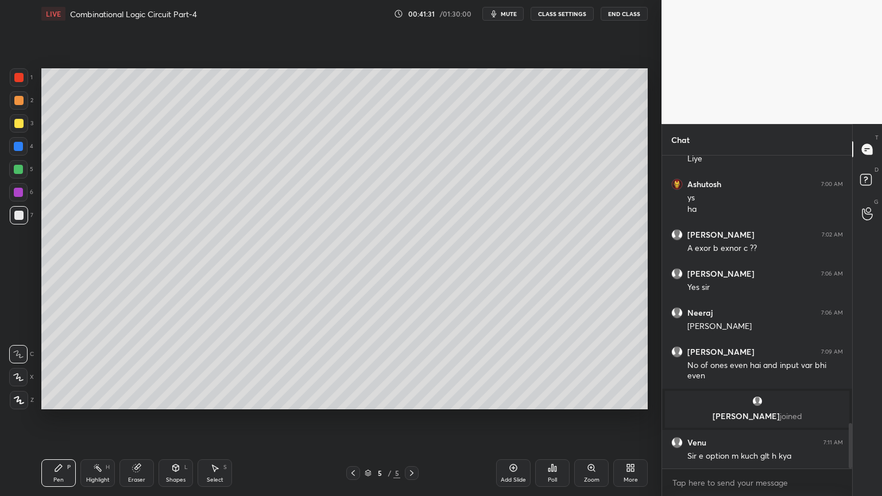
click at [135, 423] on div "Eraser" at bounding box center [136, 473] width 34 height 28
click at [55, 423] on div "Pen P" at bounding box center [58, 473] width 34 height 28
click at [23, 173] on div at bounding box center [18, 169] width 18 height 18
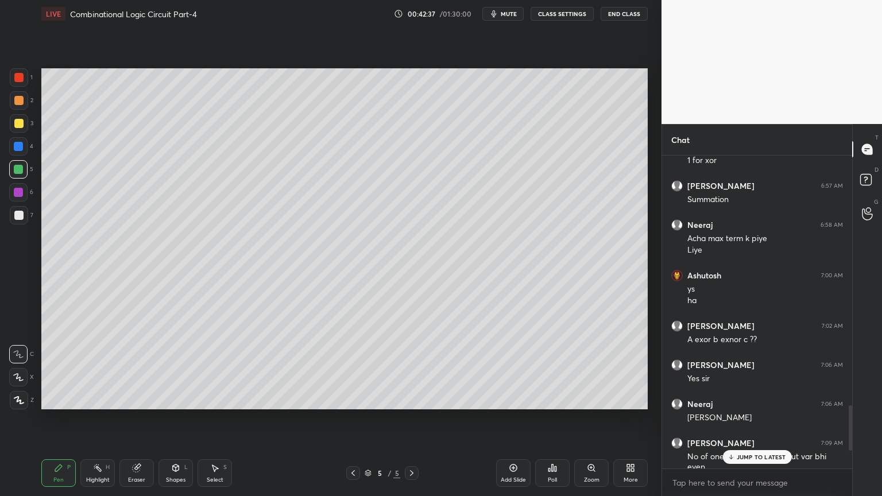
scroll to position [1999, 0]
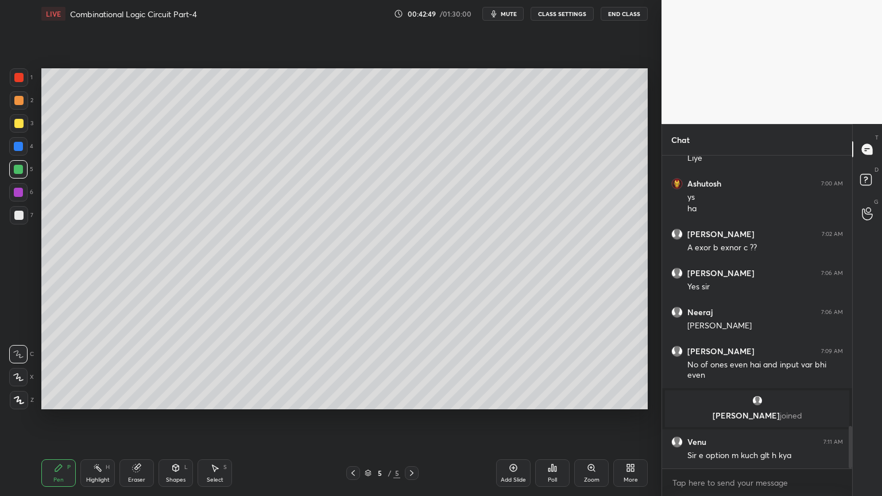
click at [90, 423] on div "Highlight H" at bounding box center [97, 473] width 34 height 28
click at [55, 423] on div "Pen P" at bounding box center [58, 473] width 34 height 28
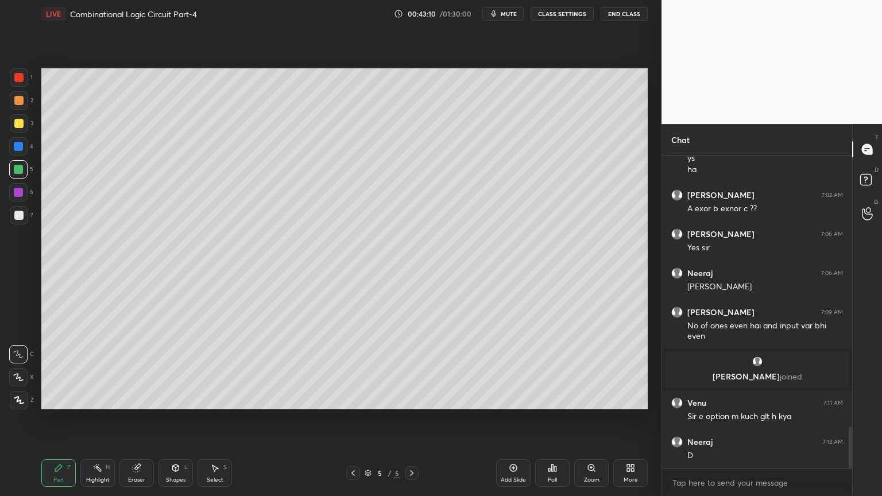
click at [17, 374] on icon at bounding box center [18, 377] width 10 height 8
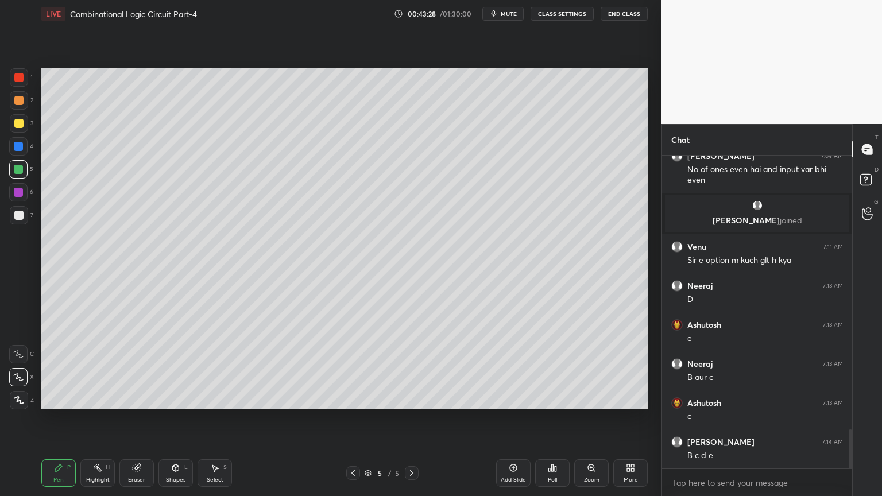
scroll to position [2233, 0]
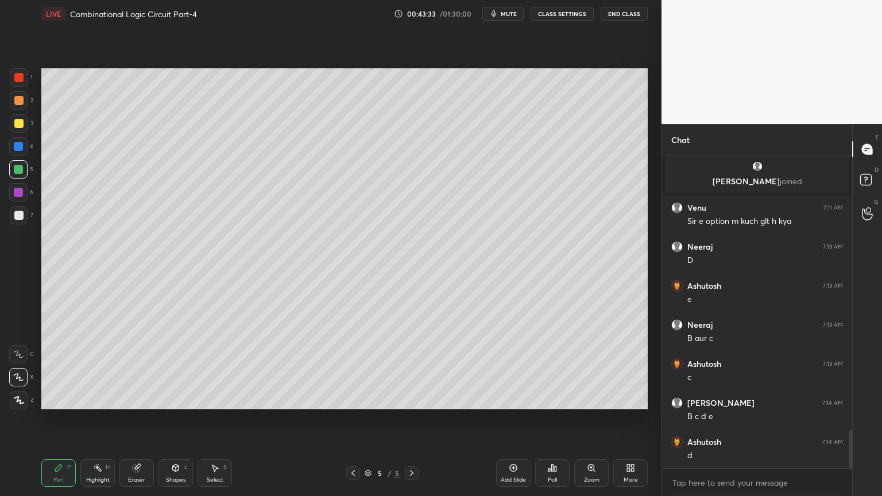
click at [87, 423] on div "Highlight H" at bounding box center [97, 473] width 34 height 28
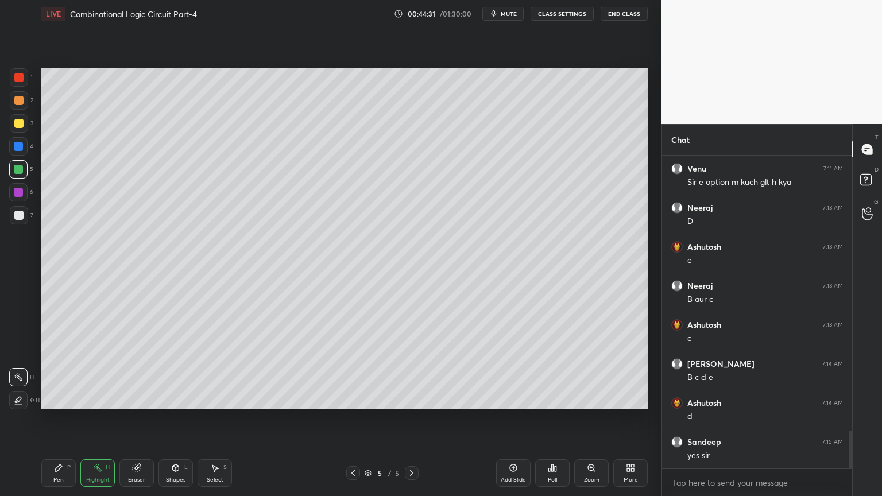
click at [510, 423] on div "Add Slide" at bounding box center [513, 480] width 25 height 6
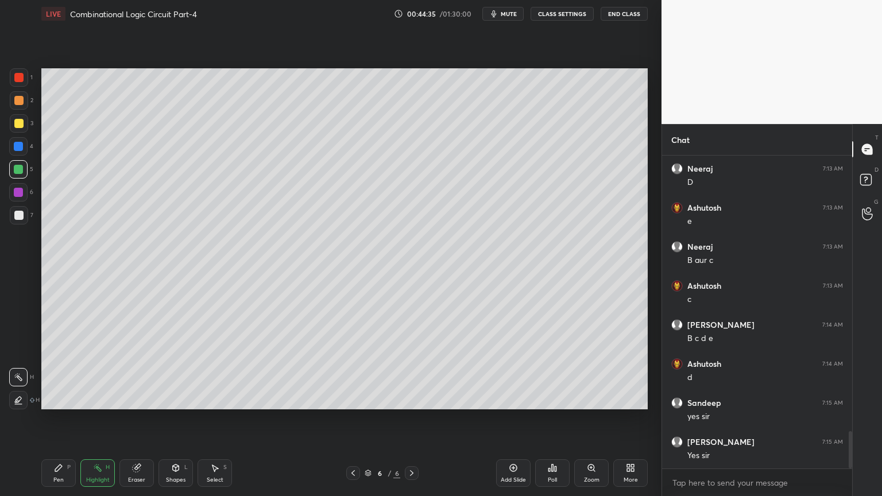
click at [23, 103] on div at bounding box center [19, 100] width 18 height 18
click at [51, 423] on div "Pen P" at bounding box center [58, 473] width 34 height 28
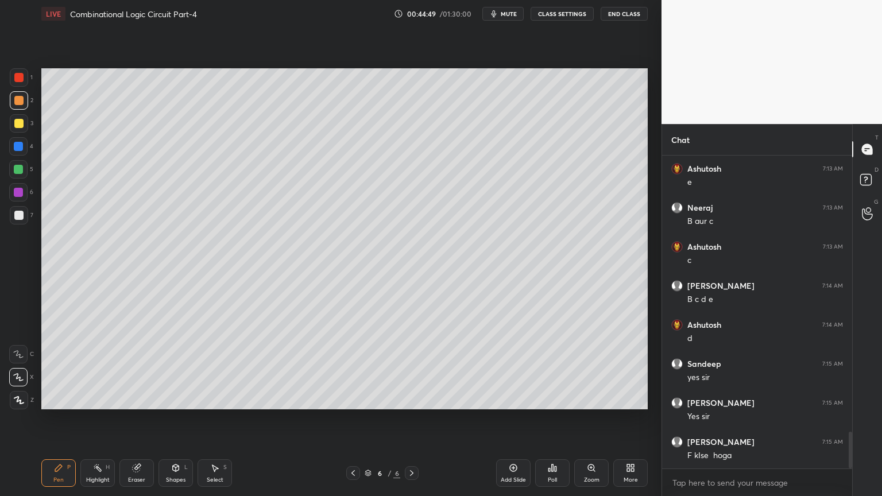
click at [350, 423] on icon at bounding box center [352, 472] width 9 height 9
click at [94, 423] on circle at bounding box center [94, 467] width 1 height 1
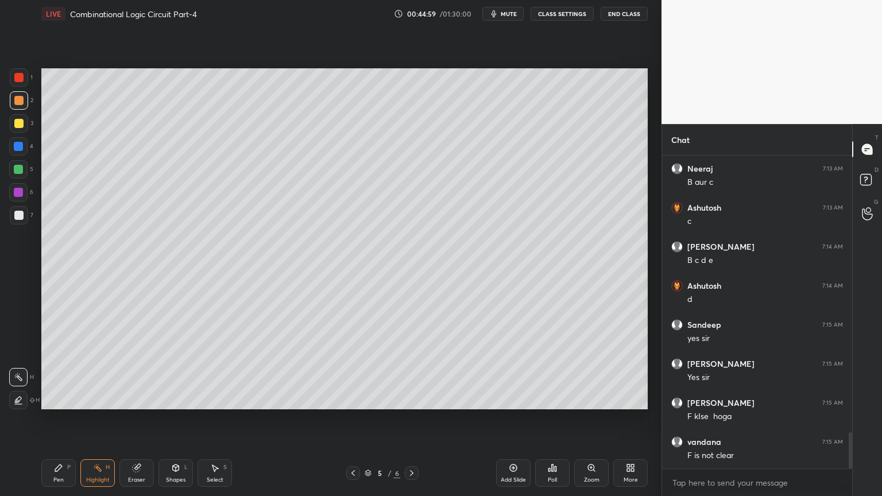
click at [25, 193] on div at bounding box center [18, 192] width 18 height 18
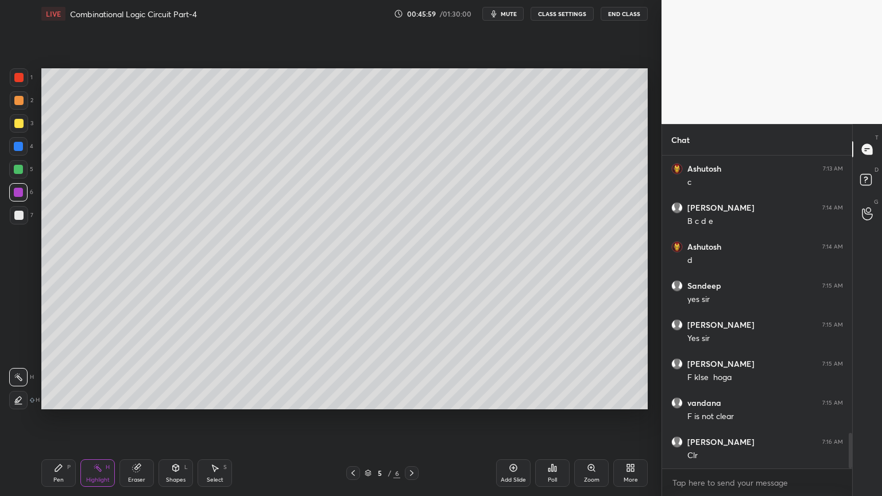
scroll to position [2468, 0]
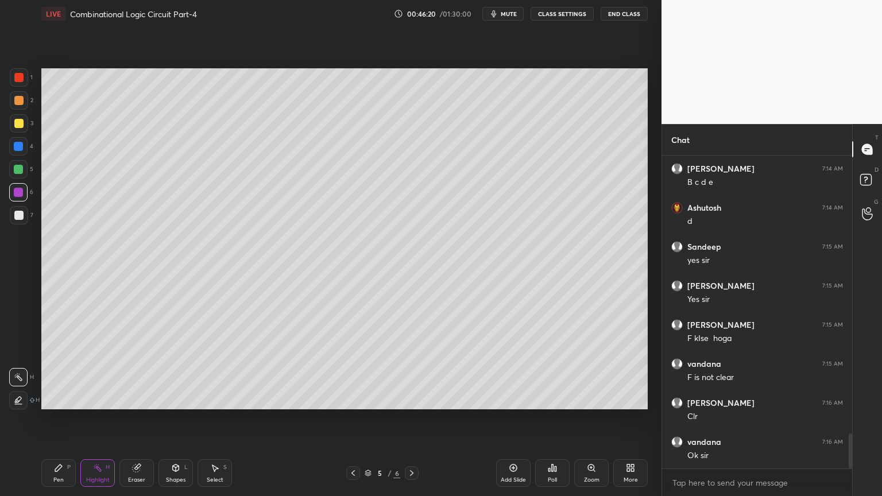
click at [57, 423] on icon at bounding box center [58, 467] width 7 height 7
click at [409, 423] on icon at bounding box center [411, 472] width 9 height 9
click at [24, 209] on div at bounding box center [19, 215] width 18 height 18
click at [20, 354] on icon at bounding box center [18, 354] width 9 height 7
click at [23, 148] on div at bounding box center [18, 146] width 9 height 9
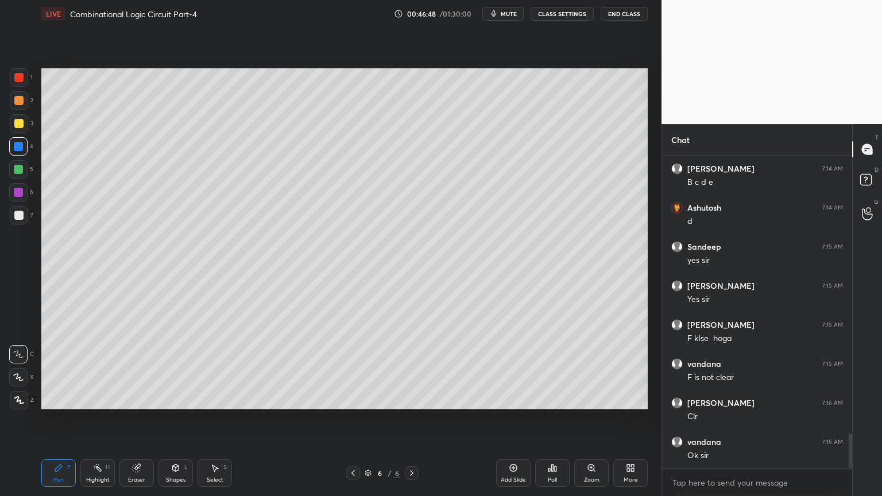
click at [177, 423] on div "Shapes" at bounding box center [176, 480] width 20 height 6
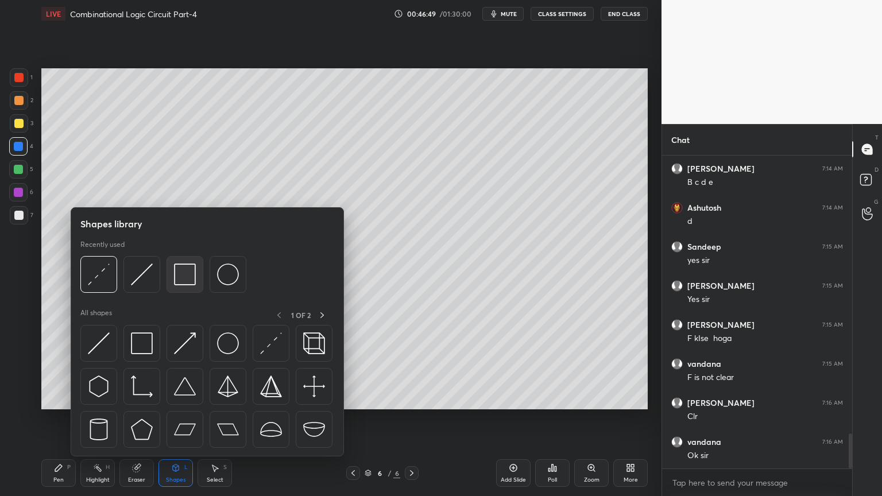
click at [184, 280] on img at bounding box center [185, 274] width 22 height 22
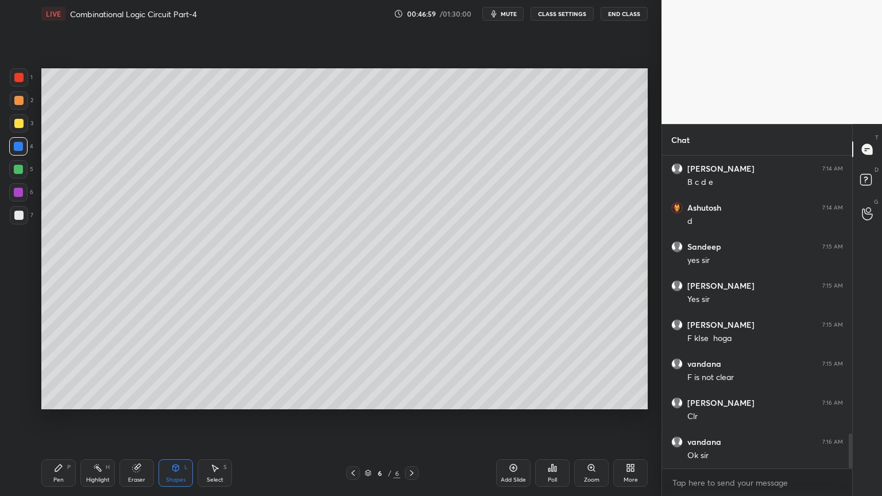
click at [179, 423] on div "Shapes L" at bounding box center [175, 473] width 34 height 28
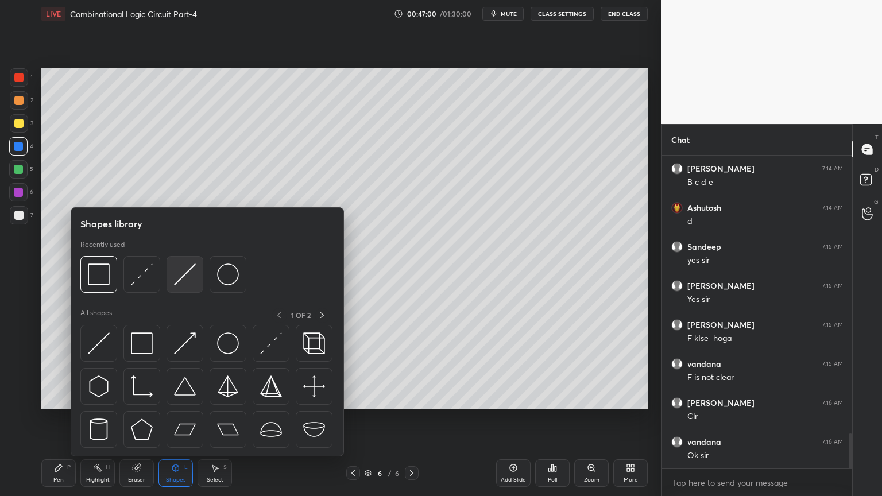
click at [181, 274] on img at bounding box center [185, 274] width 22 height 22
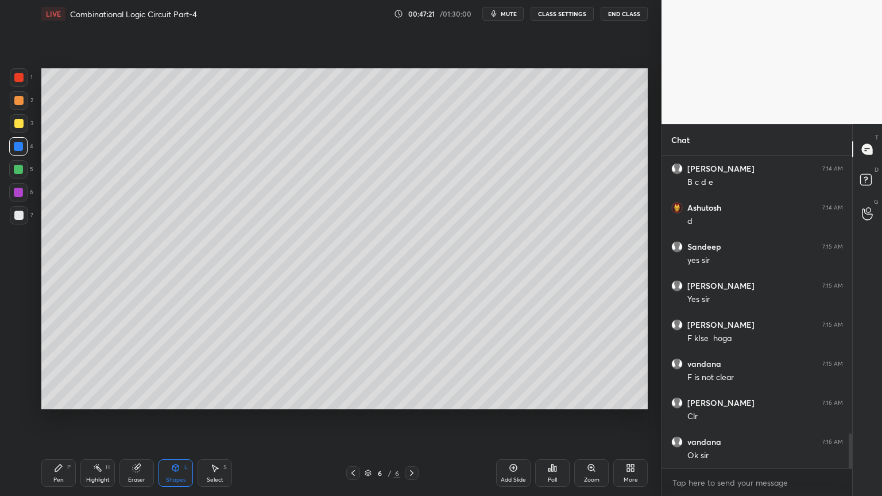
click at [67, 423] on div "P" at bounding box center [68, 467] width 3 height 6
click at [135, 423] on div "Eraser" at bounding box center [136, 480] width 17 height 6
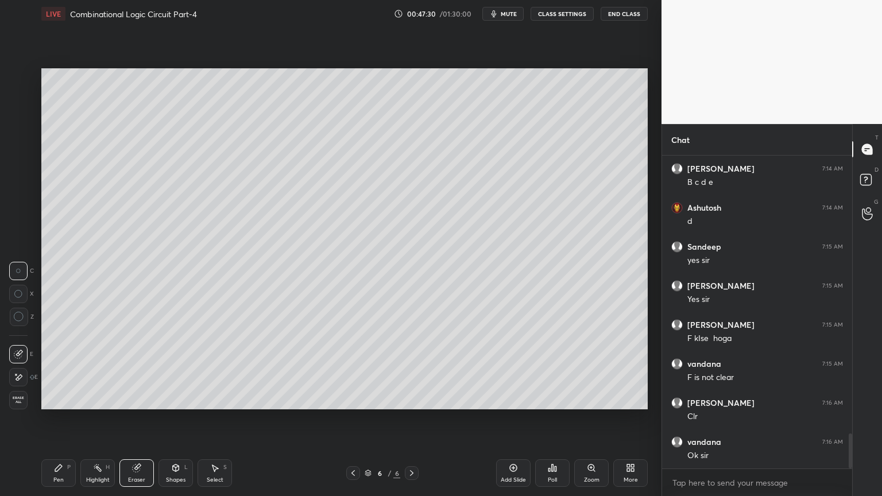
click at [55, 423] on div "Pen P" at bounding box center [58, 473] width 34 height 28
click at [134, 423] on div "Eraser" at bounding box center [136, 480] width 17 height 6
click at [133, 423] on div "Eraser" at bounding box center [136, 473] width 34 height 28
click at [175, 423] on div "Shapes L" at bounding box center [175, 473] width 34 height 28
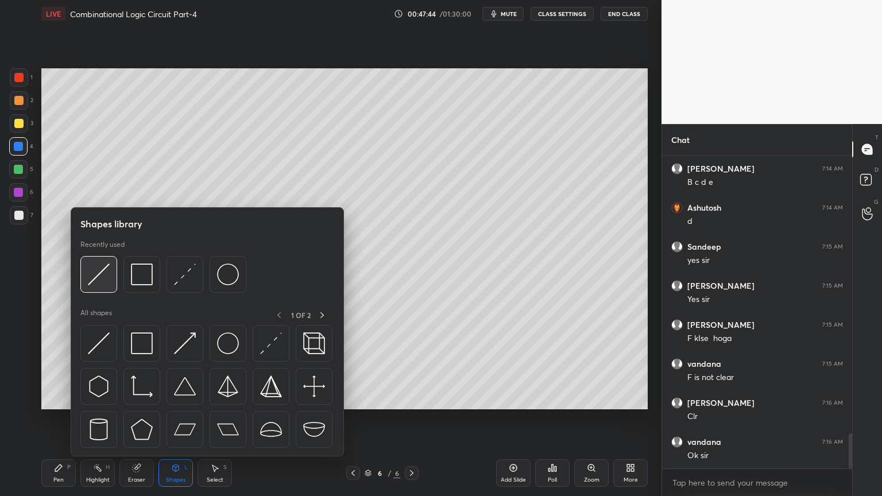
click at [110, 266] on div at bounding box center [98, 274] width 37 height 37
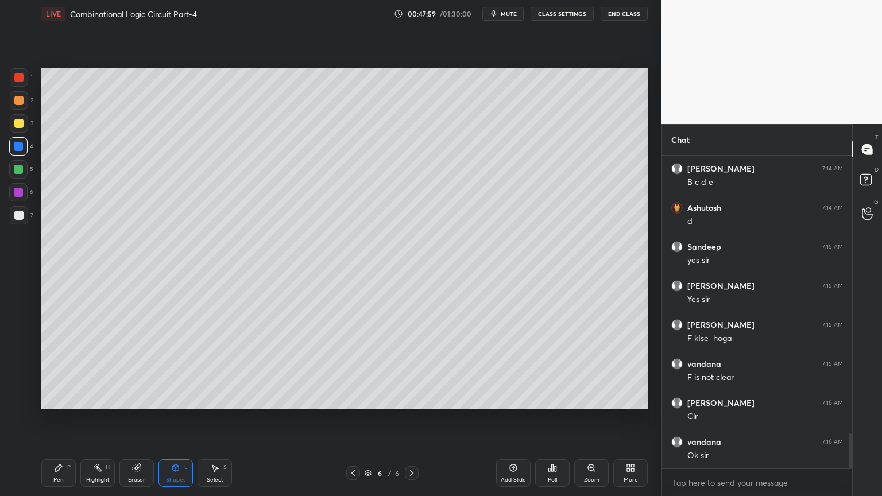
click at [133, 423] on div "Eraser" at bounding box center [136, 480] width 17 height 6
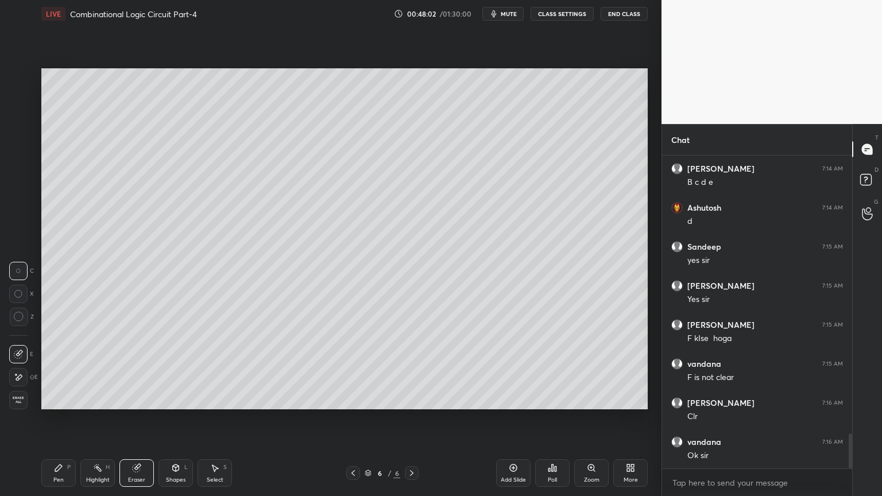
click at [57, 423] on div "Pen P" at bounding box center [58, 473] width 34 height 28
click at [171, 423] on div "Shapes L" at bounding box center [175, 473] width 34 height 28
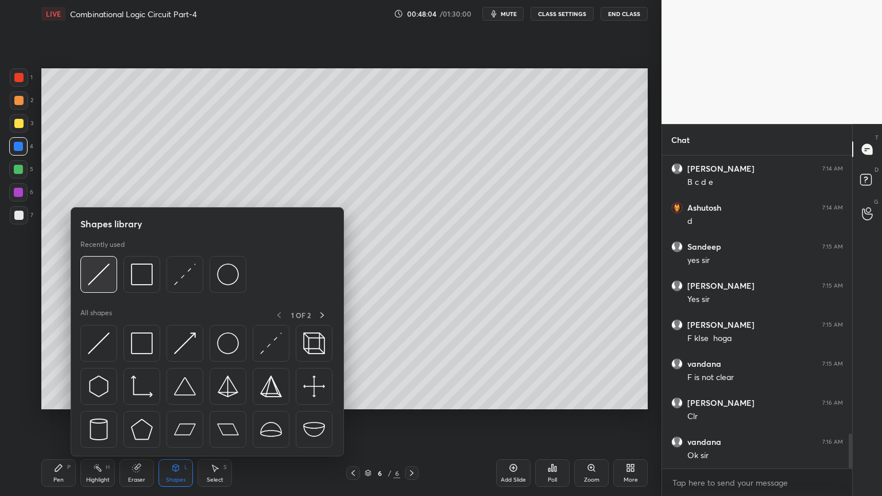
click at [103, 274] on img at bounding box center [99, 274] width 22 height 22
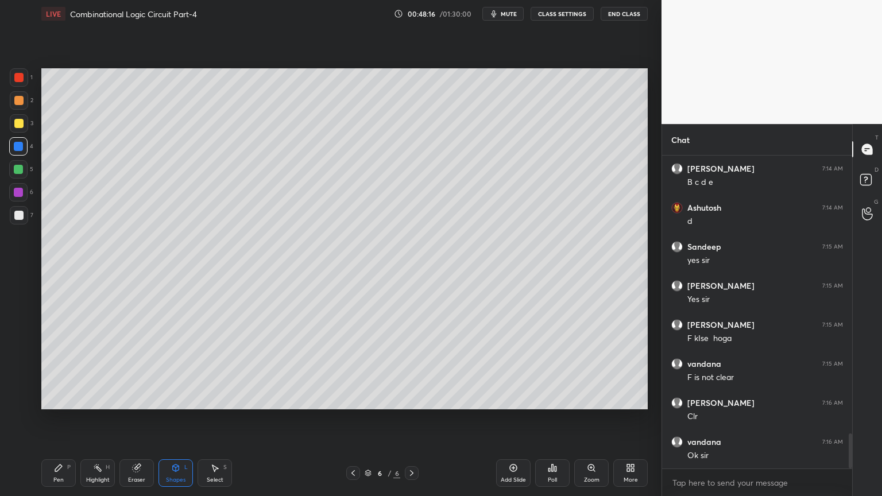
click at [57, 423] on div "Pen P" at bounding box center [58, 473] width 34 height 28
click at [135, 423] on div "Eraser" at bounding box center [136, 473] width 34 height 28
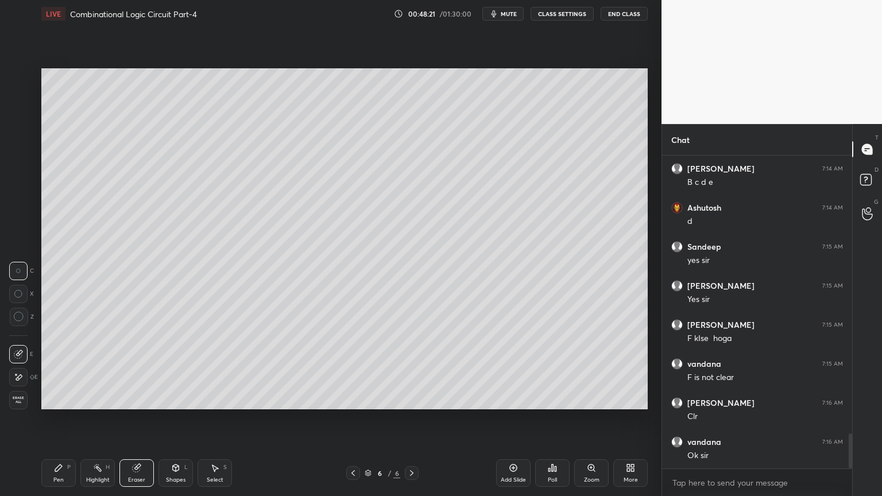
click at [53, 423] on div "Pen P" at bounding box center [58, 473] width 34 height 28
click at [20, 213] on div at bounding box center [18, 215] width 9 height 9
click at [212, 423] on icon at bounding box center [214, 467] width 9 height 9
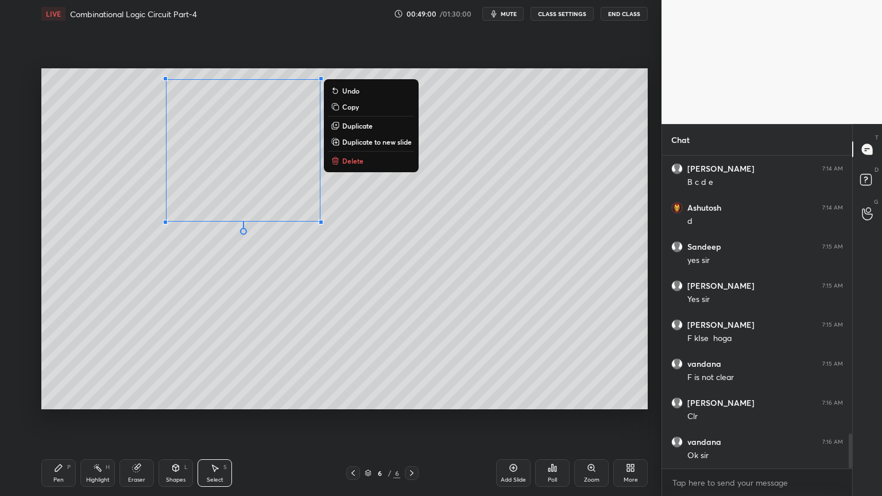
click at [123, 207] on div "0 ° Undo Copy Duplicate Duplicate to new slide Delete" at bounding box center [344, 238] width 606 height 341
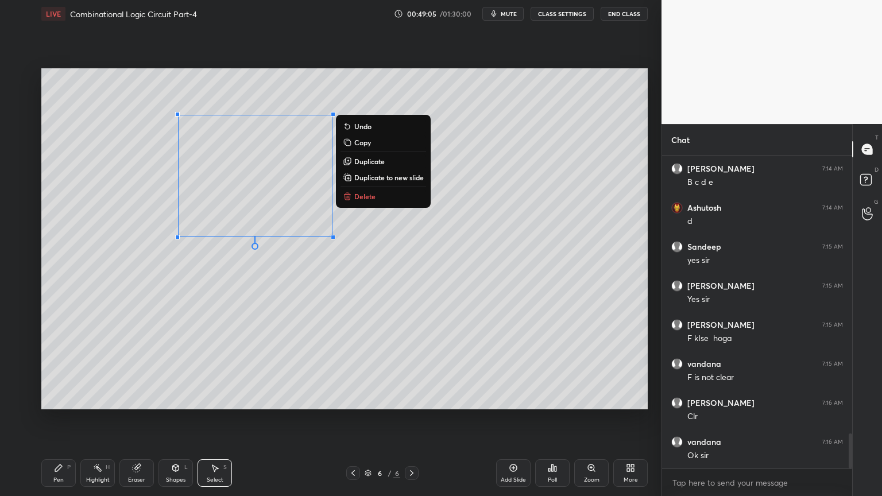
click at [261, 271] on div "0 ° Undo Copy Duplicate Duplicate to new slide Delete" at bounding box center [344, 238] width 606 height 341
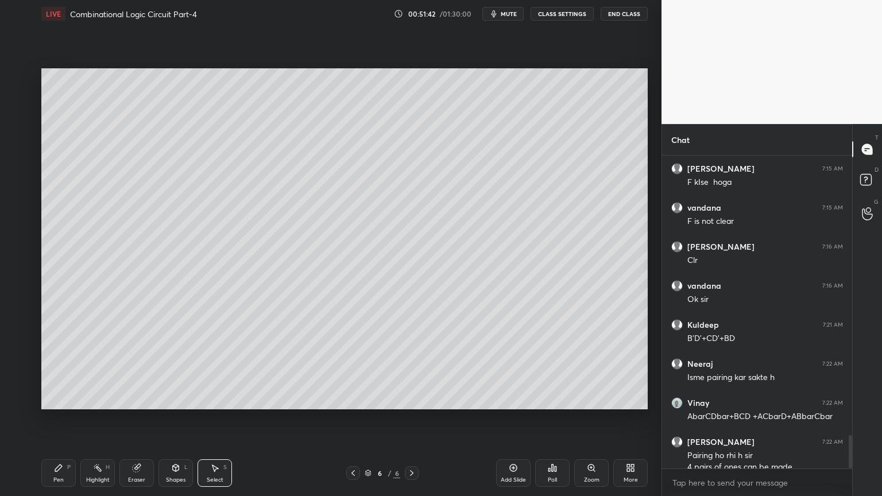
scroll to position [2635, 0]
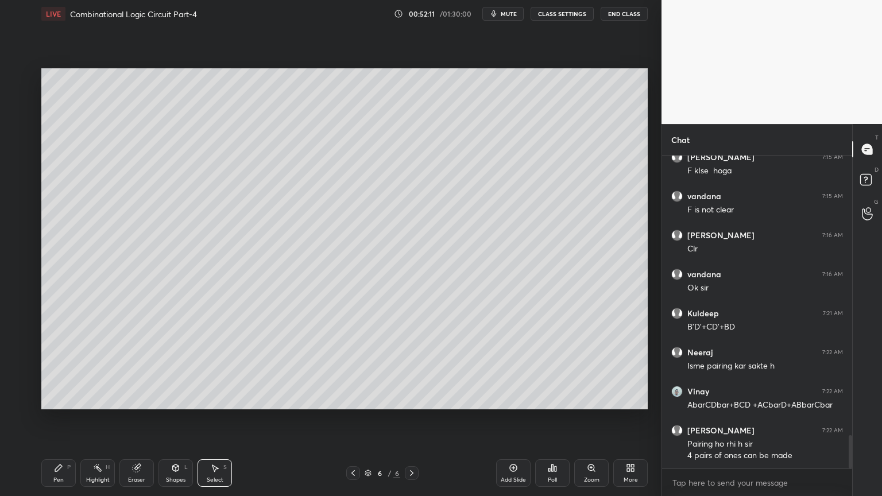
click at [57, 423] on div "Pen P" at bounding box center [58, 473] width 34 height 28
click at [24, 106] on div at bounding box center [19, 100] width 18 height 18
click at [17, 370] on div at bounding box center [18, 377] width 18 height 18
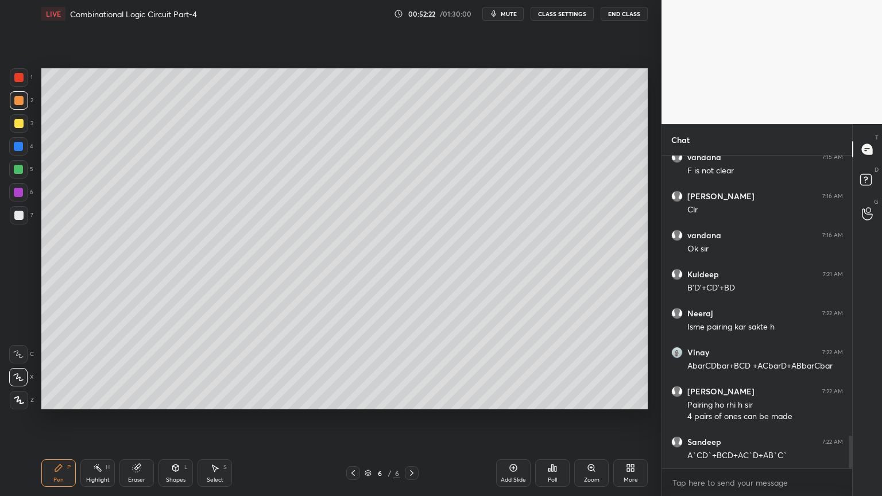
click at [23, 356] on icon at bounding box center [18, 354] width 10 height 8
click at [215, 423] on div "Select S" at bounding box center [214, 473] width 34 height 28
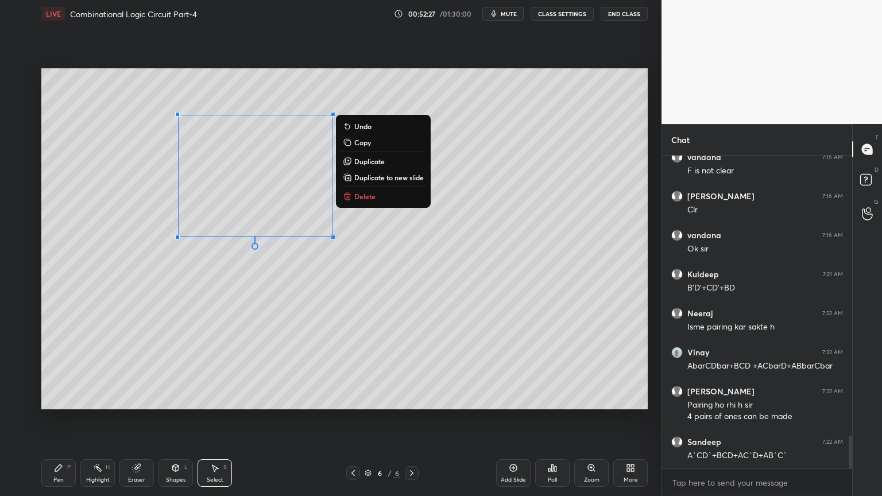
click at [375, 145] on button "Copy" at bounding box center [383, 142] width 86 height 14
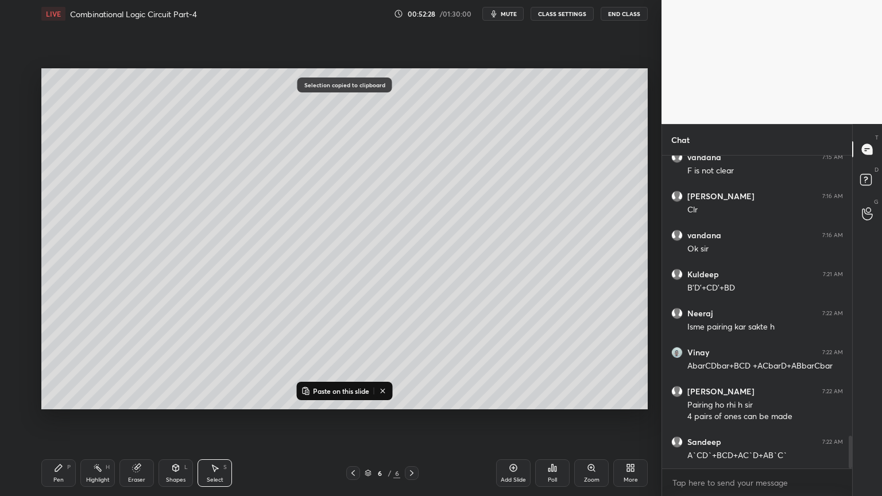
click at [334, 390] on p "Paste on this slide" at bounding box center [341, 390] width 56 height 9
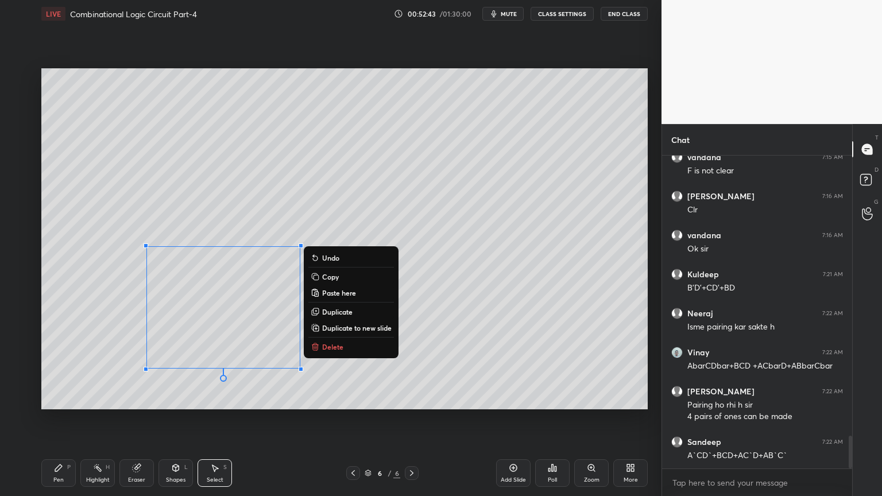
click at [351, 294] on p "Paste here" at bounding box center [339, 292] width 34 height 9
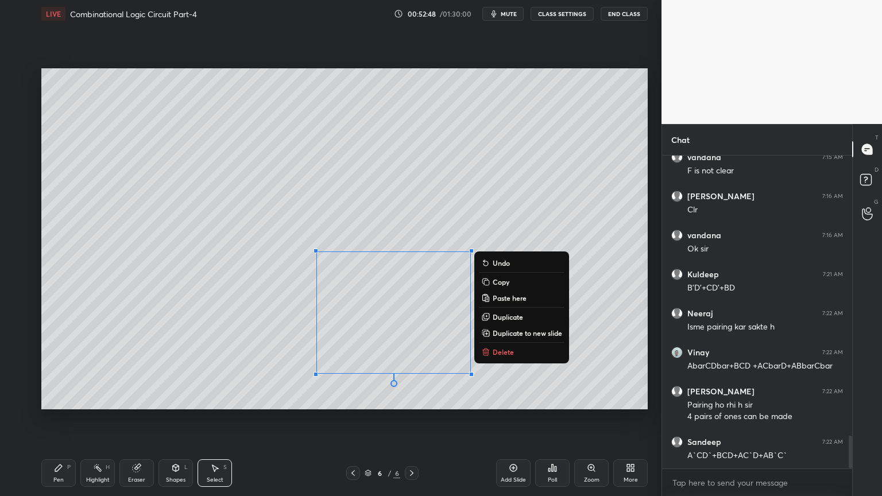
click at [517, 296] on p "Paste here" at bounding box center [509, 297] width 34 height 9
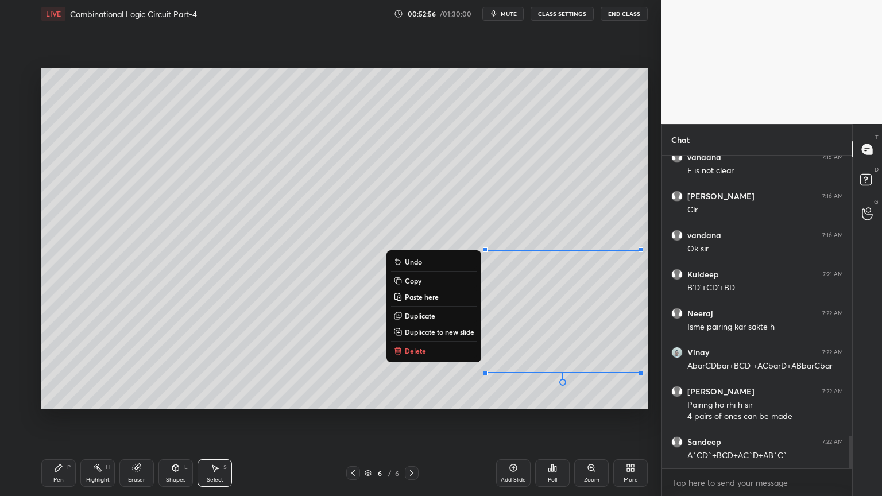
click at [466, 194] on div "0 ° Undo Copy Paste here Duplicate Duplicate to new slide Delete" at bounding box center [344, 238] width 606 height 341
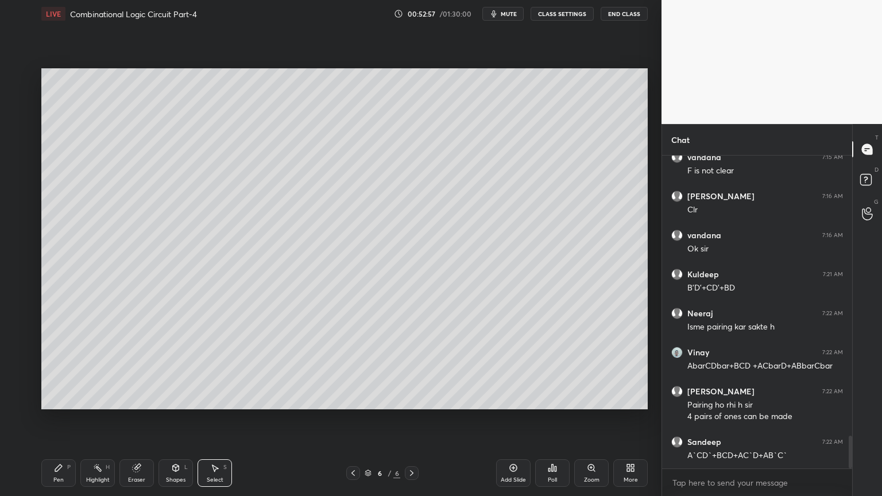
click at [59, 423] on div "Pen P" at bounding box center [58, 473] width 34 height 28
click at [28, 128] on div at bounding box center [19, 123] width 18 height 18
click at [140, 423] on icon at bounding box center [136, 467] width 9 height 9
click at [61, 423] on icon at bounding box center [58, 467] width 9 height 9
click at [133, 423] on icon at bounding box center [136, 467] width 7 height 7
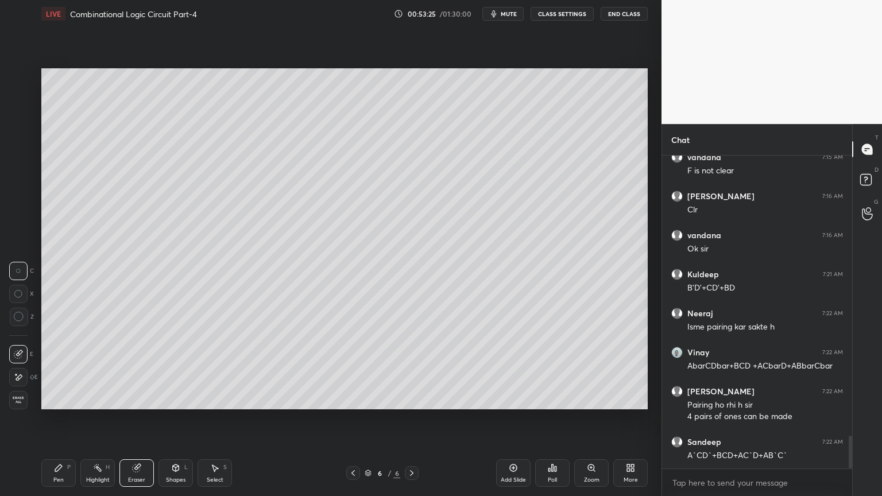
click at [57, 423] on div "Pen P" at bounding box center [58, 473] width 34 height 28
click at [133, 423] on icon at bounding box center [136, 467] width 7 height 7
click at [63, 423] on div "Pen P" at bounding box center [58, 473] width 34 height 28
click at [26, 85] on div at bounding box center [19, 77] width 18 height 18
click at [19, 377] on icon at bounding box center [18, 377] width 10 height 8
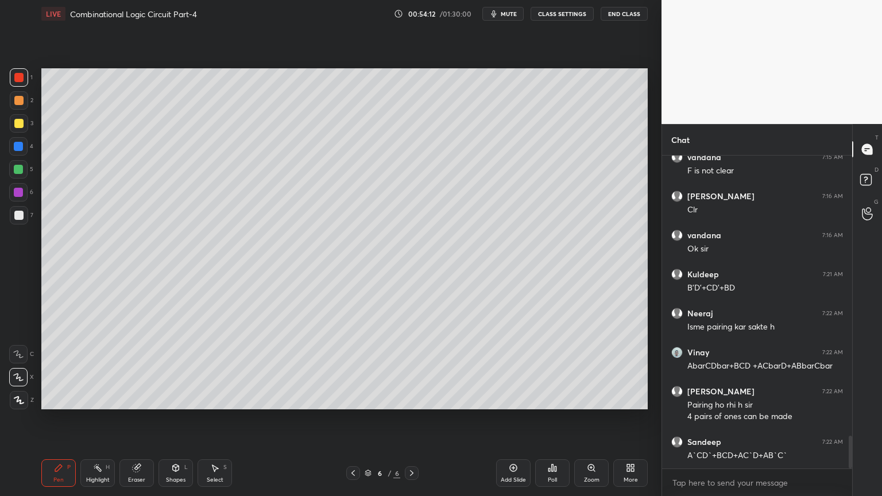
click at [27, 125] on div at bounding box center [19, 123] width 18 height 18
click at [21, 353] on icon at bounding box center [18, 354] width 10 height 8
click at [22, 172] on div at bounding box center [18, 169] width 9 height 9
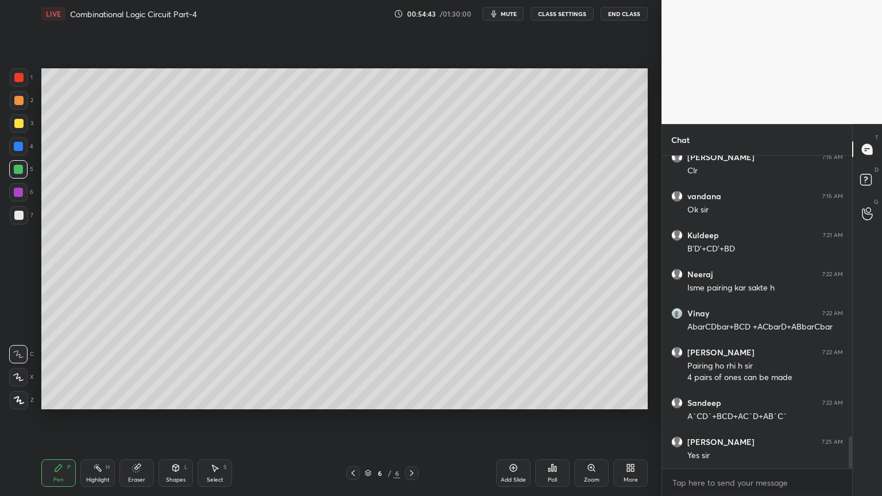
click at [138, 423] on div "Eraser" at bounding box center [136, 473] width 34 height 28
click at [59, 423] on div "Pen" at bounding box center [58, 480] width 10 height 6
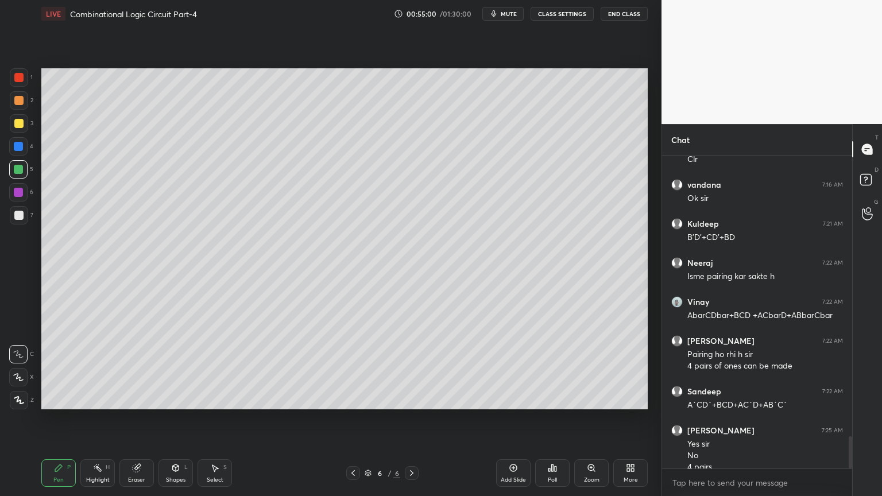
scroll to position [2736, 0]
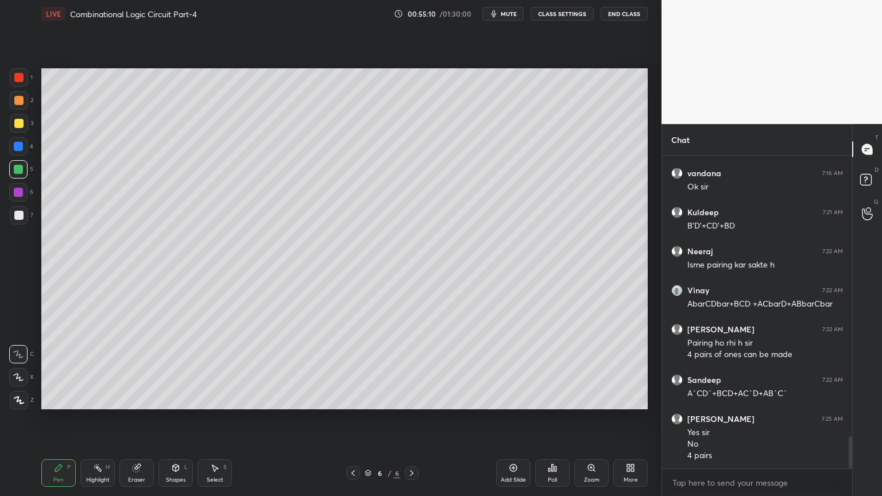
click at [137, 423] on div "Eraser" at bounding box center [136, 473] width 34 height 28
click at [51, 423] on div "Pen P" at bounding box center [58, 473] width 34 height 28
click at [132, 423] on div "Eraser" at bounding box center [136, 473] width 34 height 28
click at [49, 423] on div "Pen P" at bounding box center [58, 473] width 34 height 28
click at [13, 86] on div at bounding box center [19, 77] width 18 height 18
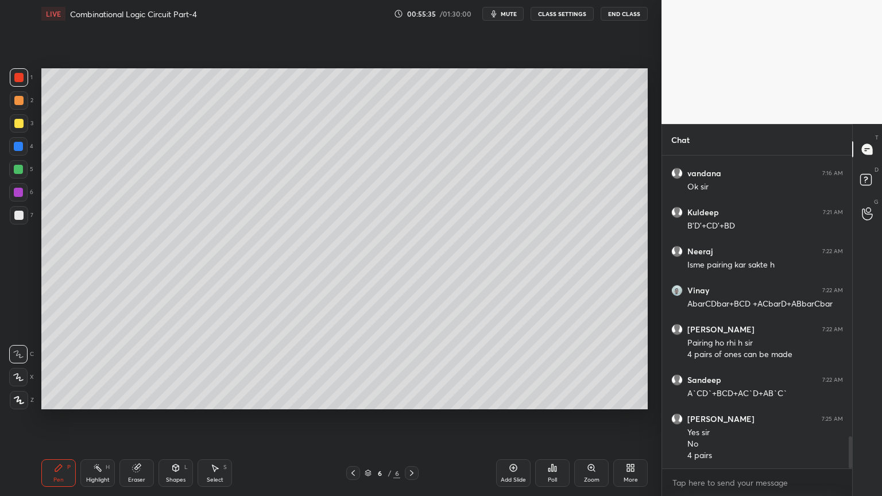
click at [18, 379] on icon at bounding box center [18, 377] width 10 height 8
click at [143, 423] on div "Eraser" at bounding box center [136, 473] width 34 height 28
click at [59, 423] on icon at bounding box center [58, 467] width 9 height 9
click at [140, 423] on div "Eraser" at bounding box center [136, 480] width 17 height 6
click at [57, 423] on div "Pen" at bounding box center [58, 480] width 10 height 6
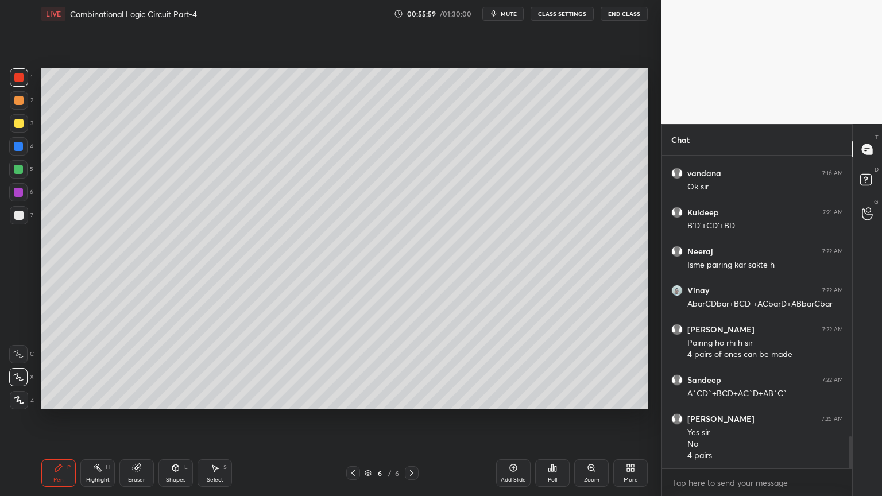
click at [131, 423] on div "Eraser" at bounding box center [136, 480] width 17 height 6
click at [216, 423] on div "Select S" at bounding box center [214, 473] width 34 height 28
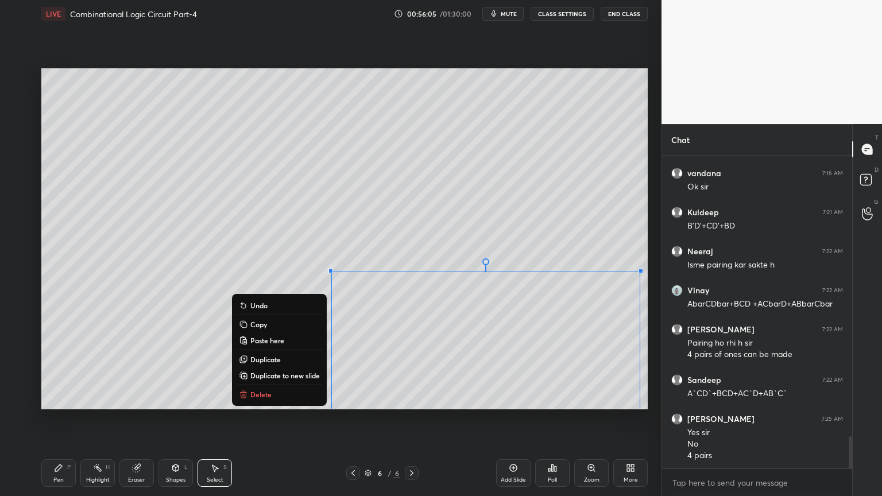
click at [448, 389] on div "0 ° Undo Copy Paste here Duplicate Duplicate to new slide Delete" at bounding box center [344, 238] width 606 height 341
click at [568, 389] on div "0 ° Undo Copy Paste here Duplicate Duplicate to new slide Delete" at bounding box center [344, 238] width 606 height 341
click at [503, 231] on div "0 ° Undo Copy Paste here Duplicate Duplicate to new slide Delete" at bounding box center [344, 238] width 606 height 341
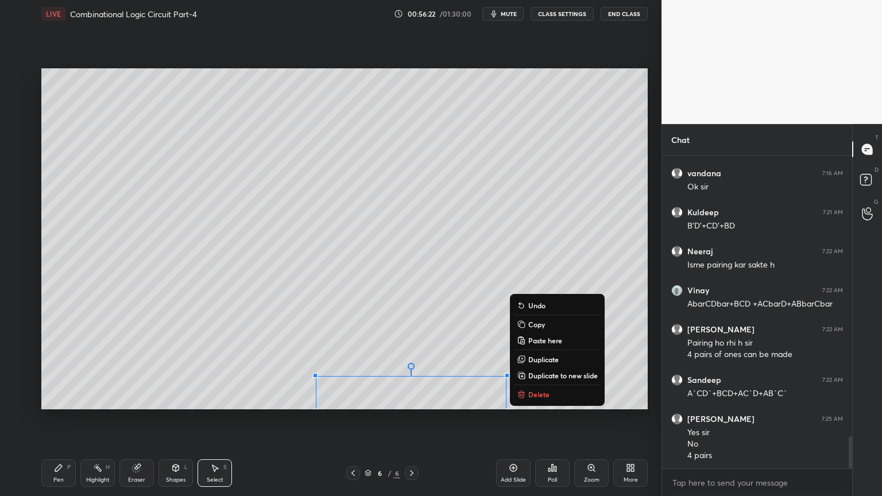
click at [333, 423] on div "0 ° Undo Copy Paste here Duplicate Duplicate to new slide Delete Setting up you…" at bounding box center [344, 239] width 615 height 422
click at [64, 423] on div "Pen P" at bounding box center [58, 473] width 34 height 28
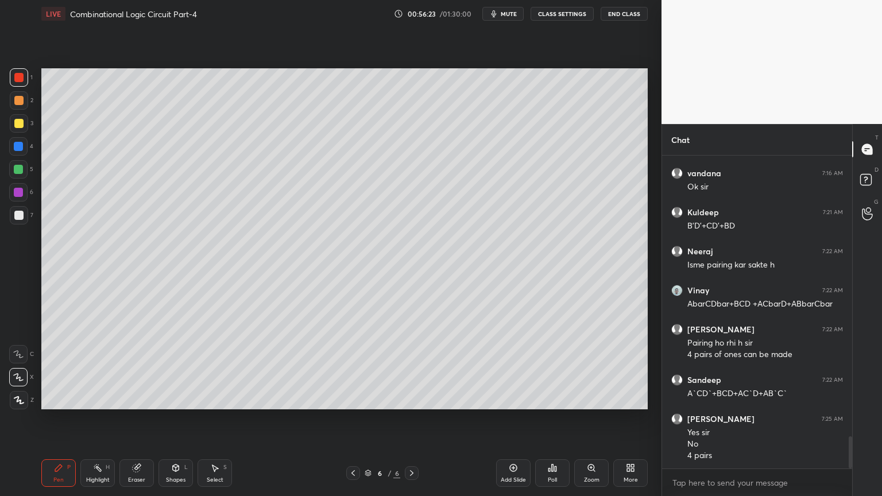
click at [129, 423] on div "Eraser" at bounding box center [136, 480] width 17 height 6
click at [71, 423] on div "Pen P" at bounding box center [58, 473] width 34 height 28
click at [25, 170] on div at bounding box center [18, 169] width 18 height 18
click at [17, 356] on icon at bounding box center [18, 354] width 10 height 8
click at [133, 423] on div "Eraser" at bounding box center [136, 480] width 17 height 6
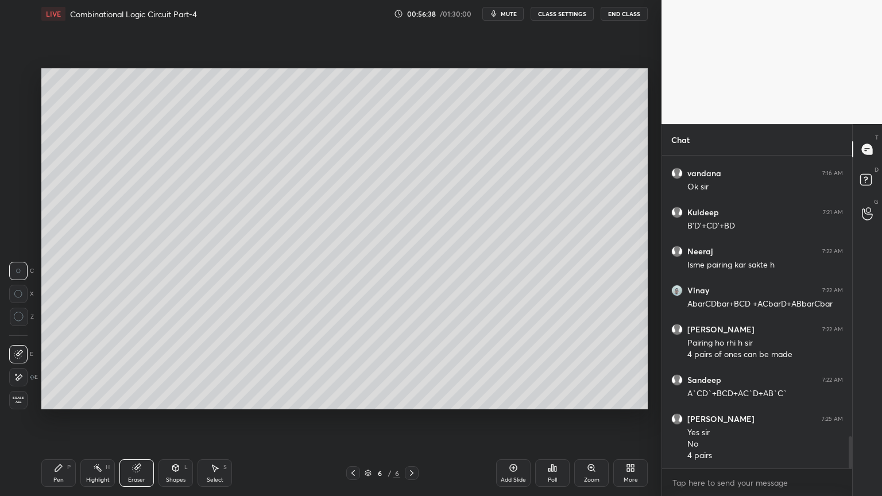
click at [55, 423] on div "Pen" at bounding box center [58, 480] width 10 height 6
click at [28, 83] on div "1" at bounding box center [21, 77] width 23 height 18
click at [16, 377] on icon at bounding box center [18, 377] width 10 height 8
click at [25, 347] on div at bounding box center [18, 354] width 18 height 18
click at [24, 190] on div at bounding box center [18, 192] width 18 height 18
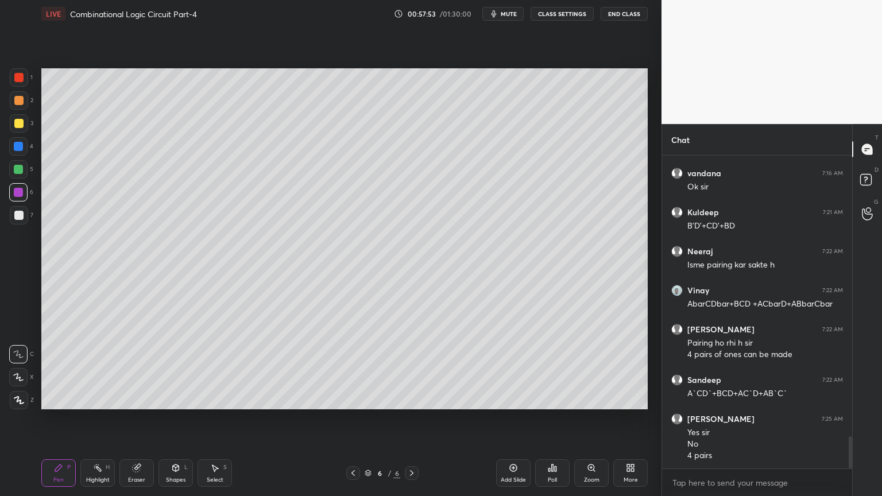
scroll to position [2775, 0]
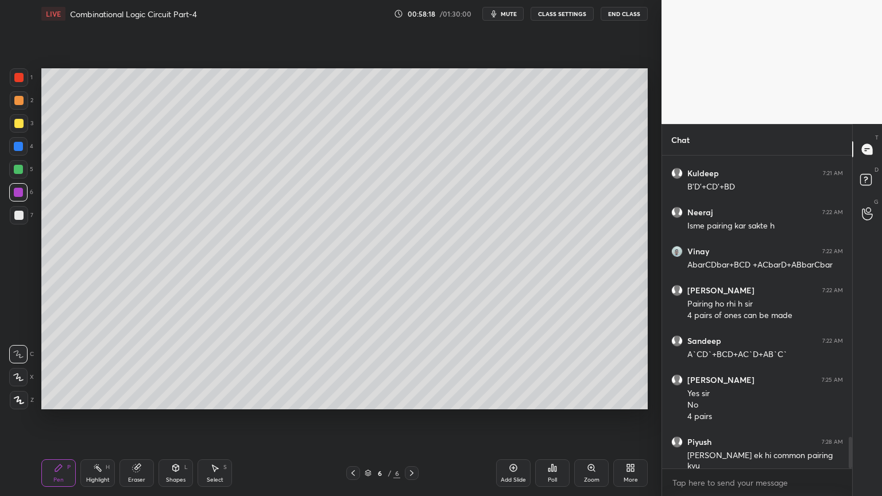
click at [98, 423] on icon at bounding box center [97, 467] width 9 height 9
click at [52, 423] on div "Pen P" at bounding box center [58, 473] width 34 height 28
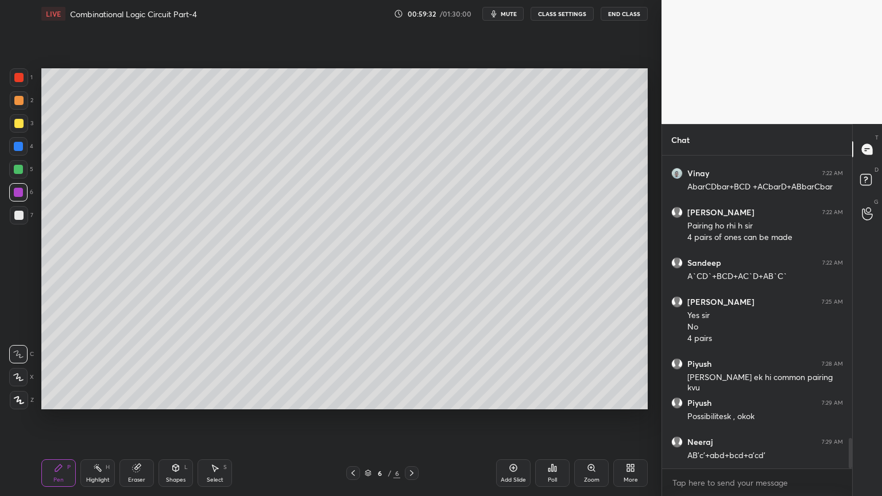
scroll to position [2892, 0]
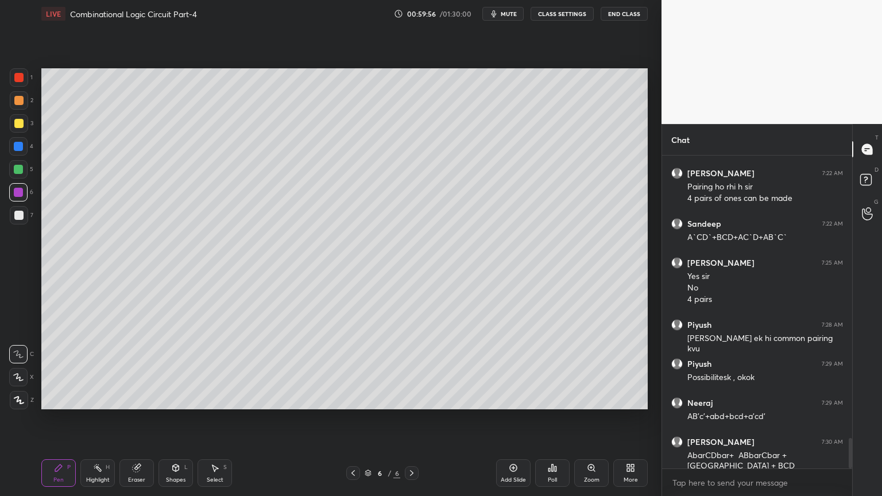
click at [25, 84] on div at bounding box center [19, 77] width 18 height 18
click at [17, 379] on icon at bounding box center [18, 377] width 10 height 8
click at [647, 404] on div "Setting up your live class Poll for secs No correct answer Start poll" at bounding box center [344, 239] width 615 height 422
click at [516, 423] on div "Add Slide" at bounding box center [513, 473] width 34 height 28
click at [25, 99] on div at bounding box center [19, 100] width 18 height 18
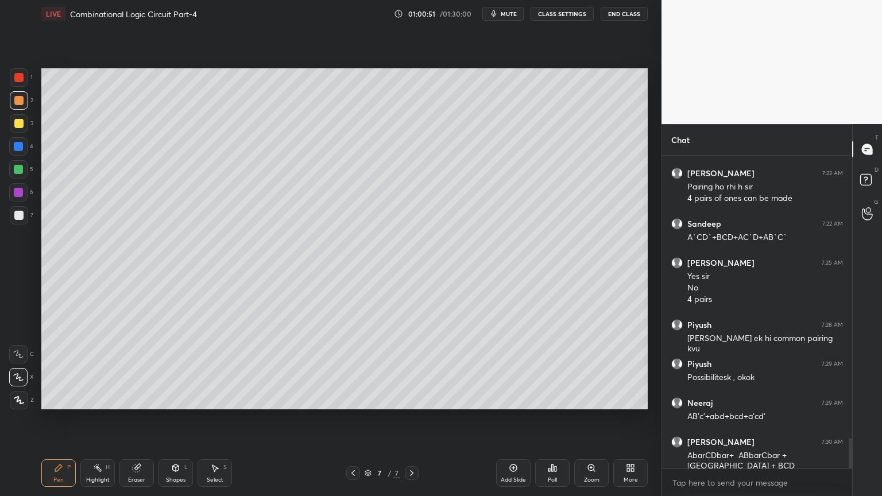
click at [23, 216] on div at bounding box center [19, 215] width 18 height 18
click at [20, 350] on icon at bounding box center [18, 354] width 10 height 8
click at [348, 423] on div at bounding box center [353, 473] width 14 height 14
click at [210, 423] on div "Select" at bounding box center [215, 480] width 17 height 6
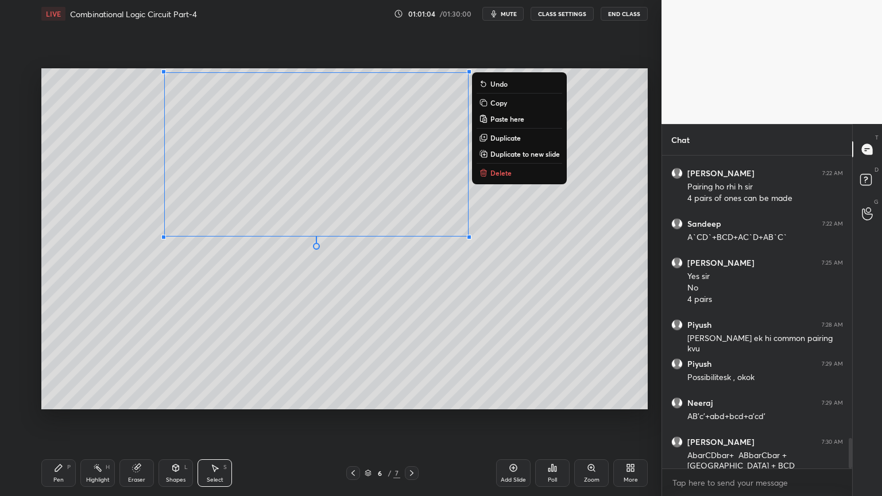
click at [509, 106] on button "Copy" at bounding box center [519, 103] width 86 height 14
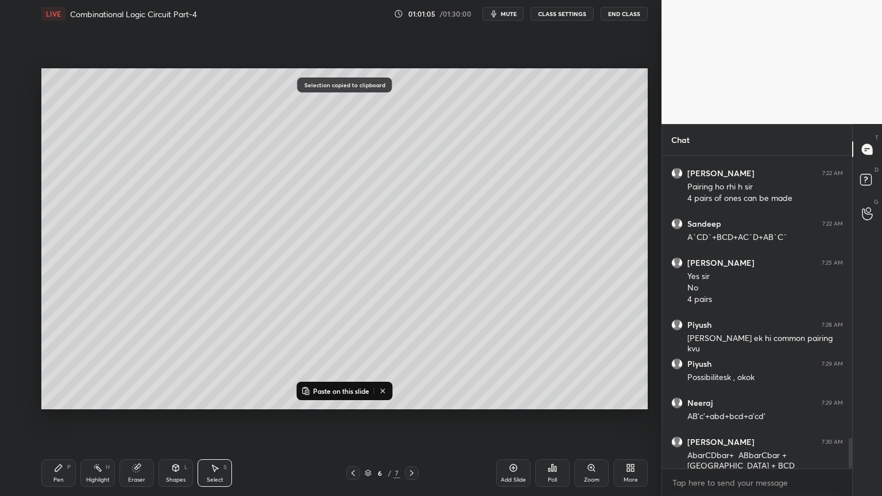
click at [404, 423] on div "6 / 7" at bounding box center [382, 473] width 72 height 14
click at [414, 423] on icon at bounding box center [411, 472] width 9 height 9
click at [343, 387] on p "Paste on this slide" at bounding box center [341, 390] width 56 height 9
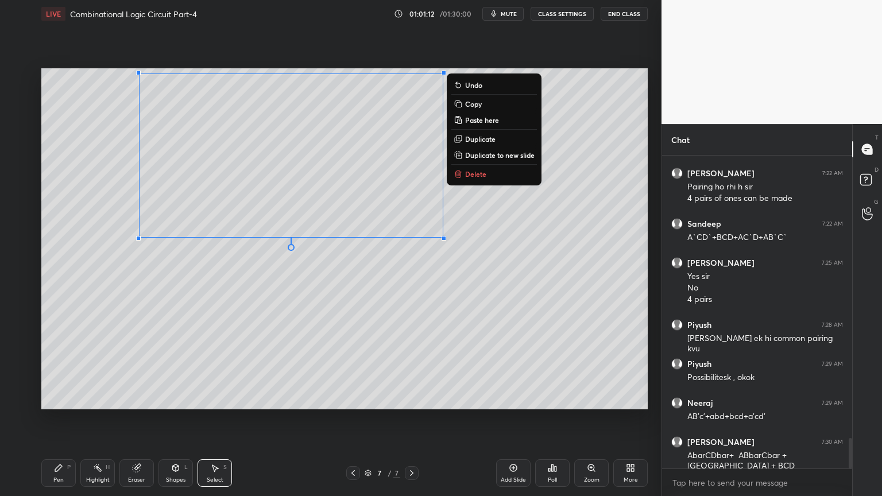
click at [269, 293] on div "0 ° Undo Copy Paste here Duplicate Duplicate to new slide Delete" at bounding box center [344, 238] width 606 height 341
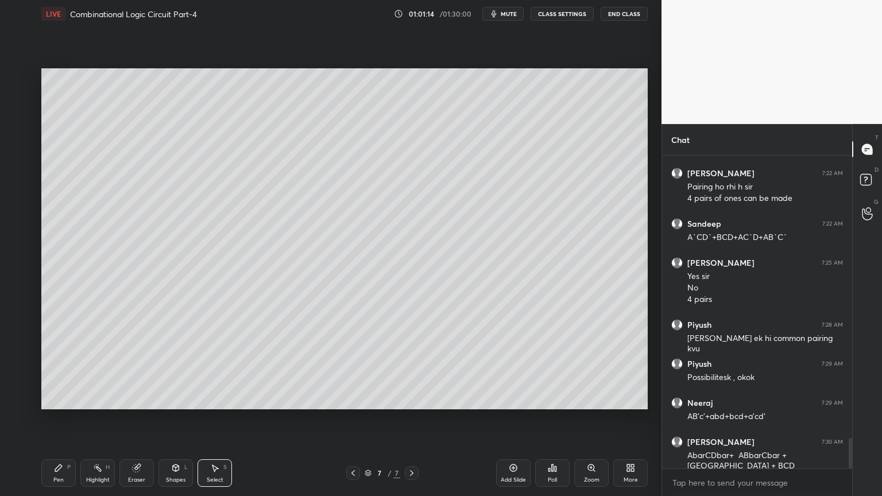
click at [131, 423] on div "Eraser" at bounding box center [136, 480] width 17 height 6
click at [50, 423] on div "Pen P" at bounding box center [58, 473] width 34 height 28
click at [22, 109] on div at bounding box center [19, 100] width 18 height 18
click at [15, 377] on icon at bounding box center [18, 377] width 10 height 8
click at [25, 348] on div at bounding box center [18, 354] width 18 height 18
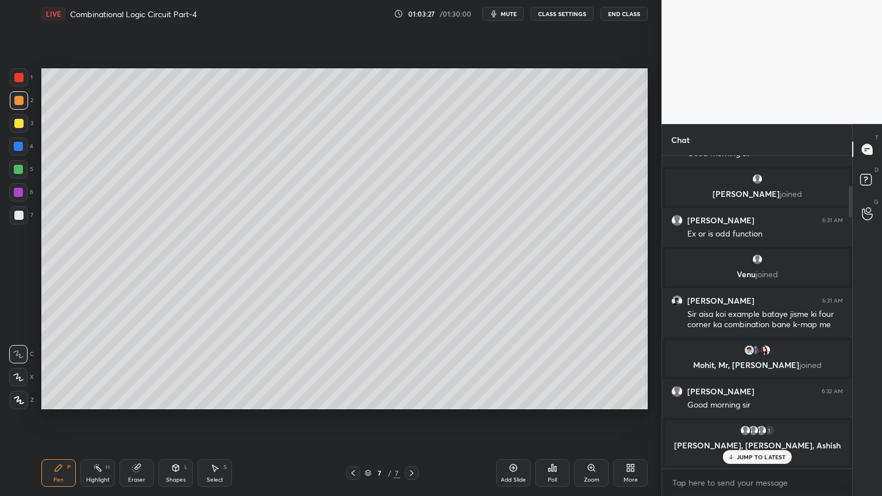
scroll to position [0, 0]
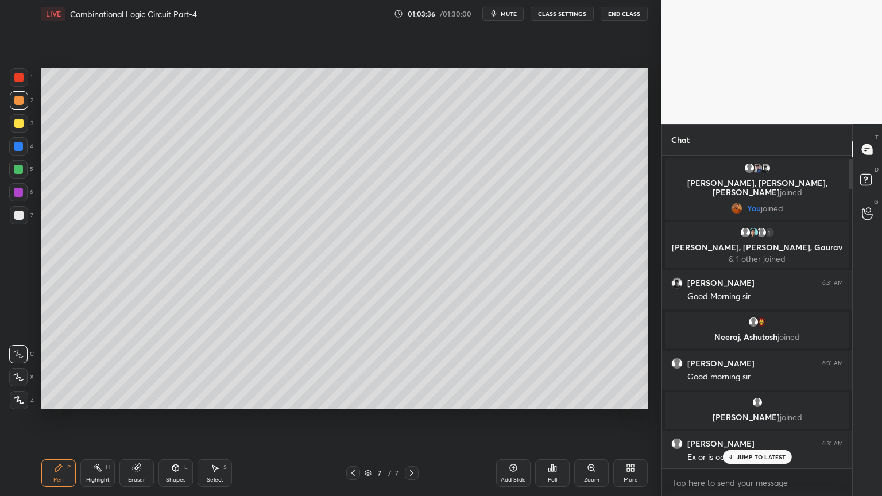
click at [742, 423] on div "JUMP TO LATEST" at bounding box center [756, 457] width 69 height 14
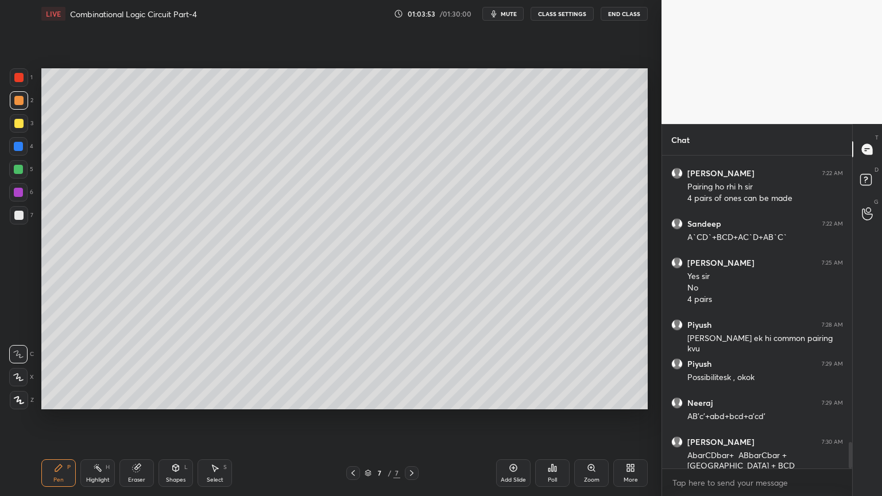
click at [131, 423] on div "Eraser" at bounding box center [136, 473] width 34 height 28
click at [50, 423] on div "Pen P" at bounding box center [58, 473] width 34 height 28
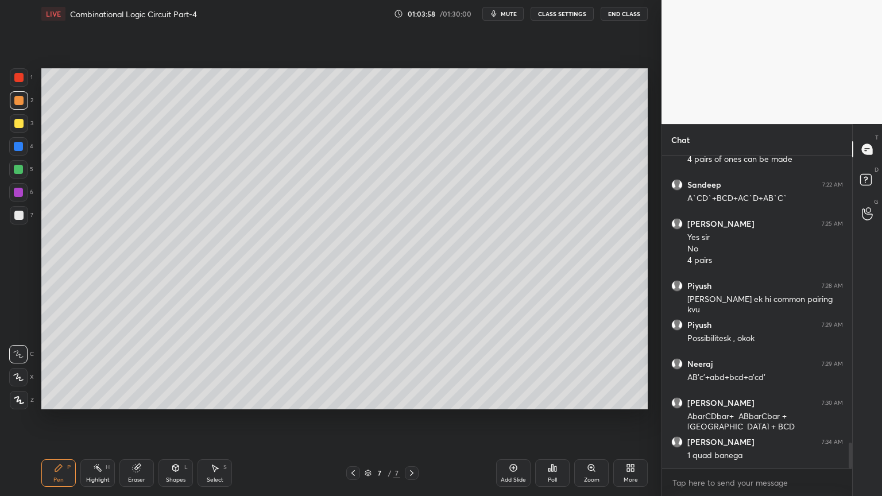
click at [26, 146] on div at bounding box center [18, 146] width 18 height 18
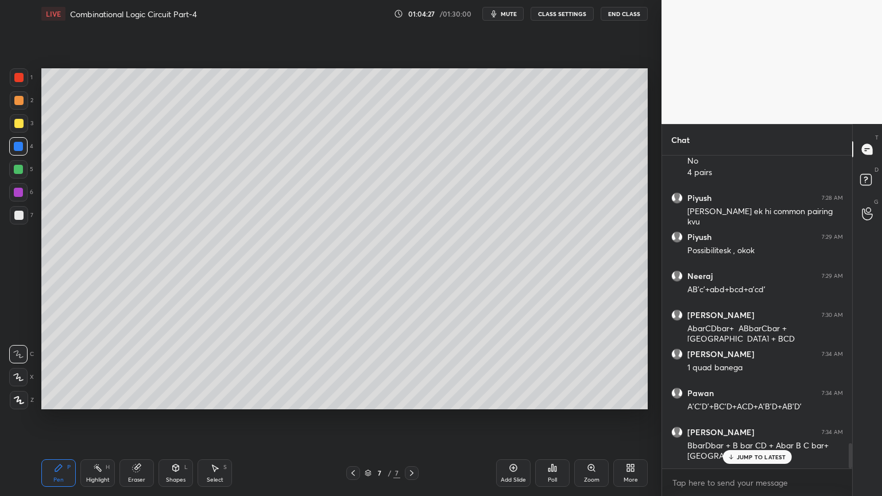
scroll to position [3563, 0]
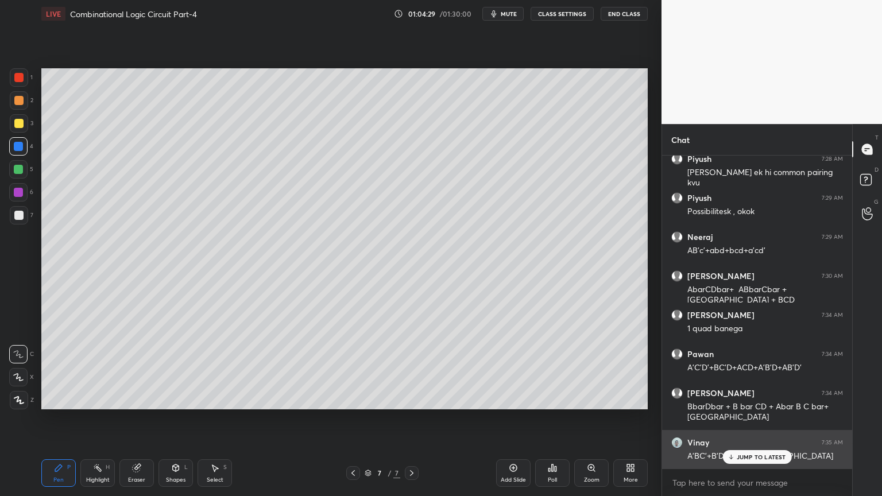
click at [753, 423] on p "JUMP TO LATEST" at bounding box center [760, 456] width 49 height 7
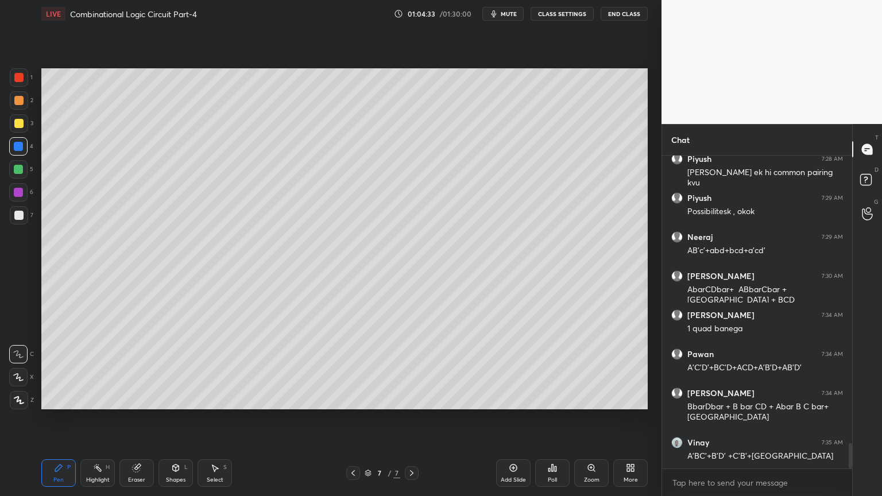
click at [350, 423] on icon at bounding box center [352, 472] width 9 height 9
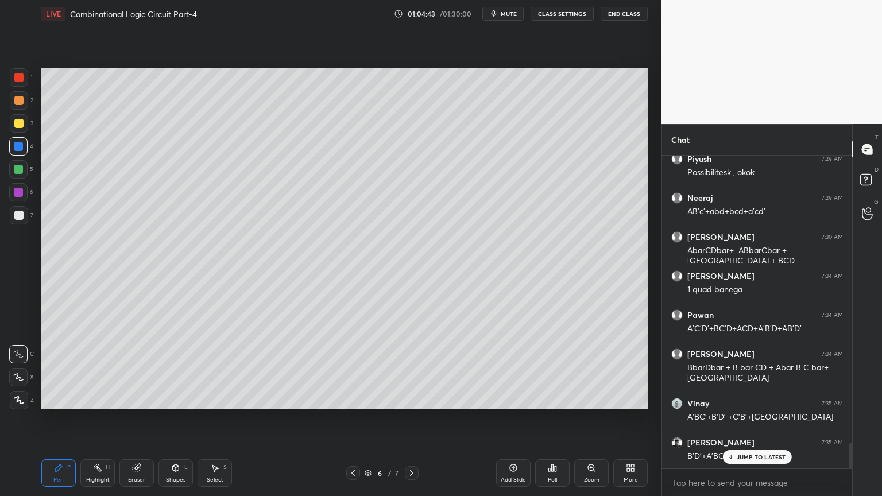
click at [411, 423] on icon at bounding box center [411, 472] width 9 height 9
click at [751, 423] on div "JUMP TO LATEST" at bounding box center [756, 457] width 69 height 14
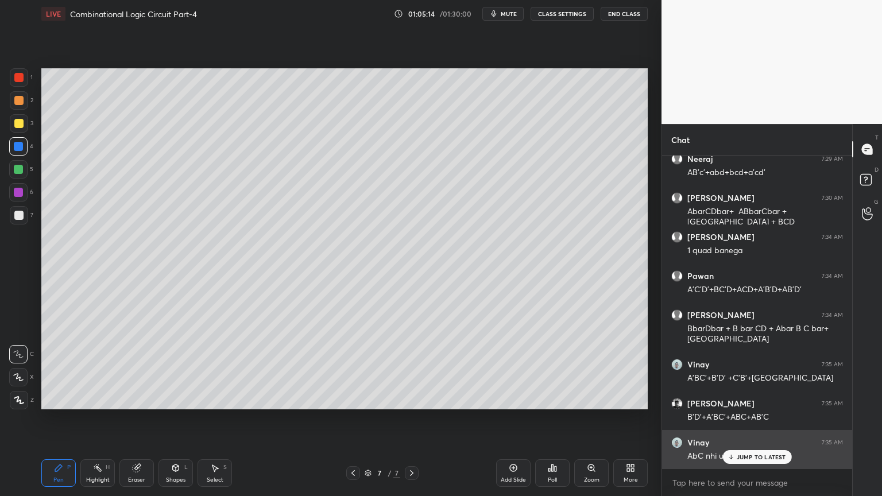
click at [762, 423] on p "JUMP TO LATEST" at bounding box center [760, 456] width 49 height 7
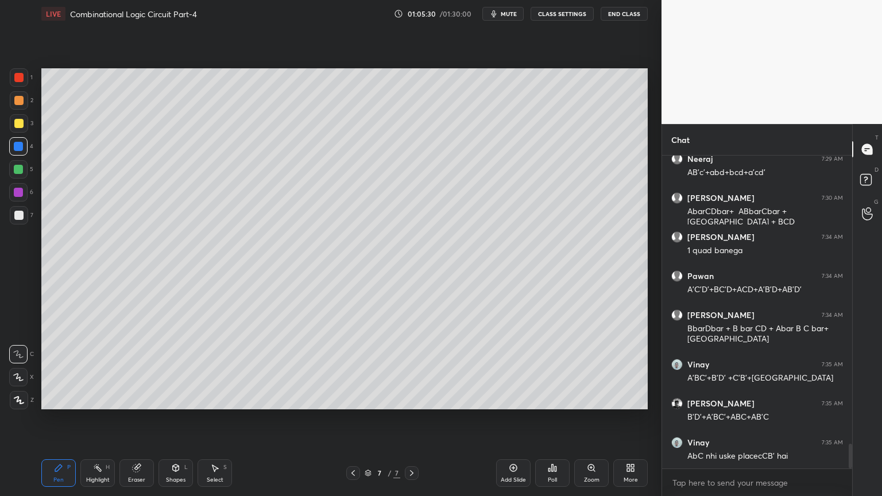
click at [209, 423] on div "Select S" at bounding box center [214, 473] width 34 height 28
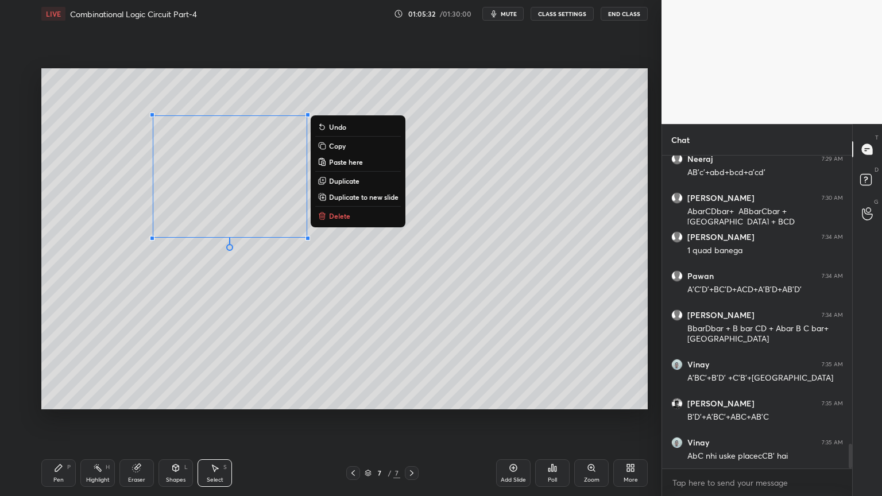
click at [353, 148] on button "Copy" at bounding box center [358, 146] width 86 height 14
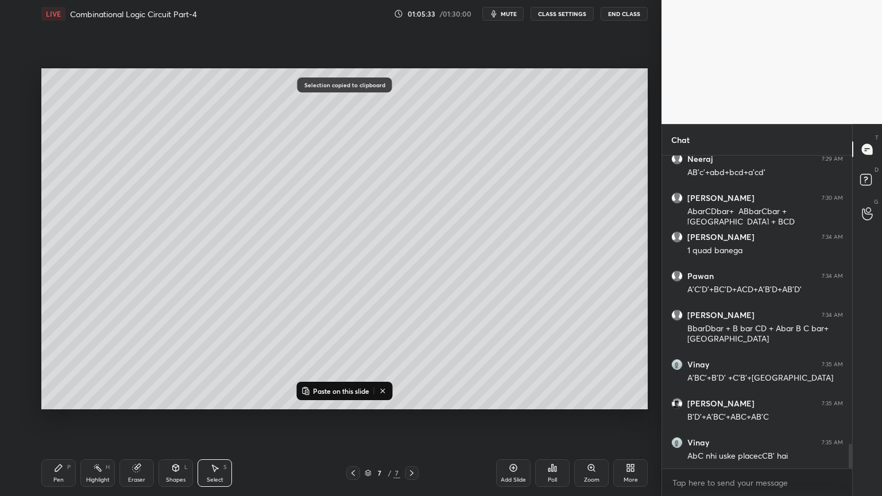
click at [340, 391] on p "Paste on this slide" at bounding box center [341, 390] width 56 height 9
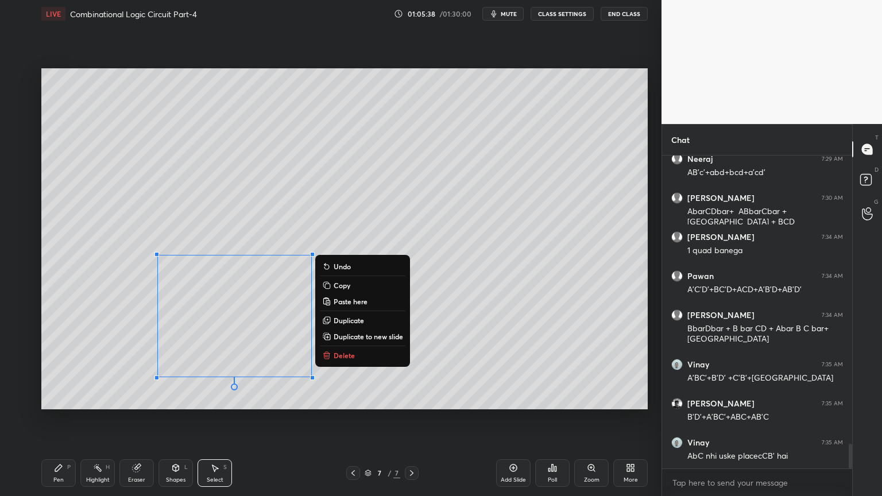
click at [54, 423] on icon at bounding box center [58, 467] width 9 height 9
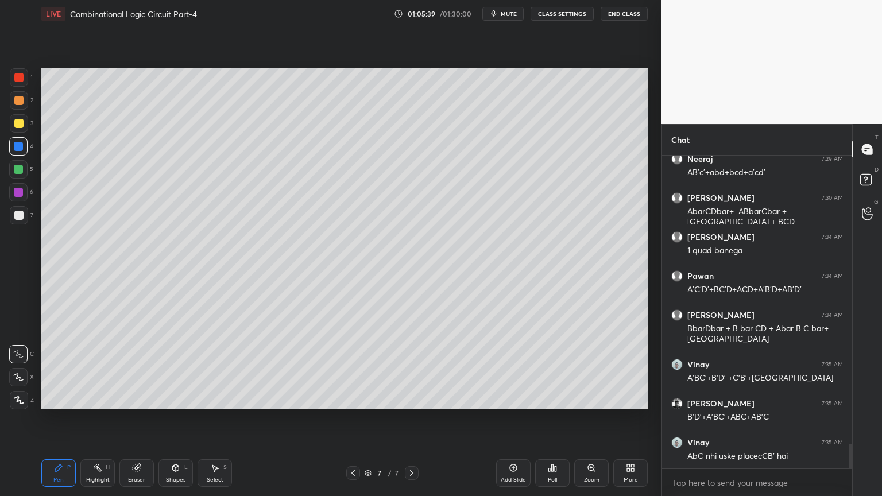
click at [22, 130] on div at bounding box center [19, 123] width 18 height 18
click at [18, 375] on icon at bounding box center [18, 377] width 10 height 8
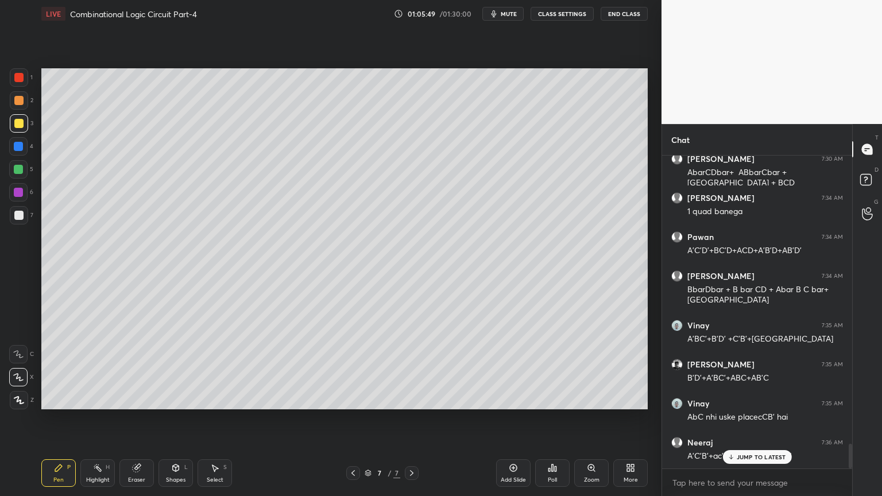
click at [19, 214] on div at bounding box center [18, 215] width 9 height 9
click at [20, 353] on icon at bounding box center [18, 354] width 10 height 8
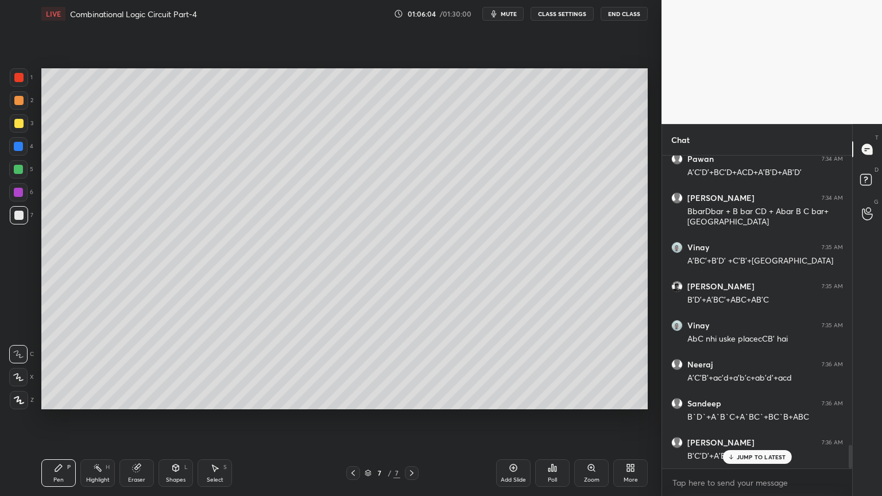
scroll to position [3798, 0]
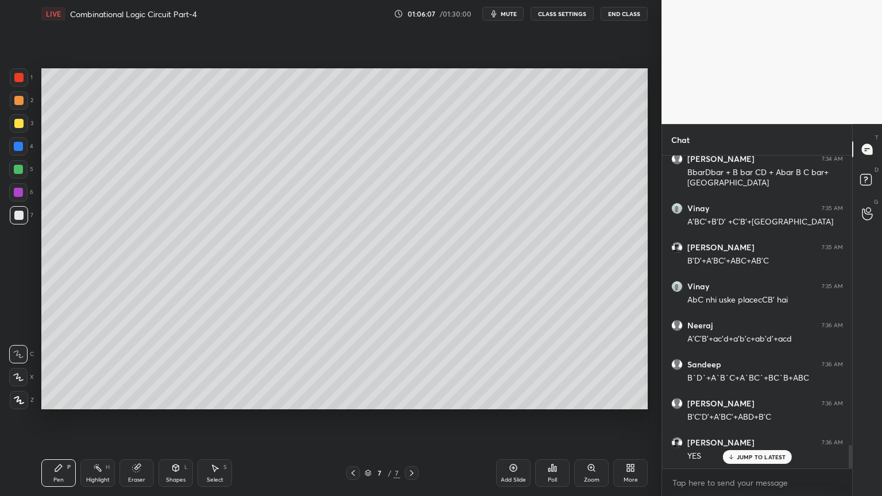
click at [22, 127] on div at bounding box center [18, 123] width 9 height 9
click at [13, 377] on icon at bounding box center [18, 377] width 10 height 8
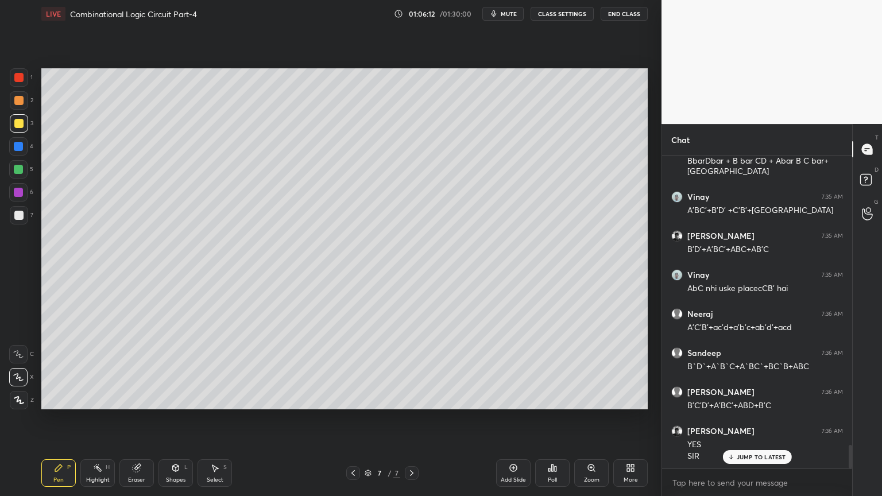
click at [22, 172] on div at bounding box center [18, 169] width 9 height 9
click at [18, 352] on icon at bounding box center [18, 354] width 9 height 7
click at [23, 213] on div at bounding box center [18, 215] width 9 height 9
click at [21, 190] on div at bounding box center [18, 192] width 9 height 9
click at [21, 380] on icon at bounding box center [18, 377] width 9 height 7
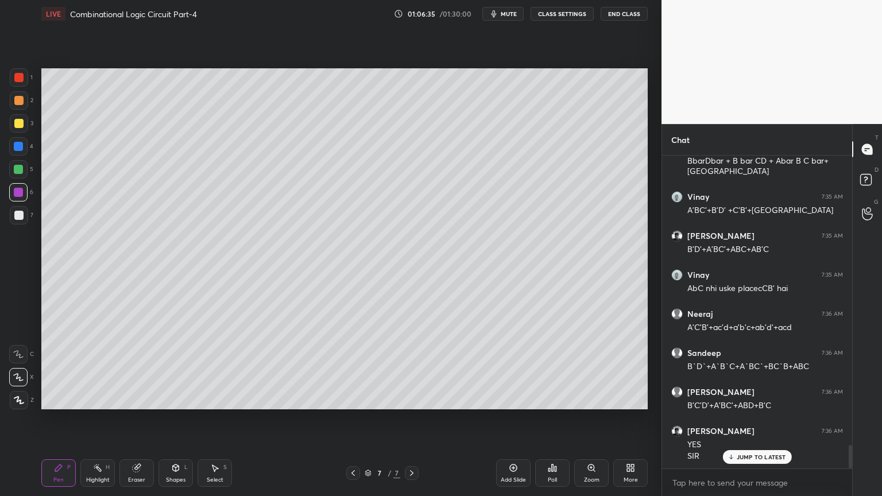
click at [17, 355] on icon at bounding box center [18, 354] width 9 height 7
click at [28, 213] on div at bounding box center [19, 215] width 18 height 18
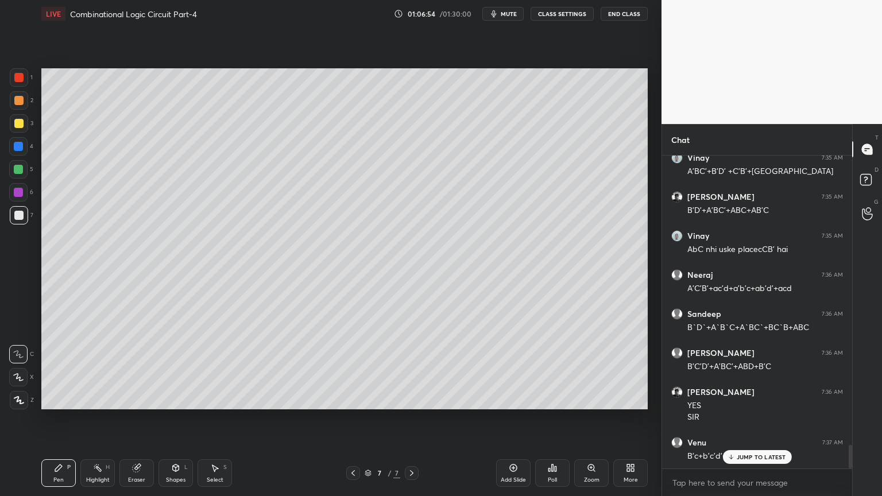
click at [30, 80] on div "1" at bounding box center [21, 77] width 23 height 18
click at [15, 384] on div at bounding box center [18, 377] width 18 height 18
click at [171, 423] on div "Shapes L" at bounding box center [175, 473] width 34 height 28
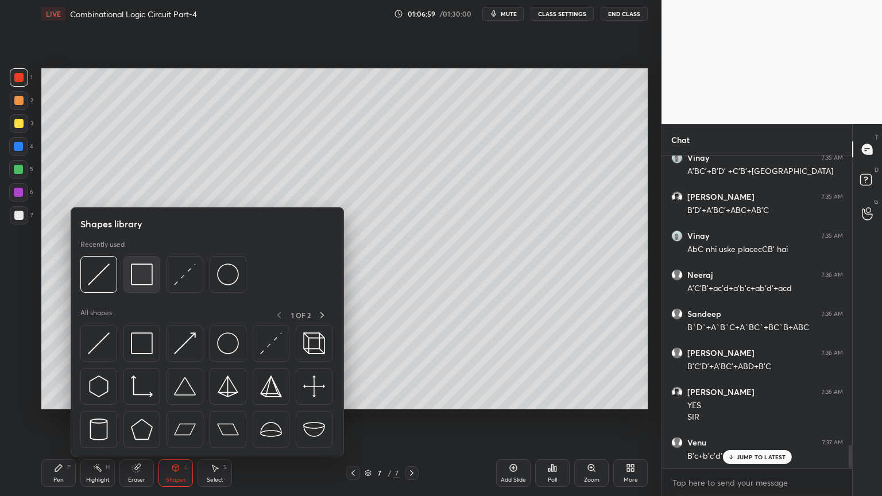
click at [141, 282] on img at bounding box center [142, 274] width 22 height 22
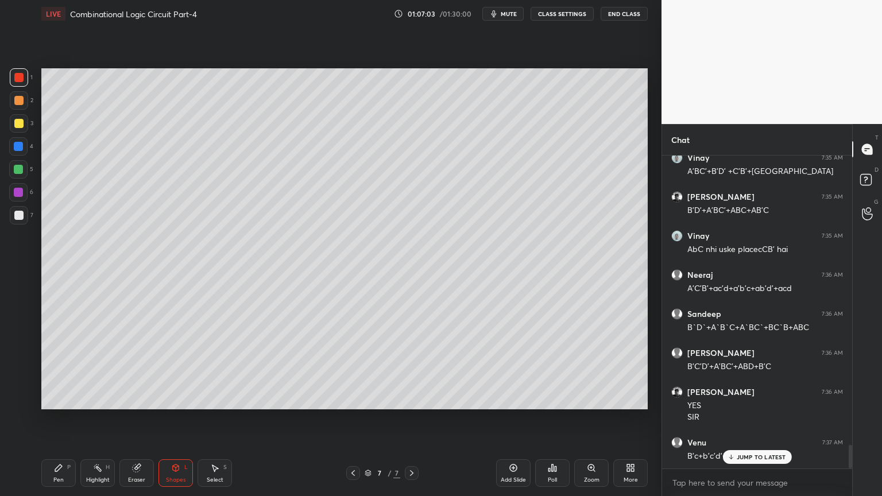
click at [289, 423] on div "Setting up your live class Poll for secs No correct answer Start poll" at bounding box center [344, 239] width 615 height 422
click at [52, 423] on div "Pen P" at bounding box center [58, 473] width 34 height 28
click at [17, 347] on div at bounding box center [18, 354] width 18 height 18
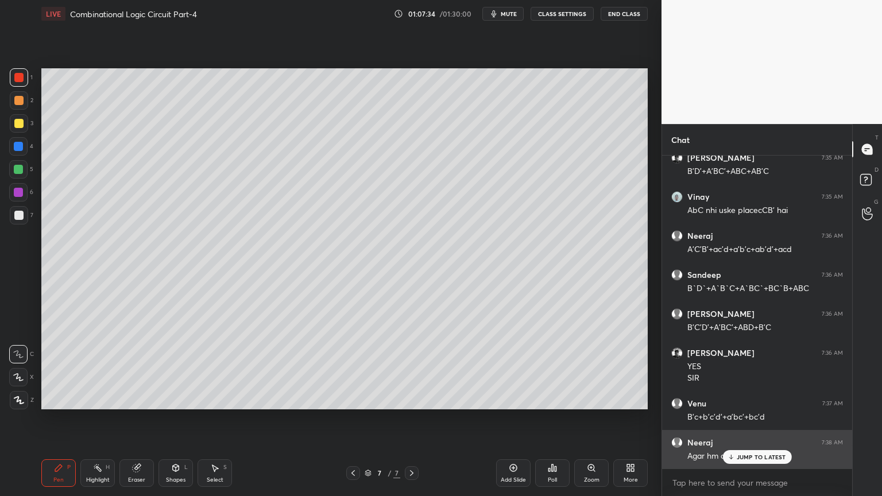
click at [762, 423] on p "JUMP TO LATEST" at bounding box center [760, 456] width 49 height 7
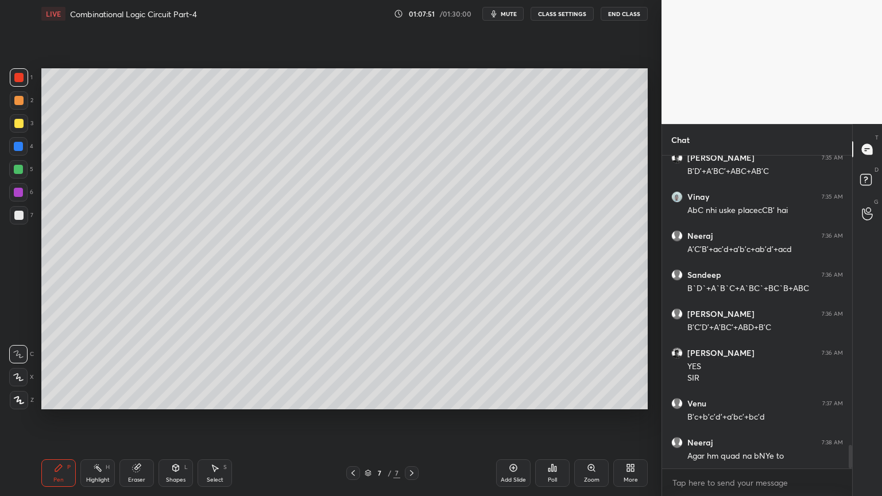
click at [99, 423] on icon at bounding box center [97, 467] width 9 height 9
click at [18, 168] on div at bounding box center [18, 169] width 9 height 9
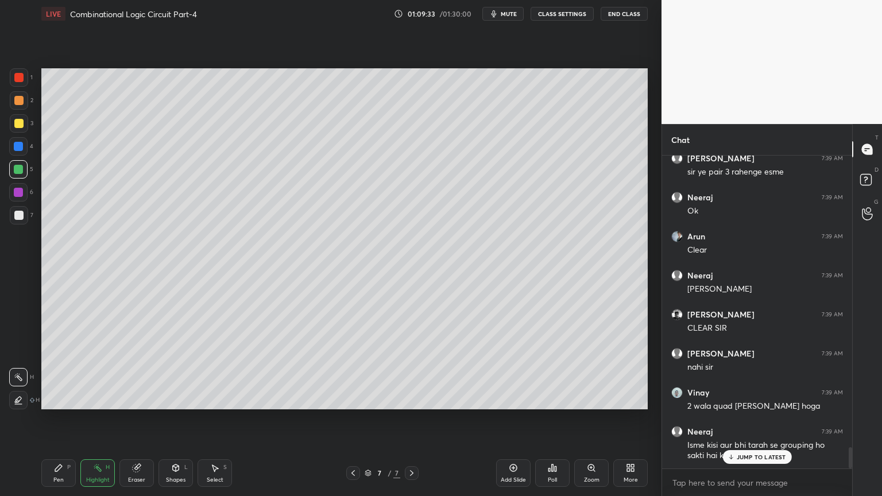
scroll to position [4298, 0]
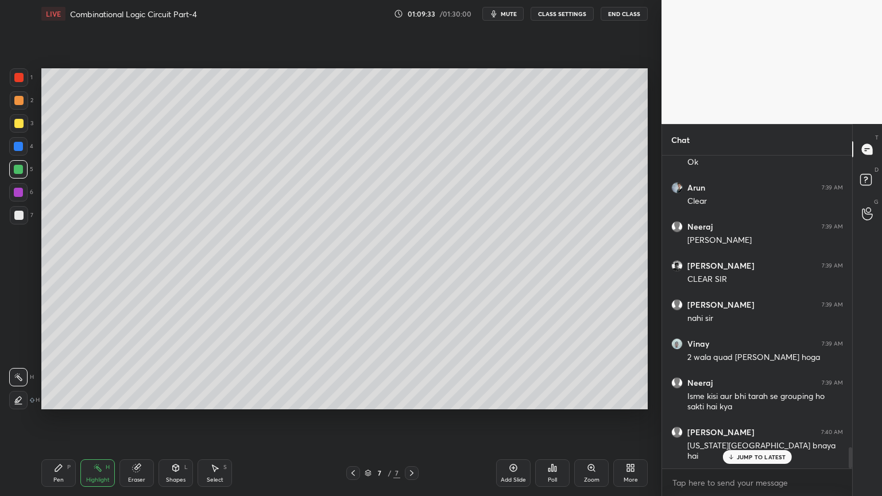
click at [352, 423] on icon at bounding box center [352, 472] width 9 height 9
click at [411, 423] on icon at bounding box center [411, 472] width 9 height 9
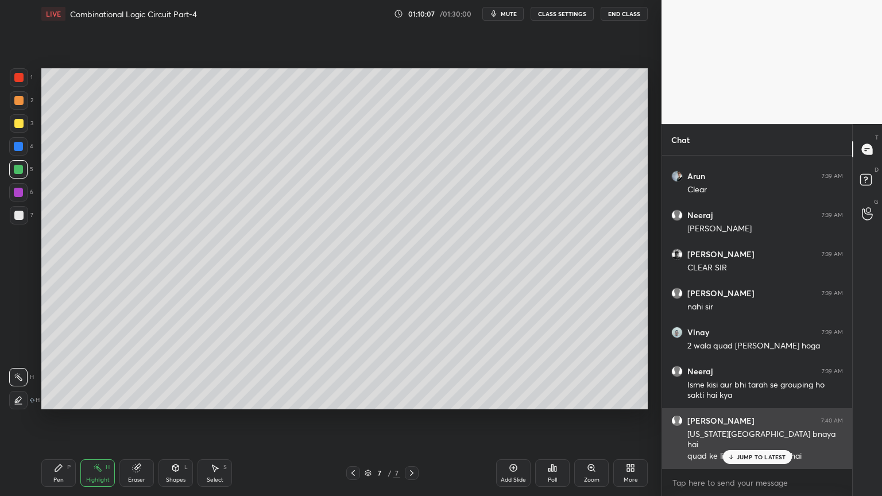
click at [767, 423] on p "JUMP TO LATEST" at bounding box center [760, 456] width 49 height 7
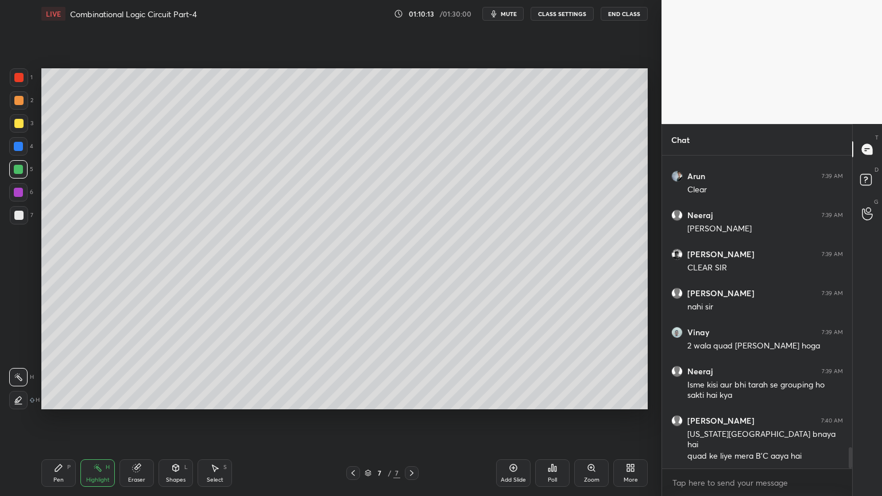
click at [23, 129] on div at bounding box center [19, 123] width 18 height 18
click at [22, 192] on div at bounding box center [18, 192] width 9 height 9
click at [26, 101] on div at bounding box center [19, 100] width 18 height 18
click at [52, 423] on div "Pen P" at bounding box center [58, 473] width 34 height 28
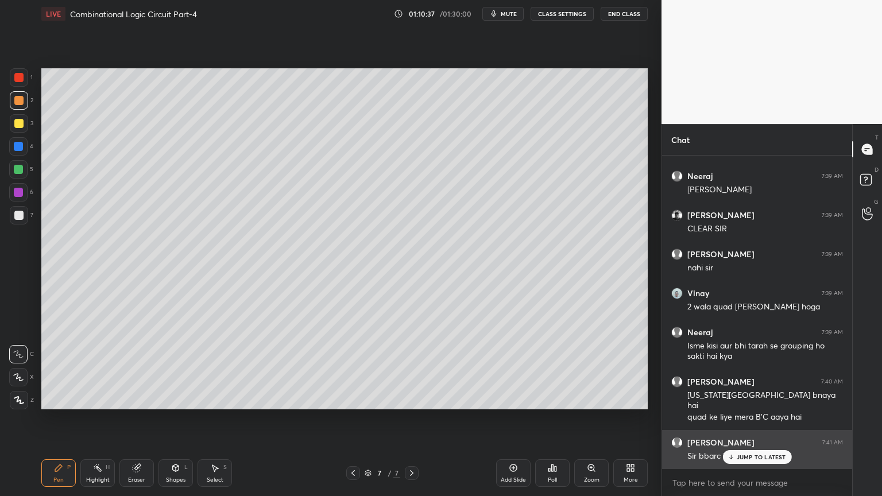
click at [758, 423] on p "JUMP TO LATEST" at bounding box center [760, 456] width 49 height 7
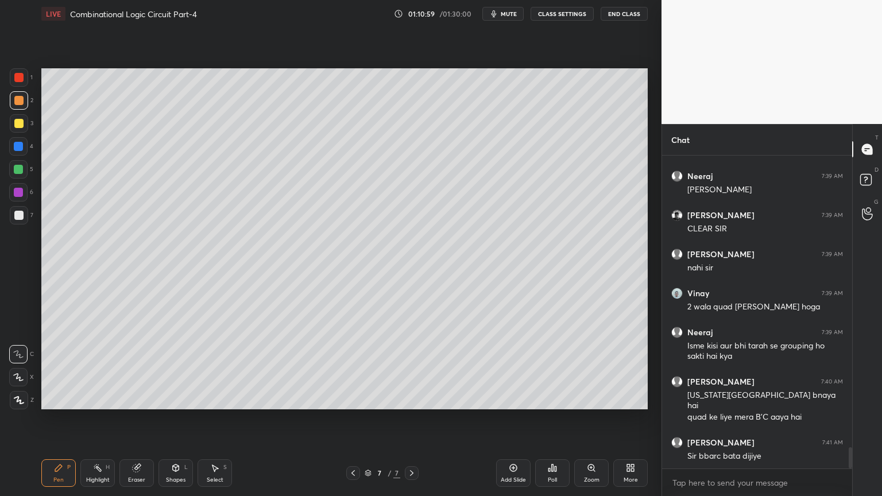
scroll to position [4360, 0]
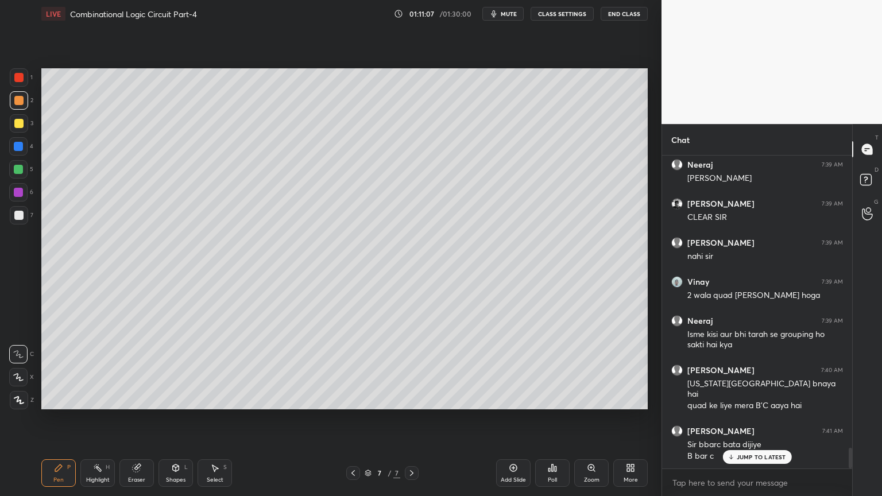
click at [94, 423] on div "Highlight H" at bounding box center [97, 473] width 34 height 28
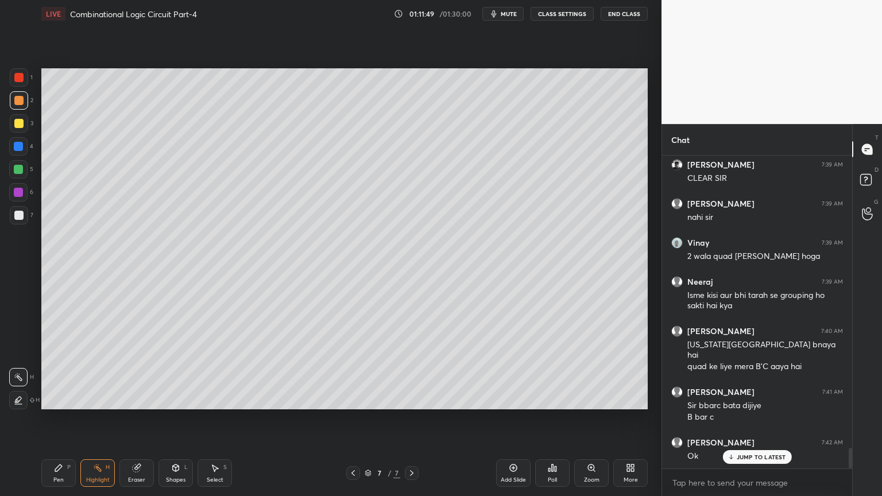
click at [52, 423] on div "Pen P" at bounding box center [58, 473] width 34 height 28
click at [20, 374] on icon at bounding box center [18, 377] width 10 height 8
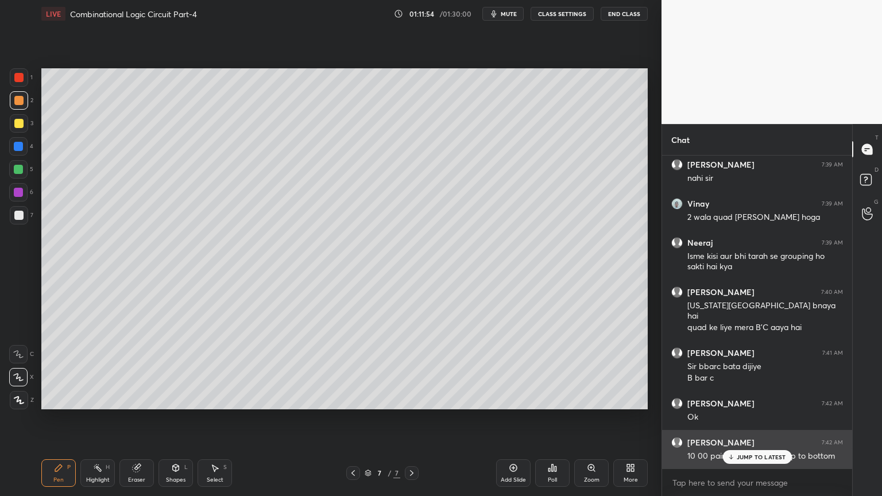
click at [751, 423] on div "JUMP TO LATEST" at bounding box center [756, 457] width 69 height 14
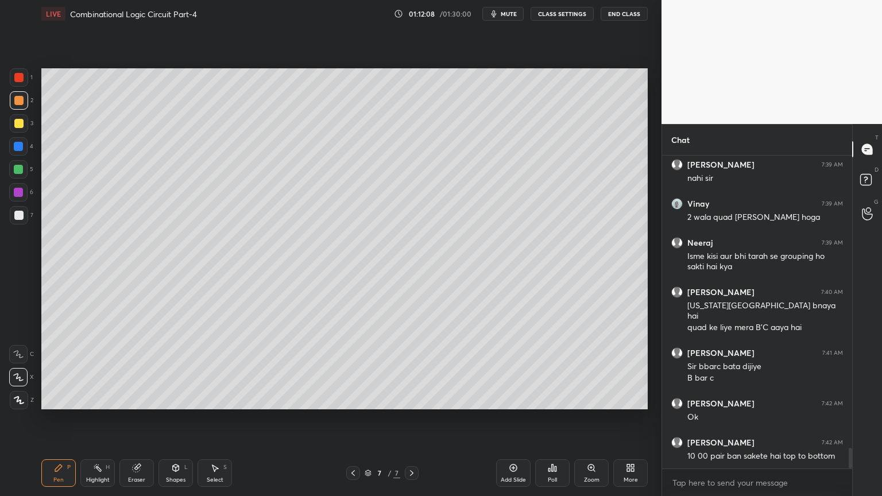
click at [94, 423] on icon at bounding box center [97, 467] width 9 height 9
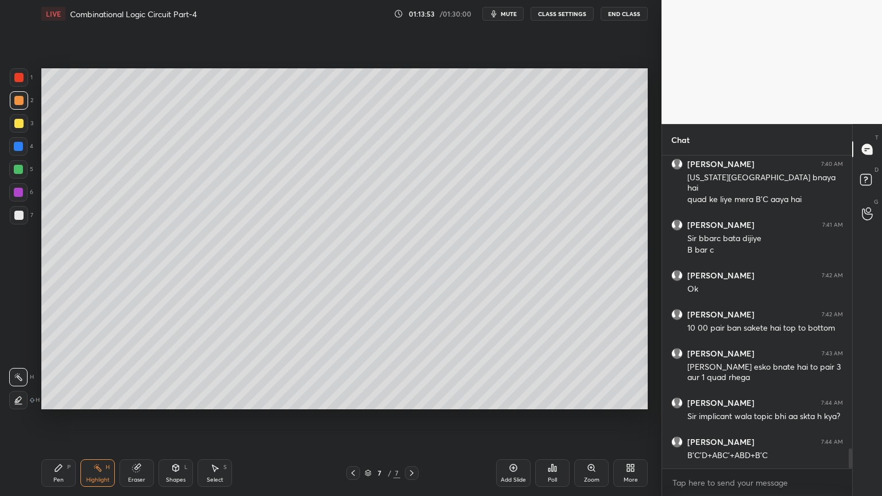
scroll to position [4578, 0]
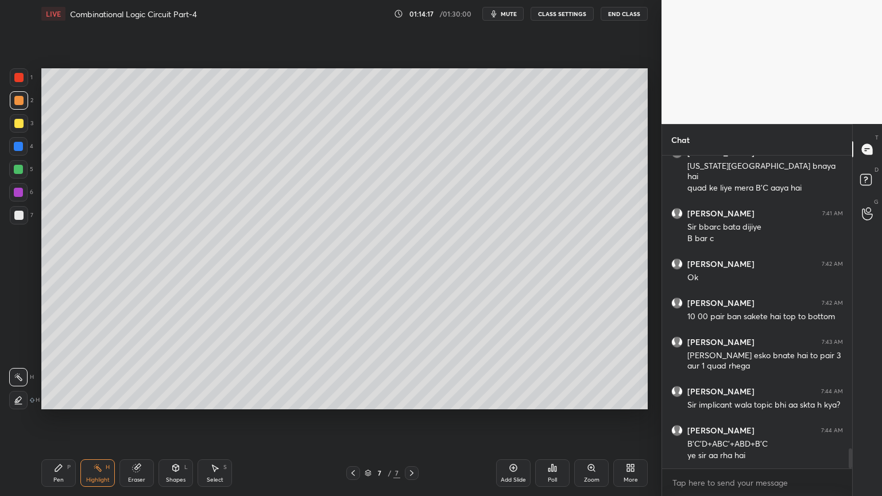
click at [402, 423] on div "7 / 7" at bounding box center [382, 473] width 72 height 14
click at [513, 423] on icon at bounding box center [512, 467] width 3 height 3
click at [54, 423] on div "Pen P" at bounding box center [58, 473] width 34 height 28
click at [25, 216] on div at bounding box center [19, 215] width 18 height 18
click at [20, 349] on div at bounding box center [18, 354] width 18 height 18
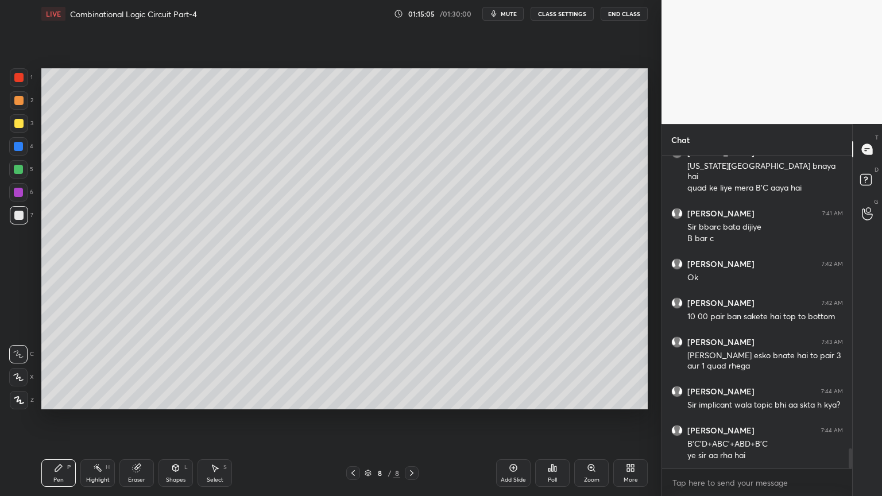
click at [138, 423] on icon at bounding box center [137, 467] width 6 height 6
click at [55, 423] on icon at bounding box center [58, 467] width 9 height 9
click at [25, 172] on div at bounding box center [18, 169] width 18 height 18
click at [25, 129] on div at bounding box center [19, 123] width 18 height 18
click at [24, 149] on div at bounding box center [18, 146] width 18 height 18
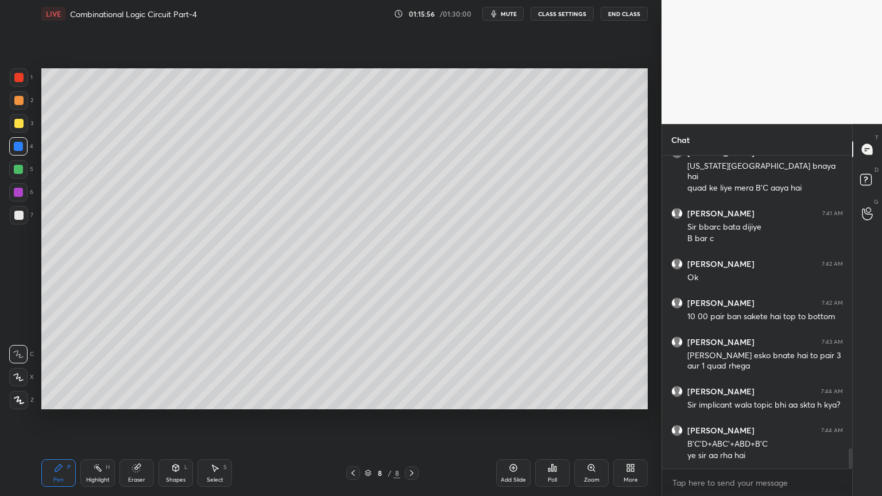
click at [26, 126] on div at bounding box center [19, 123] width 18 height 18
click at [24, 196] on div at bounding box center [18, 192] width 18 height 18
click at [102, 423] on div "Highlight" at bounding box center [98, 480] width 24 height 6
click at [25, 126] on div at bounding box center [19, 123] width 18 height 18
click at [55, 423] on icon at bounding box center [58, 467] width 7 height 7
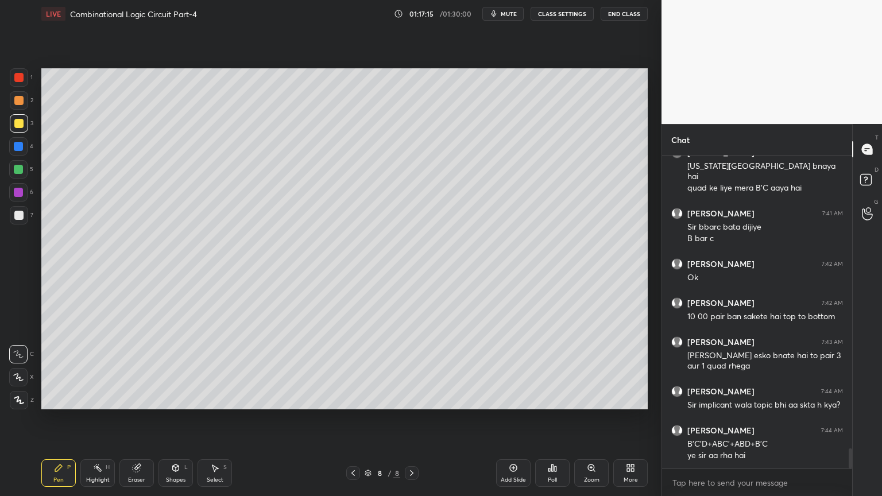
click at [29, 212] on div "7" at bounding box center [22, 215] width 24 height 18
click at [21, 383] on div at bounding box center [18, 377] width 18 height 18
click at [172, 423] on div "Shapes L" at bounding box center [175, 473] width 34 height 28
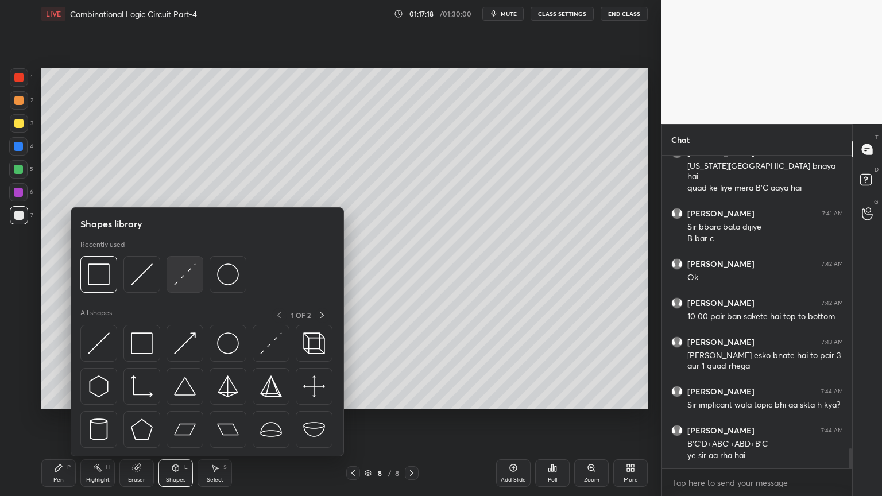
click at [193, 276] on img at bounding box center [185, 274] width 22 height 22
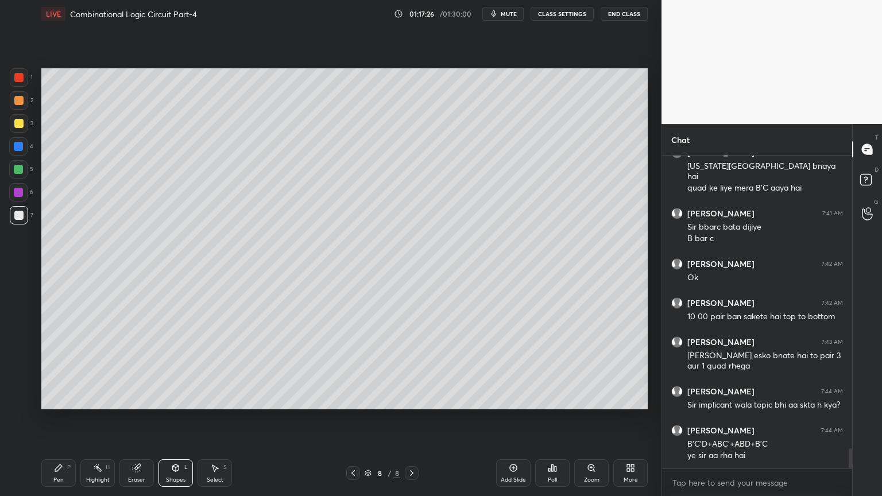
click at [56, 423] on div "Pen P" at bounding box center [58, 473] width 34 height 28
click at [25, 150] on div at bounding box center [18, 146] width 18 height 18
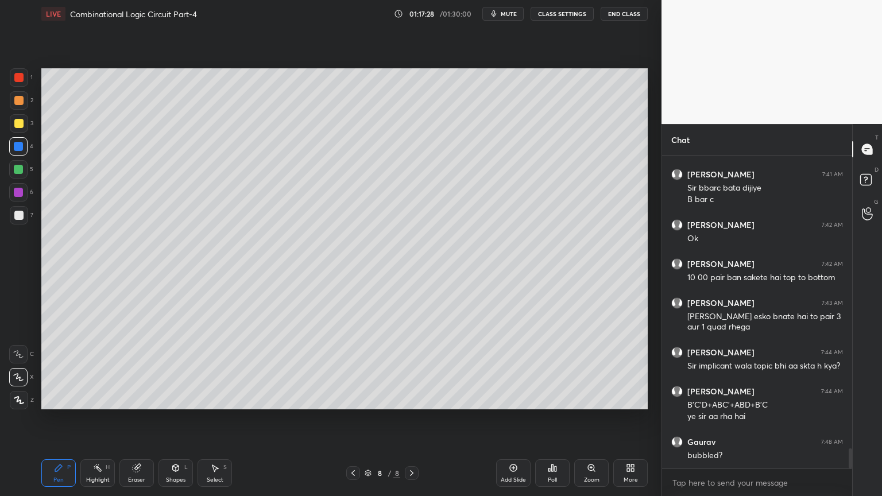
click at [23, 345] on div at bounding box center [18, 354] width 18 height 18
click at [92, 423] on div "Highlight H" at bounding box center [97, 473] width 34 height 28
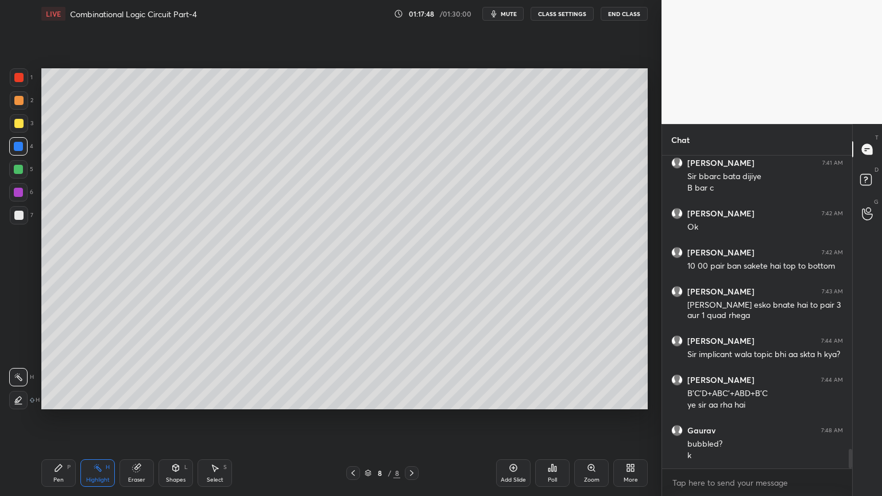
click at [24, 118] on div at bounding box center [19, 123] width 18 height 18
click at [51, 423] on div "Pen P" at bounding box center [58, 473] width 34 height 28
click at [209, 423] on div "Select" at bounding box center [215, 480] width 17 height 6
click at [511, 241] on div "0 ° Undo Copy Paste here Duplicate Duplicate to new slide Delete" at bounding box center [344, 238] width 606 height 341
click at [130, 423] on div "Eraser" at bounding box center [136, 473] width 34 height 28
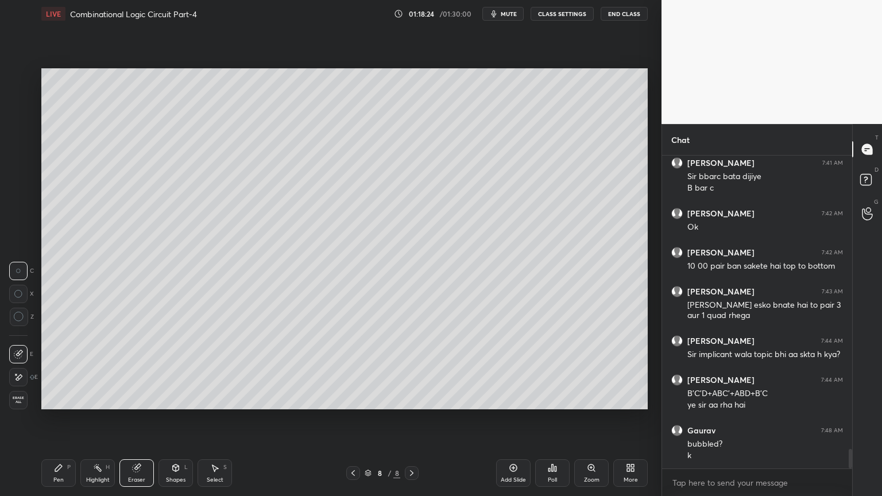
click at [60, 423] on icon at bounding box center [58, 467] width 9 height 9
click at [94, 423] on div "Highlight H" at bounding box center [97, 473] width 34 height 28
click at [23, 100] on div at bounding box center [19, 100] width 18 height 18
click at [64, 423] on div "Pen P" at bounding box center [58, 473] width 34 height 28
click at [28, 194] on div "6" at bounding box center [21, 192] width 24 height 18
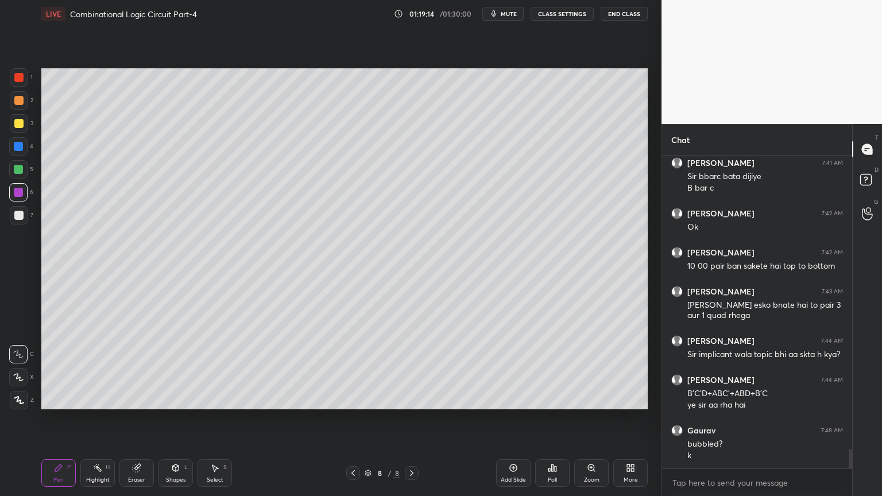
click at [96, 423] on div "Highlight H" at bounding box center [97, 473] width 34 height 28
click at [26, 129] on div at bounding box center [19, 123] width 18 height 18
click at [57, 423] on icon at bounding box center [58, 467] width 9 height 9
click at [29, 146] on div "4" at bounding box center [21, 146] width 24 height 18
click at [23, 130] on div at bounding box center [19, 123] width 18 height 18
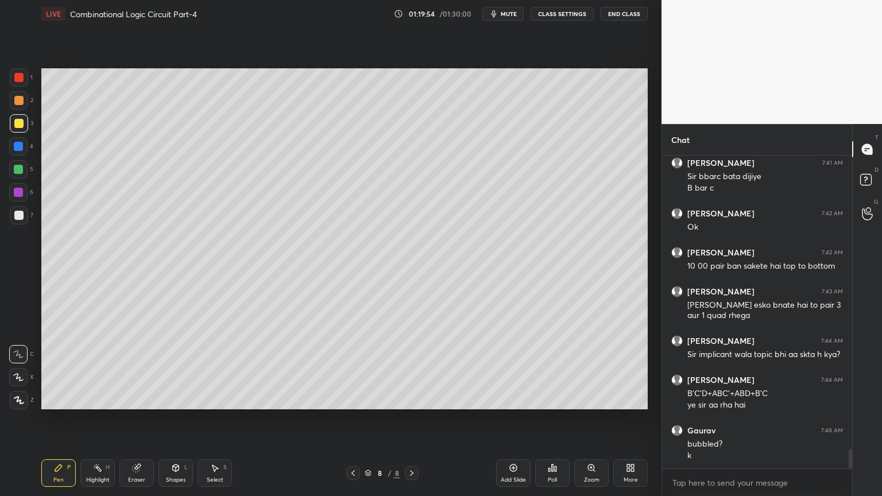
click at [23, 195] on div at bounding box center [18, 192] width 18 height 18
click at [135, 423] on div "Eraser" at bounding box center [136, 480] width 17 height 6
click at [55, 423] on div "Pen P" at bounding box center [58, 473] width 34 height 28
click at [28, 212] on div at bounding box center [19, 215] width 18 height 18
click at [23, 106] on div at bounding box center [19, 100] width 18 height 18
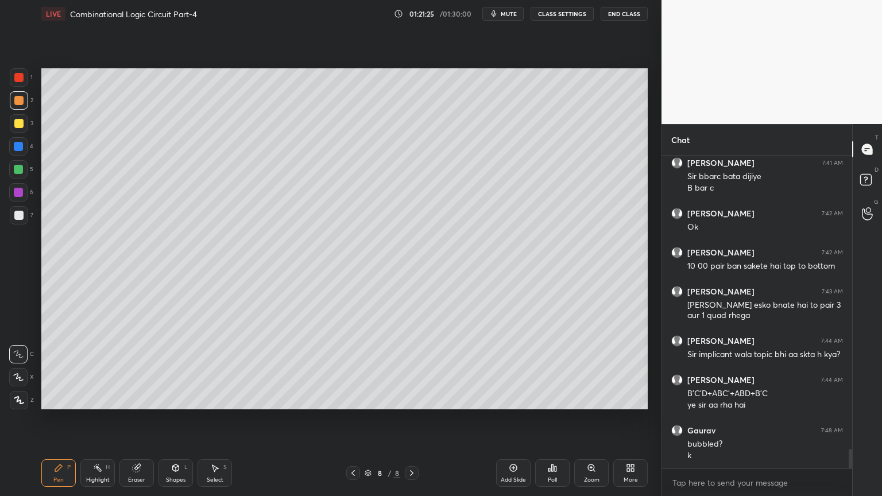
click at [514, 423] on icon at bounding box center [513, 467] width 7 height 7
click at [21, 214] on div at bounding box center [18, 215] width 9 height 9
click at [91, 423] on div "Highlight H" at bounding box center [97, 473] width 34 height 28
click at [52, 423] on div "Pen P" at bounding box center [58, 473] width 34 height 28
click at [169, 423] on div "Shapes" at bounding box center [176, 480] width 20 height 6
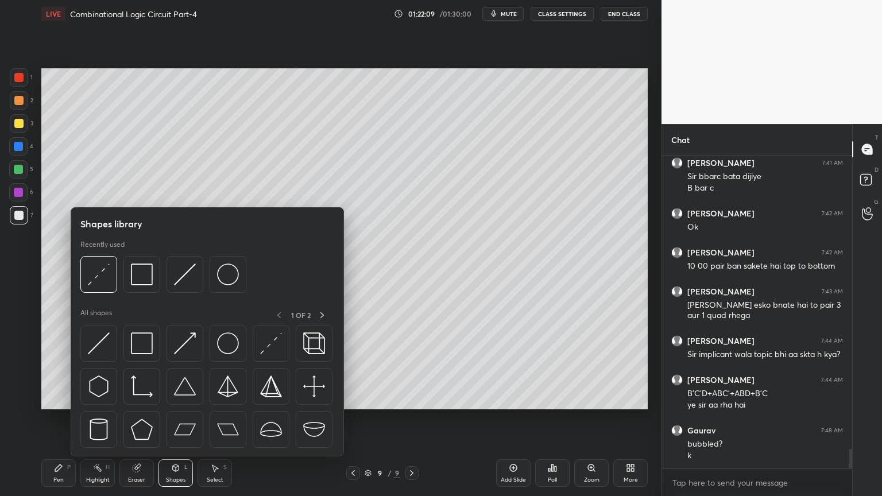
click at [129, 423] on div "Eraser" at bounding box center [136, 473] width 34 height 28
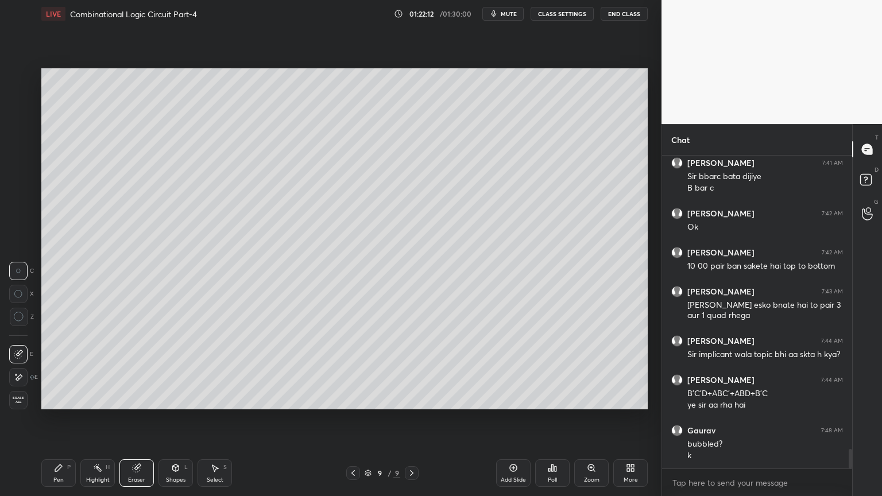
click at [60, 423] on div "Pen P" at bounding box center [58, 473] width 34 height 28
click at [22, 172] on div at bounding box center [18, 169] width 9 height 9
click at [24, 80] on div at bounding box center [19, 77] width 18 height 18
click at [10, 374] on div at bounding box center [18, 377] width 18 height 18
click at [19, 350] on icon at bounding box center [18, 354] width 10 height 8
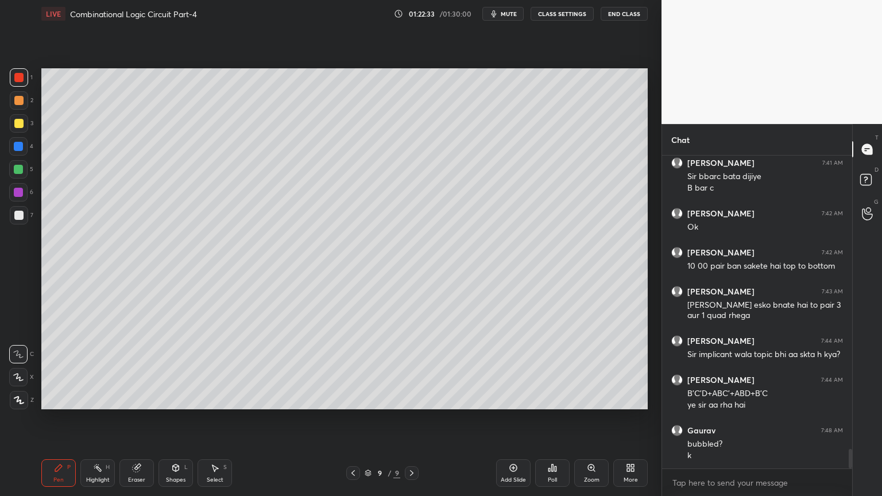
click at [25, 218] on div at bounding box center [19, 215] width 18 height 18
click at [21, 168] on div at bounding box center [18, 169] width 9 height 9
click at [31, 151] on div "4" at bounding box center [21, 146] width 24 height 18
click at [21, 81] on div at bounding box center [18, 77] width 9 height 9
click at [21, 372] on div at bounding box center [18, 377] width 18 height 18
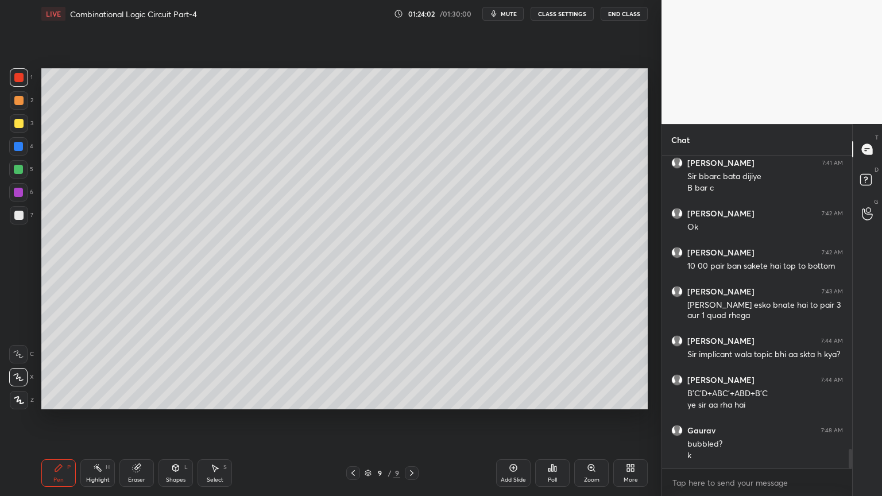
scroll to position [4667, 0]
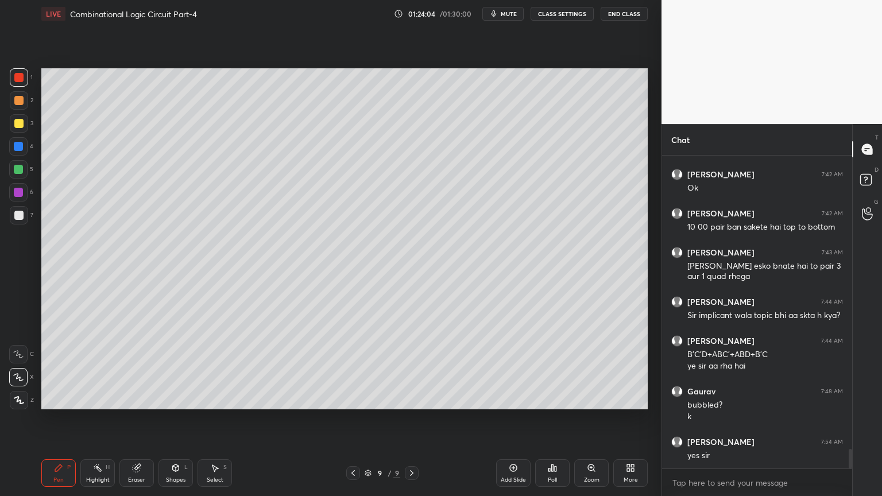
click at [354, 423] on icon at bounding box center [352, 472] width 9 height 9
click at [216, 423] on div "Select S" at bounding box center [214, 473] width 34 height 28
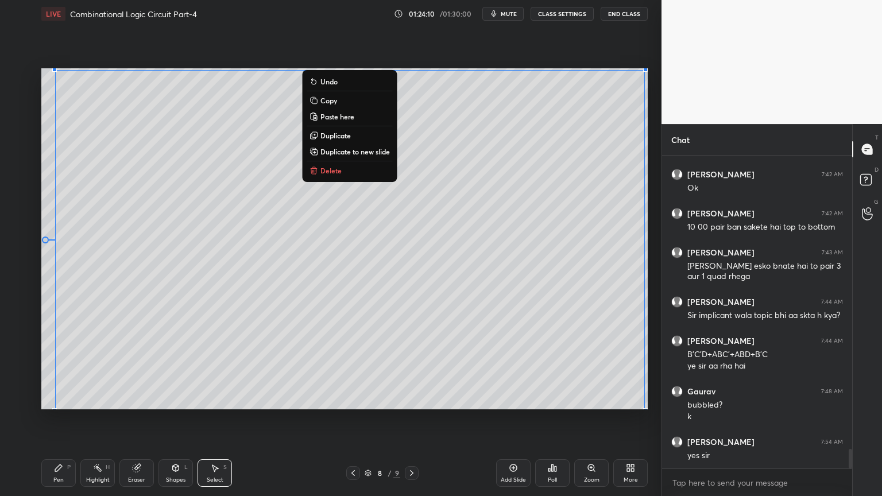
click at [343, 102] on button "Copy" at bounding box center [350, 101] width 86 height 14
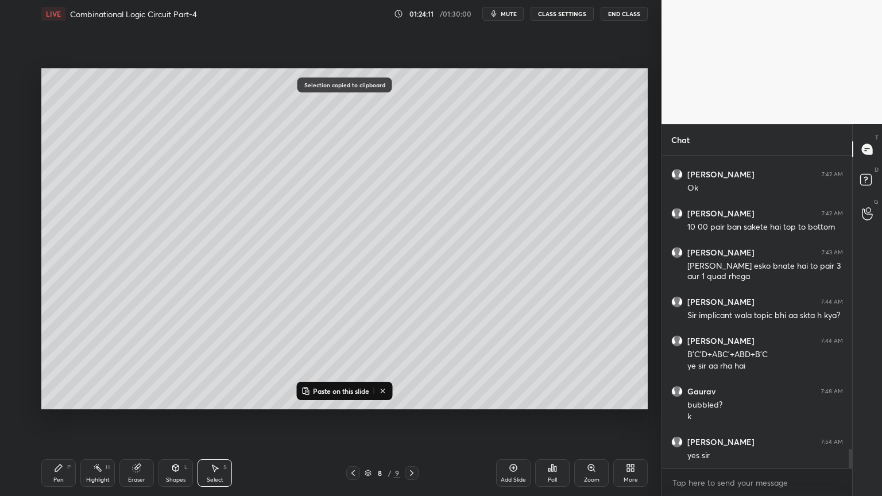
click at [413, 423] on icon at bounding box center [411, 473] width 3 height 6
click at [517, 423] on div "Add Slide" at bounding box center [513, 473] width 34 height 28
click at [332, 389] on p "Paste on this slide" at bounding box center [341, 390] width 56 height 9
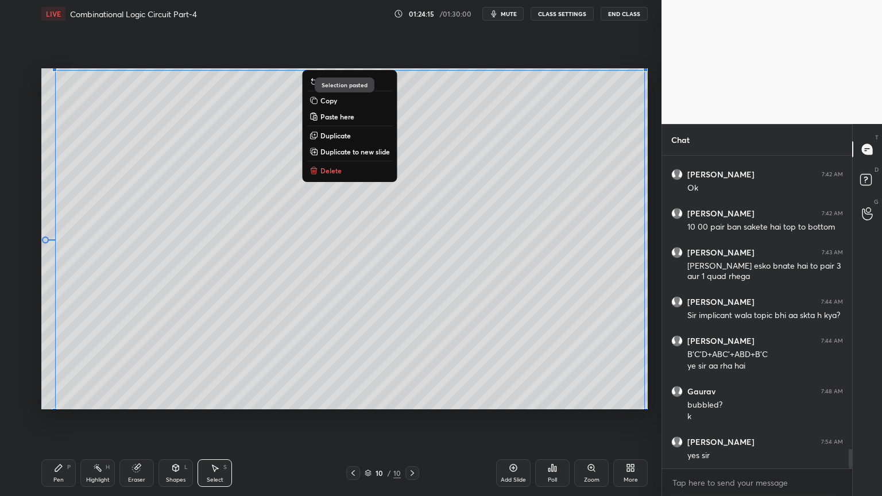
click at [50, 423] on div "Pen P" at bounding box center [58, 473] width 34 height 28
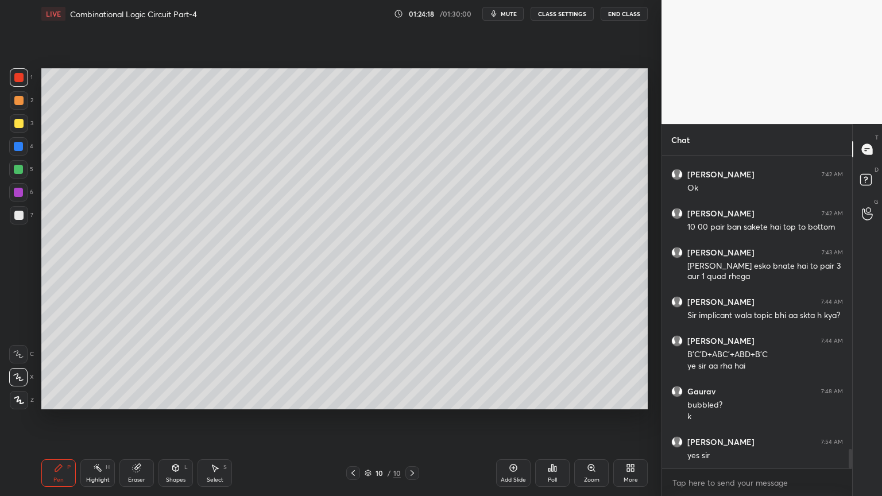
click at [23, 102] on div at bounding box center [18, 100] width 9 height 9
click at [132, 423] on div "Eraser" at bounding box center [136, 473] width 34 height 28
click at [51, 423] on div "Pen P" at bounding box center [58, 473] width 34 height 28
click at [137, 423] on div "Eraser" at bounding box center [136, 473] width 34 height 28
click at [55, 423] on icon at bounding box center [58, 467] width 7 height 7
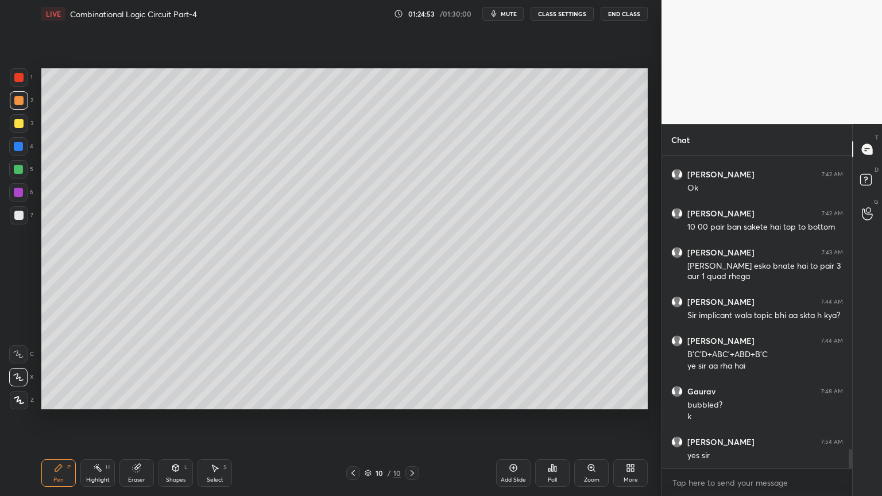
click at [127, 423] on div "Eraser" at bounding box center [136, 473] width 34 height 28
click at [56, 423] on div "Pen P" at bounding box center [58, 473] width 34 height 28
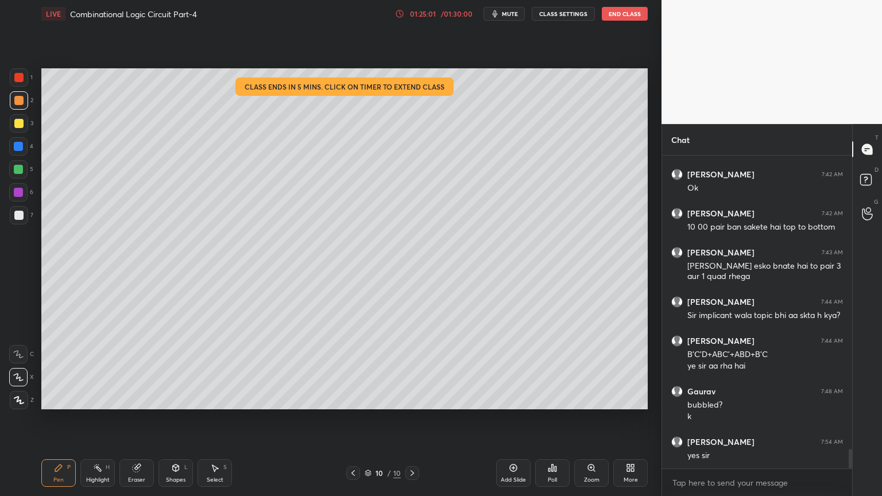
click at [18, 350] on icon at bounding box center [18, 354] width 10 height 8
click at [23, 216] on div at bounding box center [19, 215] width 18 height 18
click at [140, 423] on icon at bounding box center [136, 467] width 9 height 9
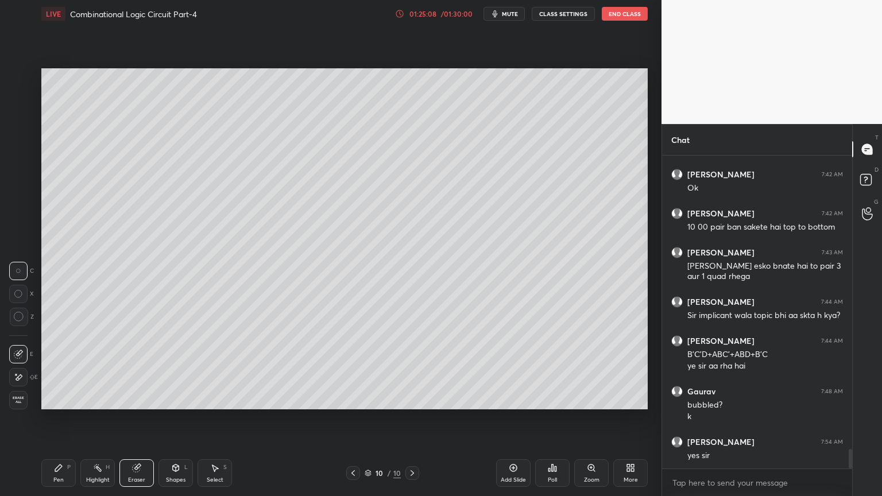
click at [60, 423] on icon at bounding box center [58, 467] width 9 height 9
click at [135, 423] on div "Eraser" at bounding box center [136, 473] width 34 height 28
click at [55, 423] on div "Pen P" at bounding box center [58, 473] width 34 height 28
click at [22, 170] on div at bounding box center [18, 169] width 9 height 9
click at [176, 423] on div "Shapes L" at bounding box center [175, 473] width 34 height 28
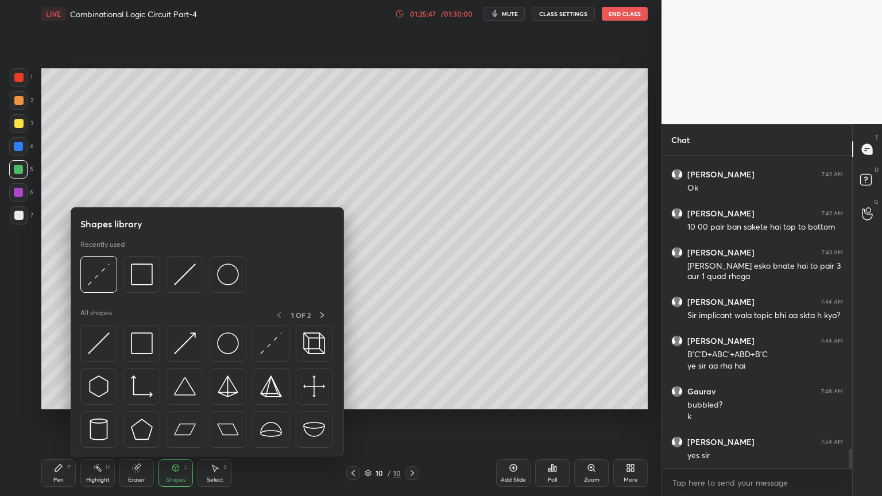
click at [139, 423] on div "Eraser" at bounding box center [136, 473] width 34 height 28
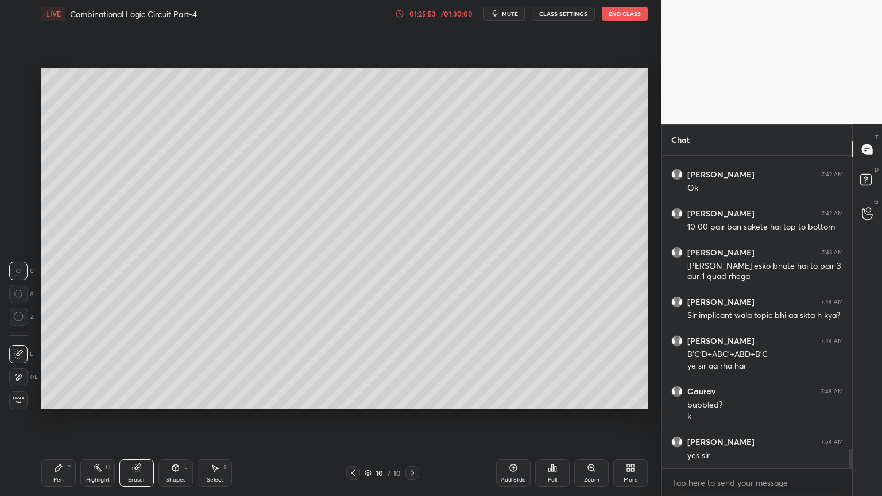
click at [59, 423] on div "Pen P" at bounding box center [58, 473] width 34 height 28
click at [135, 423] on div "Eraser" at bounding box center [136, 473] width 34 height 28
click at [61, 423] on icon at bounding box center [58, 467] width 9 height 9
click at [133, 423] on div "Eraser" at bounding box center [136, 473] width 34 height 28
click at [58, 423] on div "Pen P" at bounding box center [58, 473] width 34 height 28
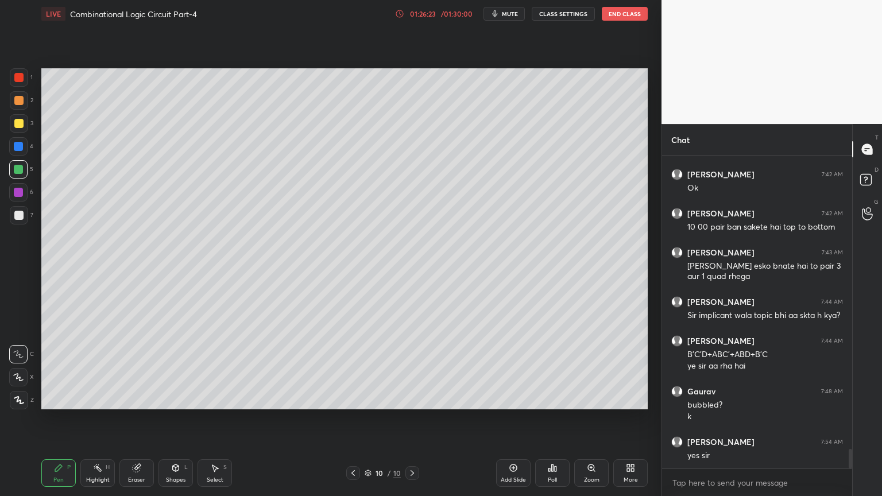
click at [25, 127] on div at bounding box center [19, 123] width 18 height 18
click at [135, 423] on div "Eraser" at bounding box center [136, 480] width 17 height 6
click at [61, 423] on div "Pen P" at bounding box center [58, 473] width 34 height 28
click at [135, 423] on div "Eraser" at bounding box center [136, 480] width 17 height 6
click at [60, 423] on icon at bounding box center [58, 467] width 9 height 9
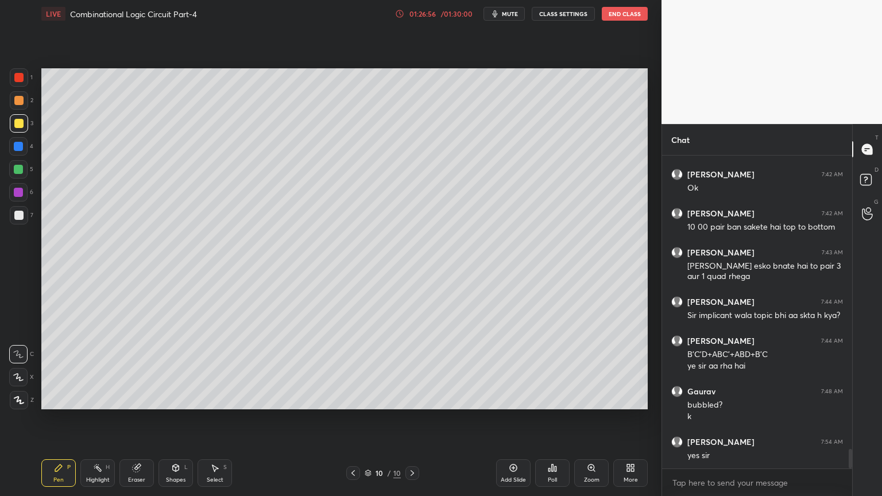
click at [21, 196] on div at bounding box center [18, 192] width 9 height 9
click at [140, 423] on icon at bounding box center [136, 467] width 9 height 9
click at [65, 423] on div "Pen P" at bounding box center [58, 473] width 34 height 28
click at [133, 423] on div "Eraser" at bounding box center [136, 480] width 17 height 6
click at [49, 423] on div "Pen P" at bounding box center [58, 473] width 34 height 28
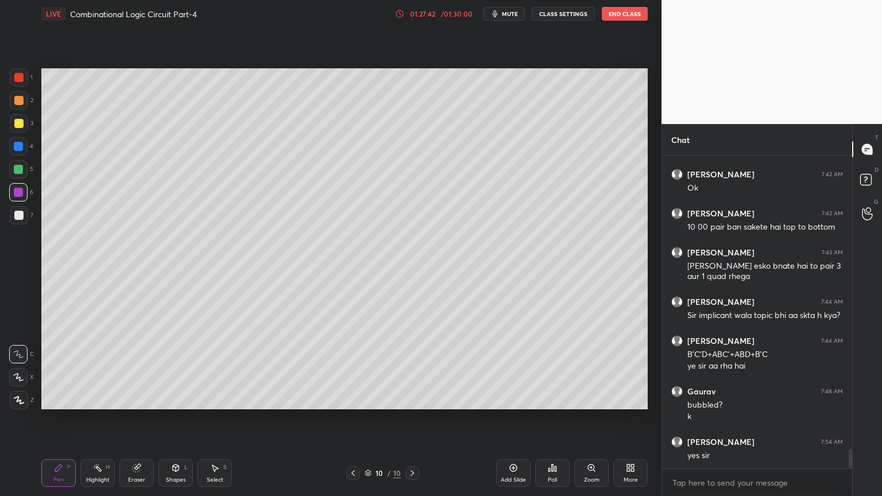
click at [137, 423] on div "Eraser" at bounding box center [136, 473] width 34 height 28
click at [60, 423] on icon at bounding box center [58, 467] width 9 height 9
click at [135, 423] on div "Eraser" at bounding box center [136, 480] width 17 height 6
click at [58, 423] on icon at bounding box center [58, 467] width 7 height 7
click at [140, 423] on icon at bounding box center [137, 467] width 6 height 6
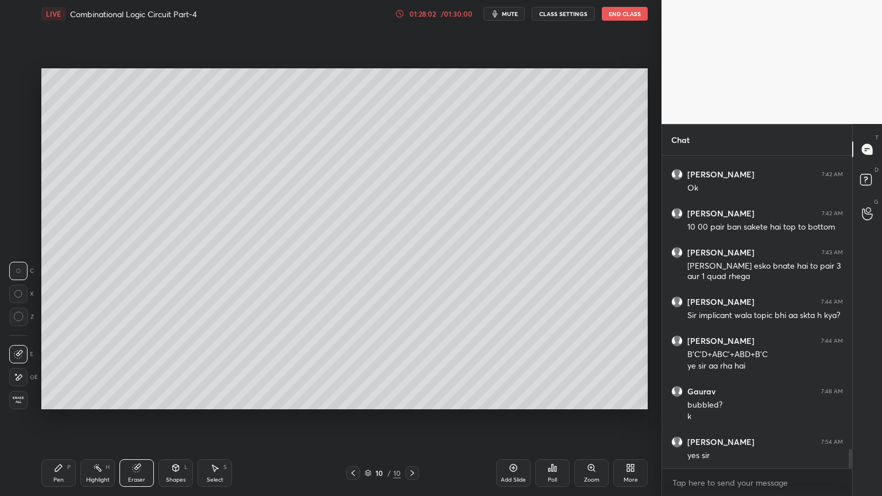
click at [63, 423] on div "Pen P" at bounding box center [58, 473] width 34 height 28
click at [133, 423] on div "Eraser" at bounding box center [136, 480] width 17 height 6
click at [66, 423] on div "Pen P" at bounding box center [58, 473] width 34 height 28
click at [130, 423] on div "Eraser" at bounding box center [136, 473] width 34 height 28
click at [55, 423] on div "Pen" at bounding box center [58, 480] width 10 height 6
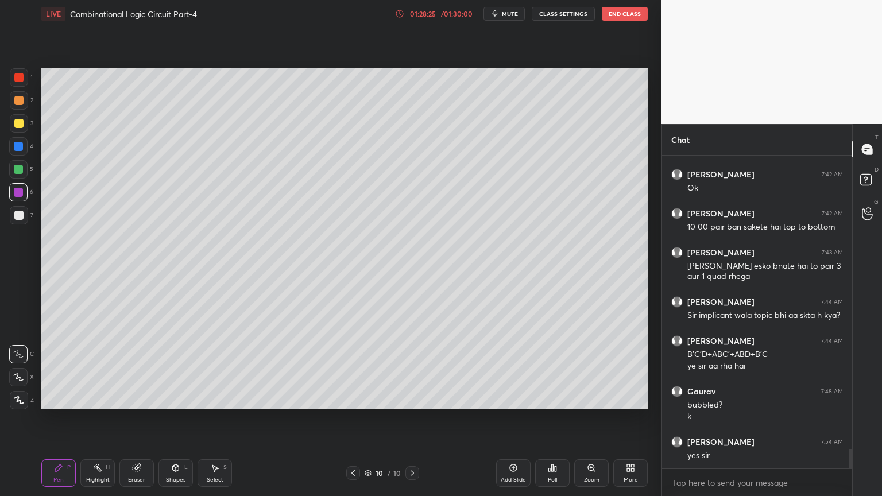
click at [139, 423] on div "Eraser" at bounding box center [136, 473] width 34 height 28
click at [91, 423] on div "Highlight H" at bounding box center [97, 473] width 34 height 28
click at [55, 423] on icon at bounding box center [58, 467] width 9 height 9
click at [138, 423] on div "Eraser" at bounding box center [136, 473] width 34 height 28
click at [59, 423] on icon at bounding box center [58, 467] width 9 height 9
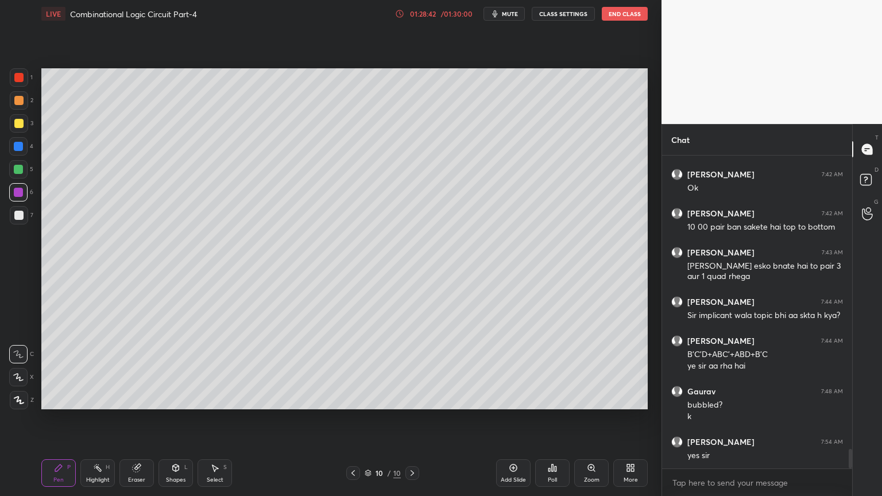
click at [139, 423] on icon at bounding box center [136, 467] width 9 height 9
click at [59, 423] on icon at bounding box center [58, 467] width 9 height 9
click at [95, 423] on icon at bounding box center [97, 467] width 9 height 9
click at [143, 423] on div "Eraser" at bounding box center [136, 473] width 34 height 28
click at [54, 423] on icon at bounding box center [58, 467] width 9 height 9
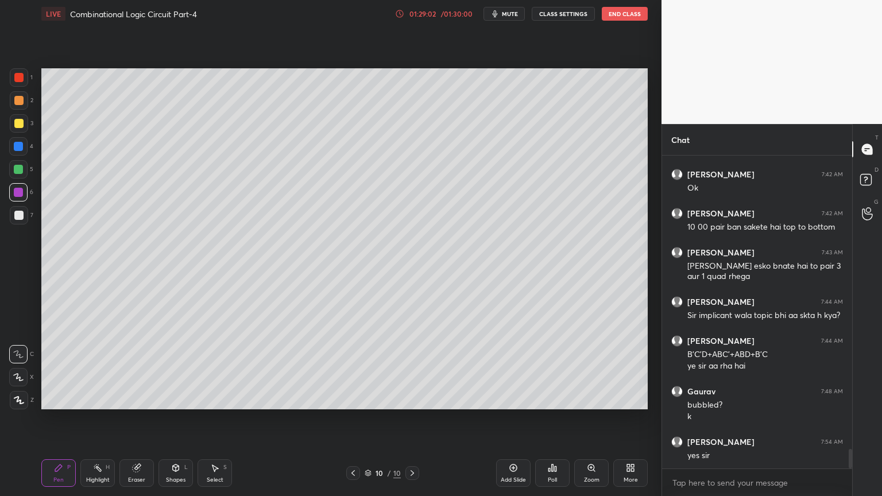
click at [28, 128] on div "3" at bounding box center [22, 123] width 24 height 18
click at [219, 423] on div "Select S" at bounding box center [214, 473] width 34 height 28
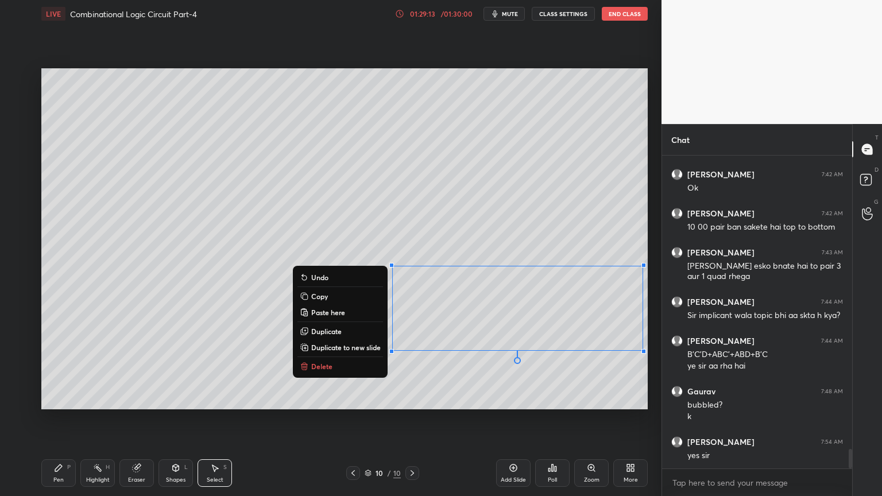
click at [328, 363] on p "Delete" at bounding box center [321, 366] width 21 height 9
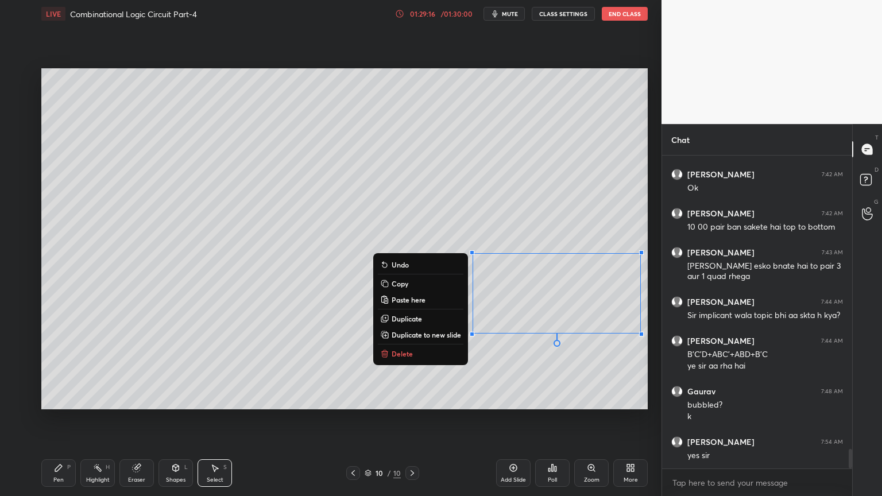
click at [419, 351] on button "Delete" at bounding box center [421, 354] width 86 height 14
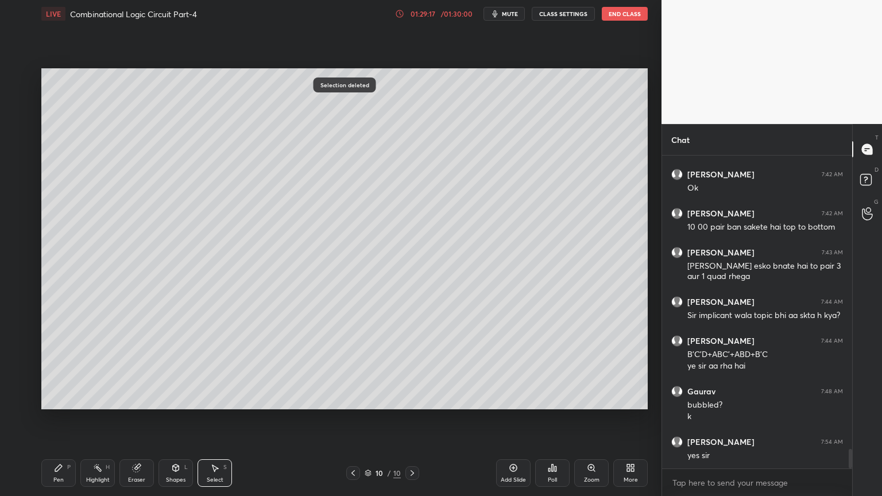
click at [52, 423] on div "Pen P" at bounding box center [58, 473] width 34 height 28
click at [25, 192] on div at bounding box center [18, 192] width 18 height 18
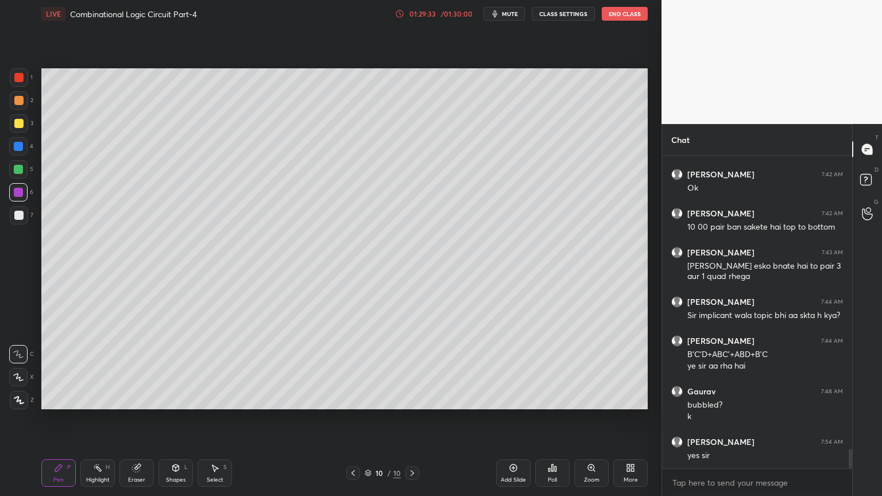
click at [147, 423] on div "Eraser" at bounding box center [136, 473] width 34 height 28
click at [64, 423] on div "Pen P" at bounding box center [58, 473] width 34 height 28
click at [28, 214] on div at bounding box center [19, 215] width 18 height 18
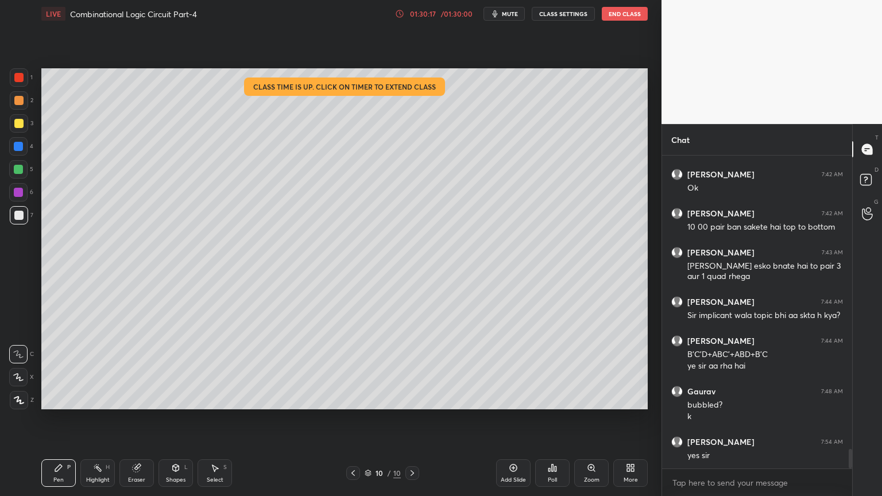
click at [25, 111] on div "2" at bounding box center [22, 102] width 24 height 23
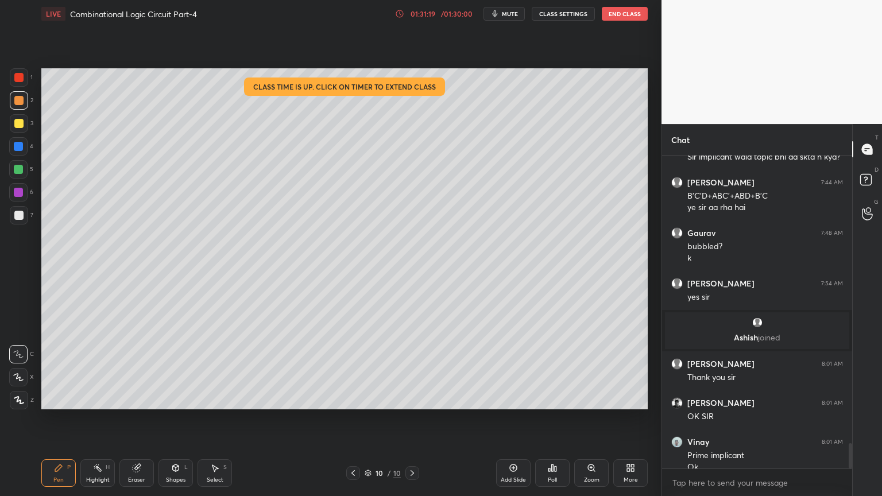
scroll to position [3535, 0]
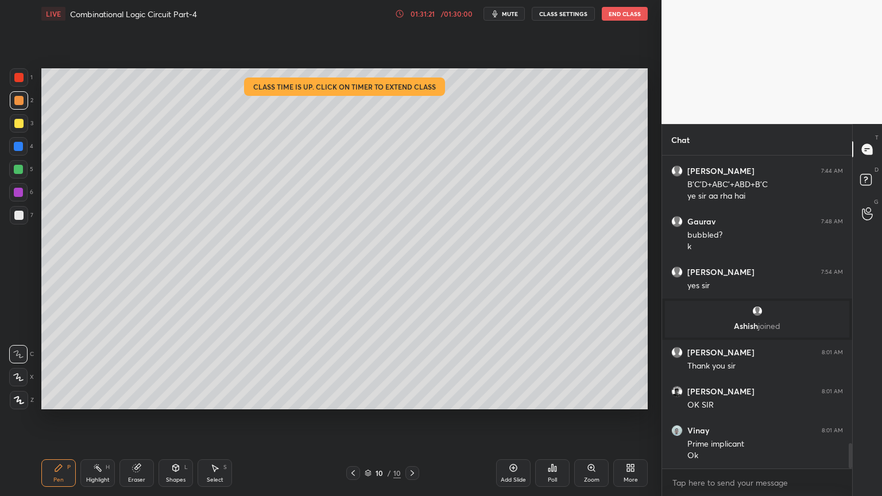
click at [627, 23] on div "LIVE Combinational Logic Circuit Part-4 01:31:21 / 01:30:00 mute CLASS SETTINGS…" at bounding box center [344, 14] width 606 height 28
click at [625, 18] on button "End Class" at bounding box center [625, 14] width 46 height 14
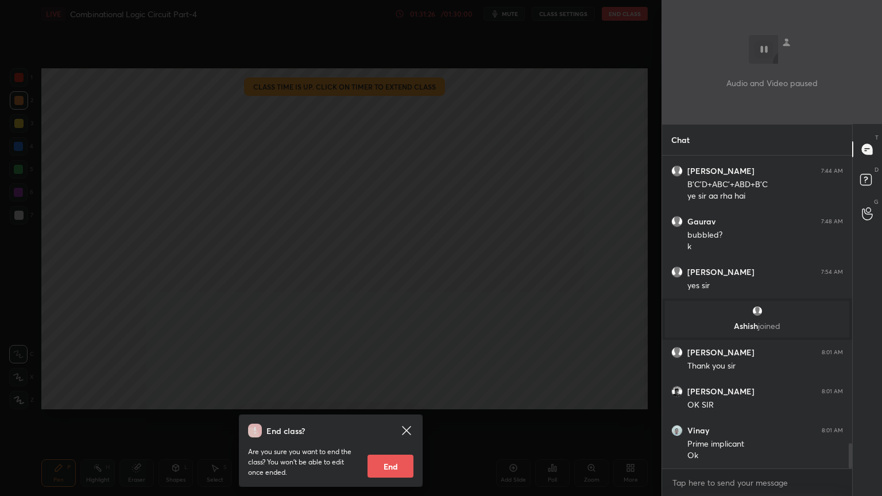
click at [390, 423] on button "End" at bounding box center [390, 466] width 46 height 23
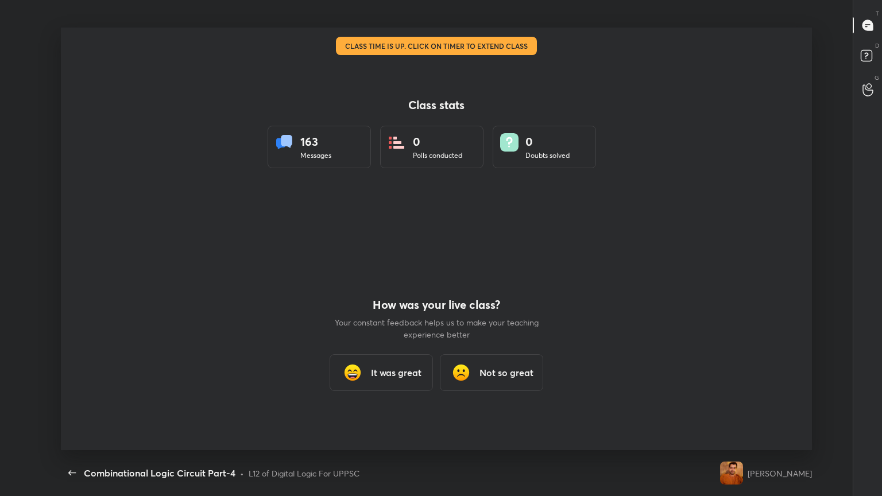
scroll to position [0, 0]
click at [394, 377] on h3 "It was great" at bounding box center [396, 373] width 51 height 14
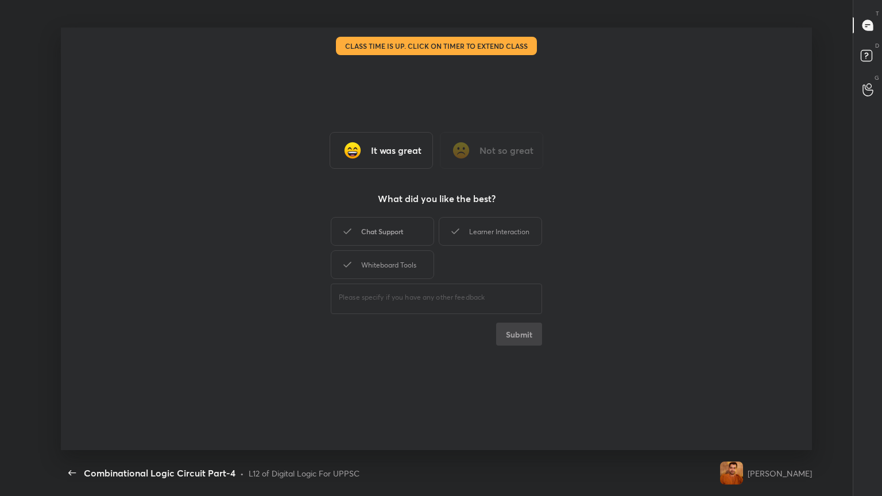
click at [409, 230] on div "Chat Support" at bounding box center [382, 231] width 103 height 29
click at [406, 263] on div "Whiteboard Tools" at bounding box center [382, 264] width 103 height 29
click at [499, 230] on div "Learner Interaction" at bounding box center [490, 231] width 103 height 29
click at [515, 334] on button "Submit" at bounding box center [519, 334] width 46 height 23
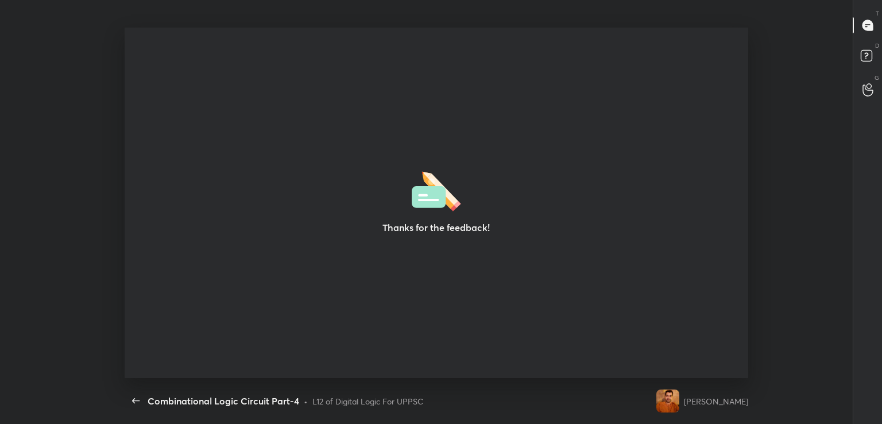
scroll to position [57048, 56527]
